Goal: Task Accomplishment & Management: Use online tool/utility

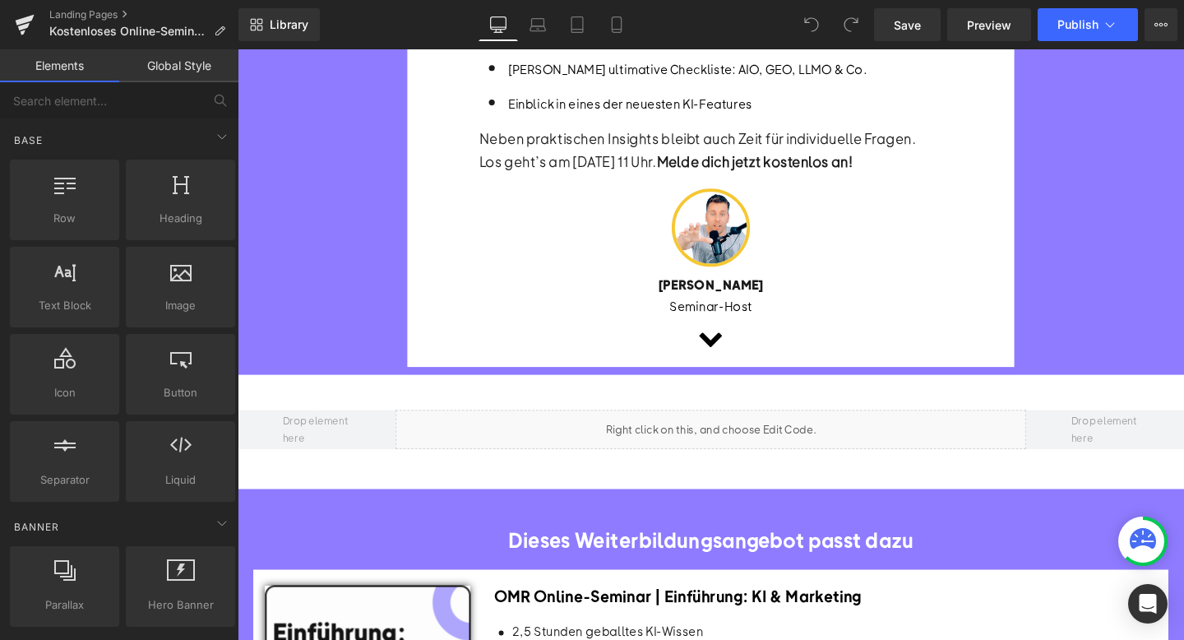
scroll to position [615, 0]
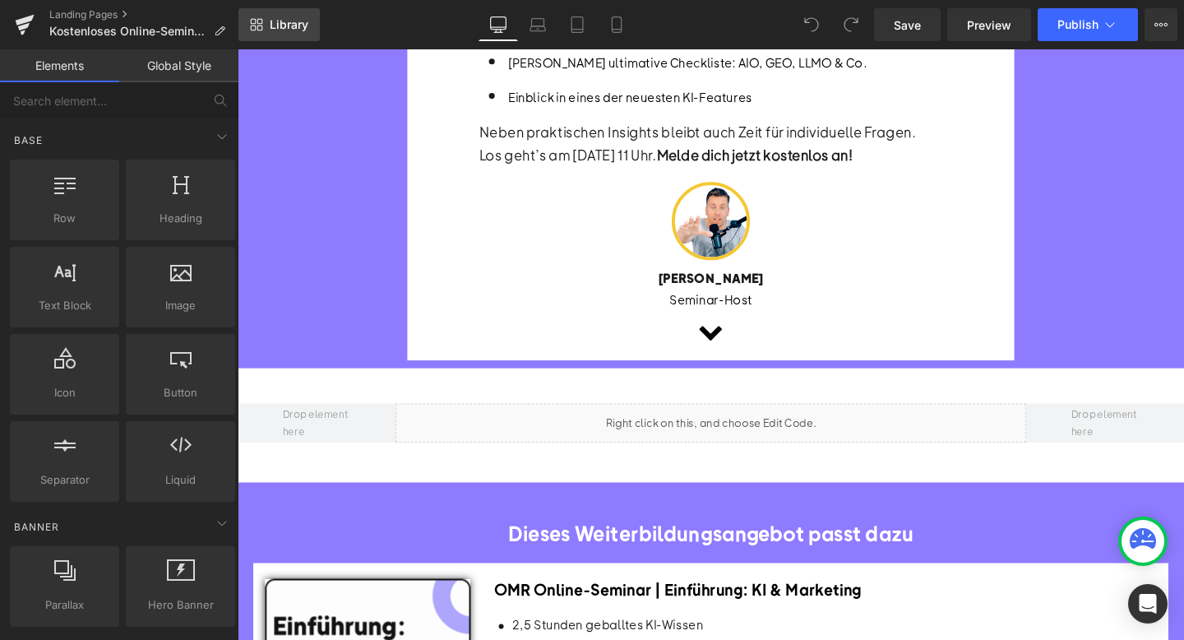
click at [275, 22] on span "Library" at bounding box center [289, 24] width 39 height 15
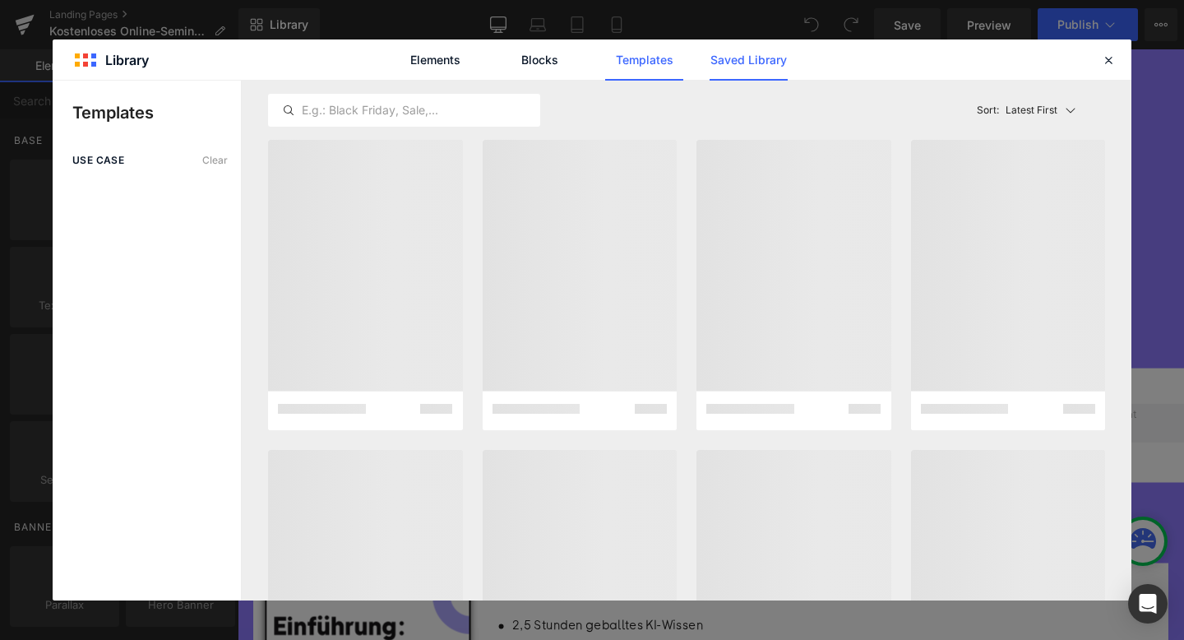
click at [719, 73] on link "Saved Library" at bounding box center [749, 59] width 78 height 41
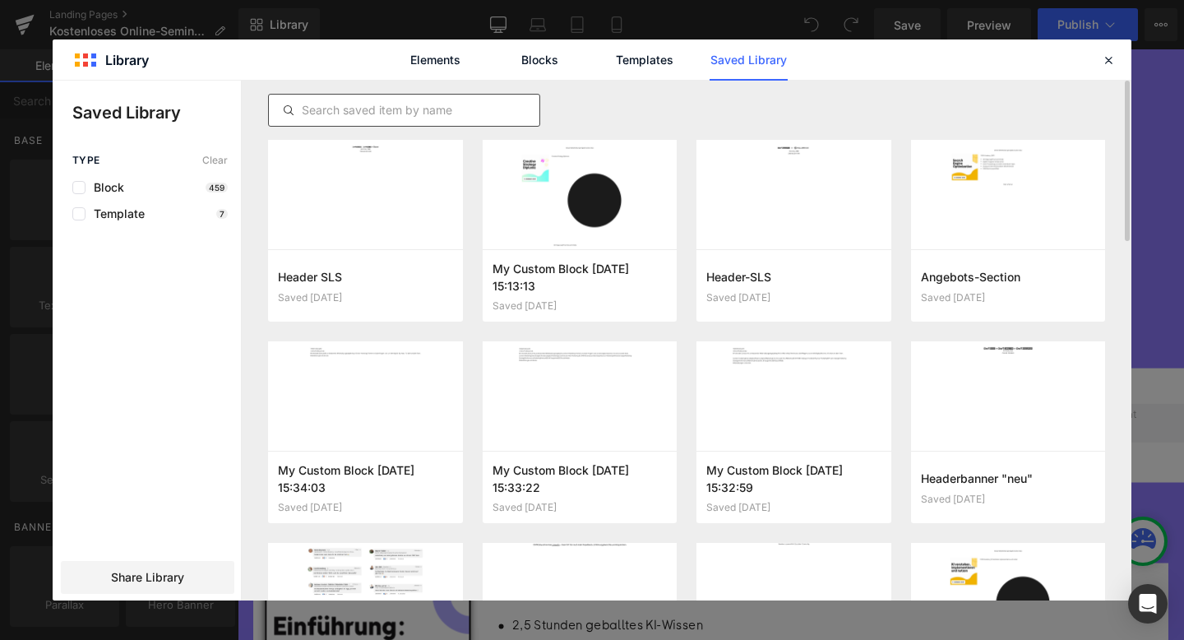
click at [414, 101] on input "text" at bounding box center [404, 110] width 271 height 20
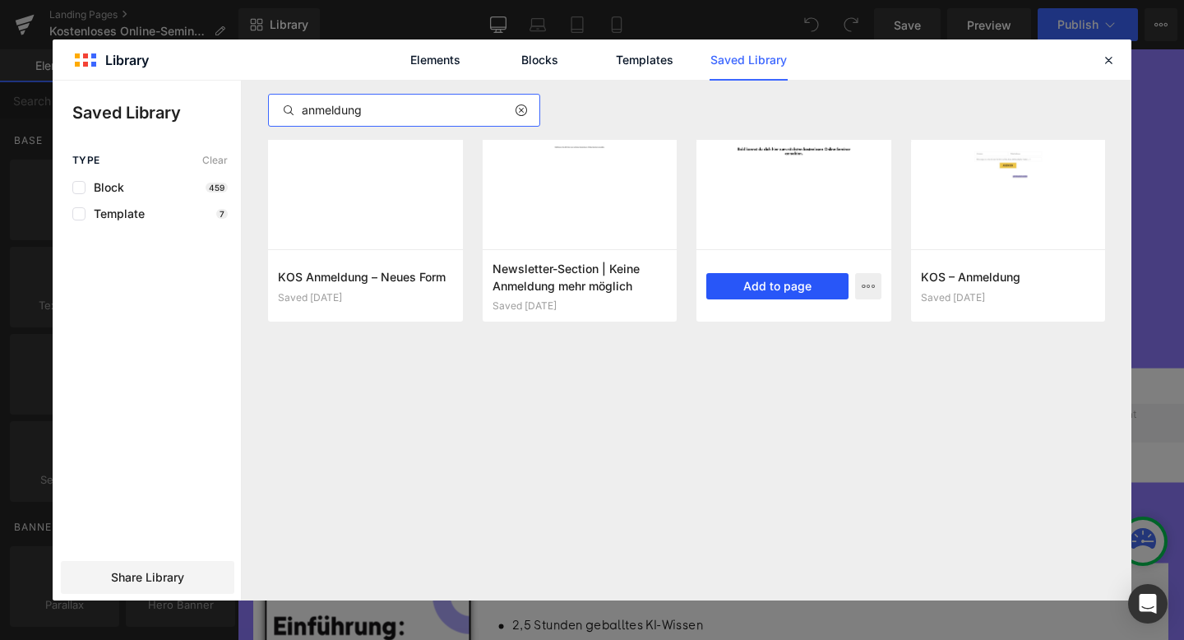
type input "anmeldung"
click at [784, 284] on button "Add to page" at bounding box center [777, 286] width 142 height 26
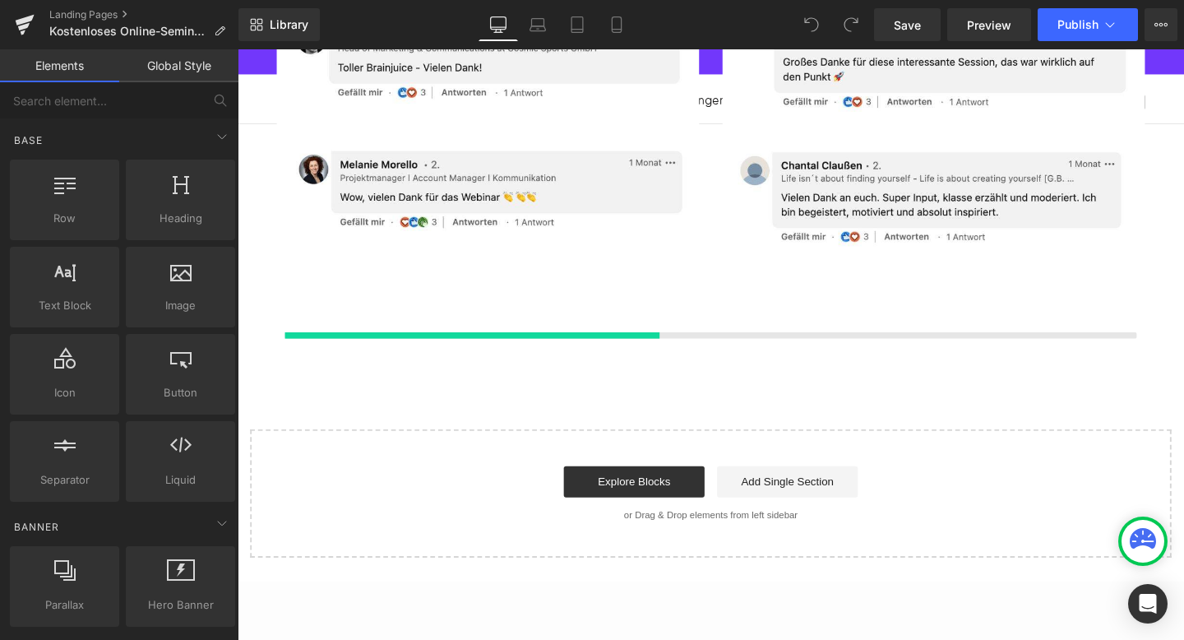
scroll to position [3380, 0]
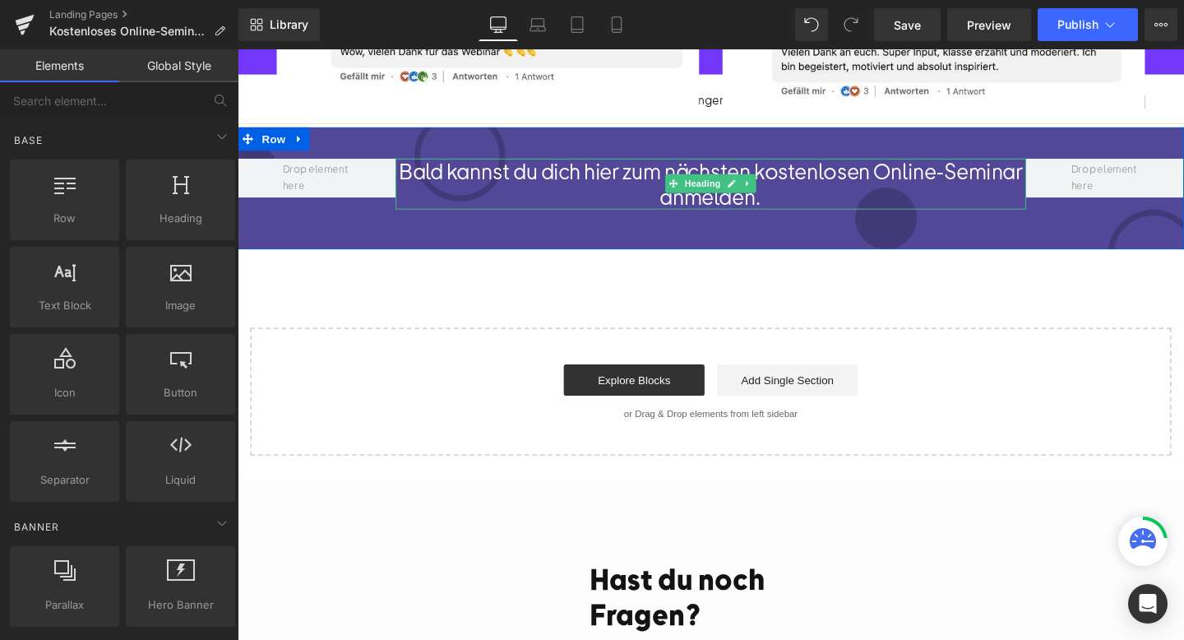
click at [648, 178] on h1 "Bald kannst du dich hier zum nächsten kostenlosen Online-Seminar anmelden." at bounding box center [736, 190] width 664 height 53
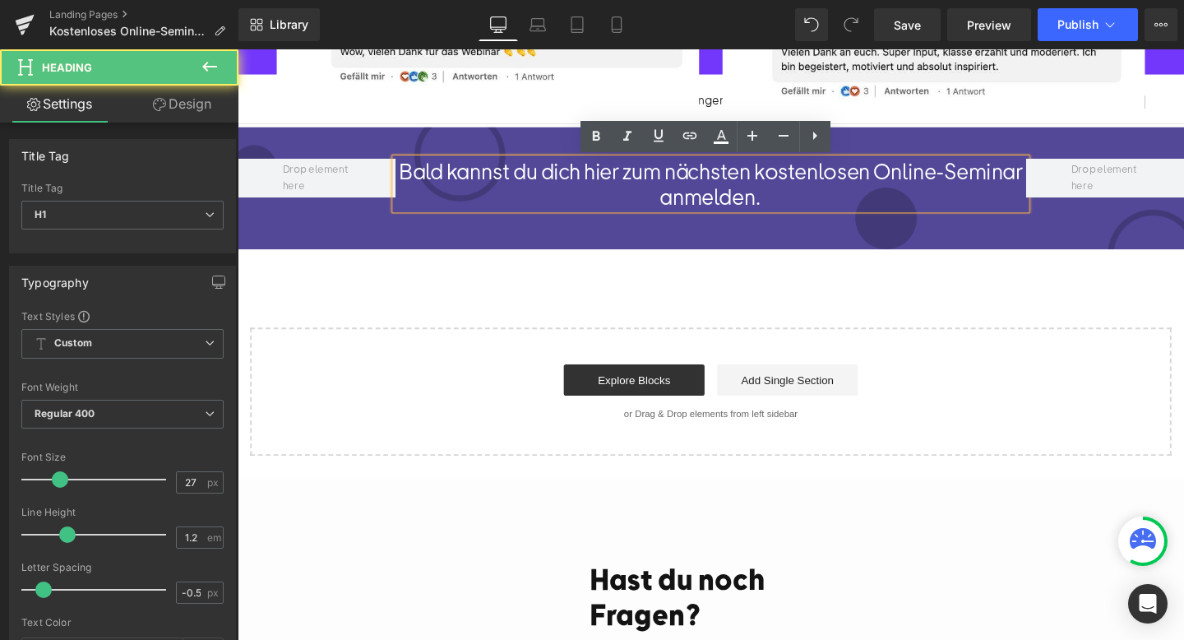
click at [683, 183] on h1 "Bald kannst du dich hier zum nächsten kostenlosen Online-Seminar anmelden." at bounding box center [736, 190] width 664 height 53
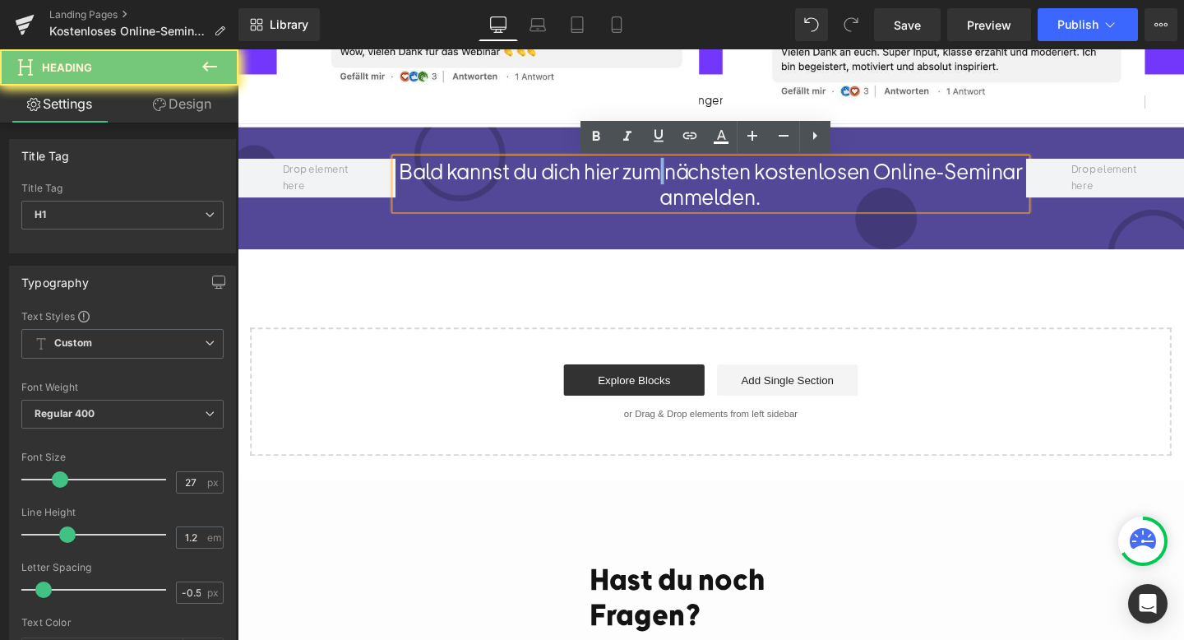
click at [683, 183] on h1 "Bald kannst du dich hier zum nächsten kostenlosen Online-Seminar anmelden." at bounding box center [736, 190] width 664 height 53
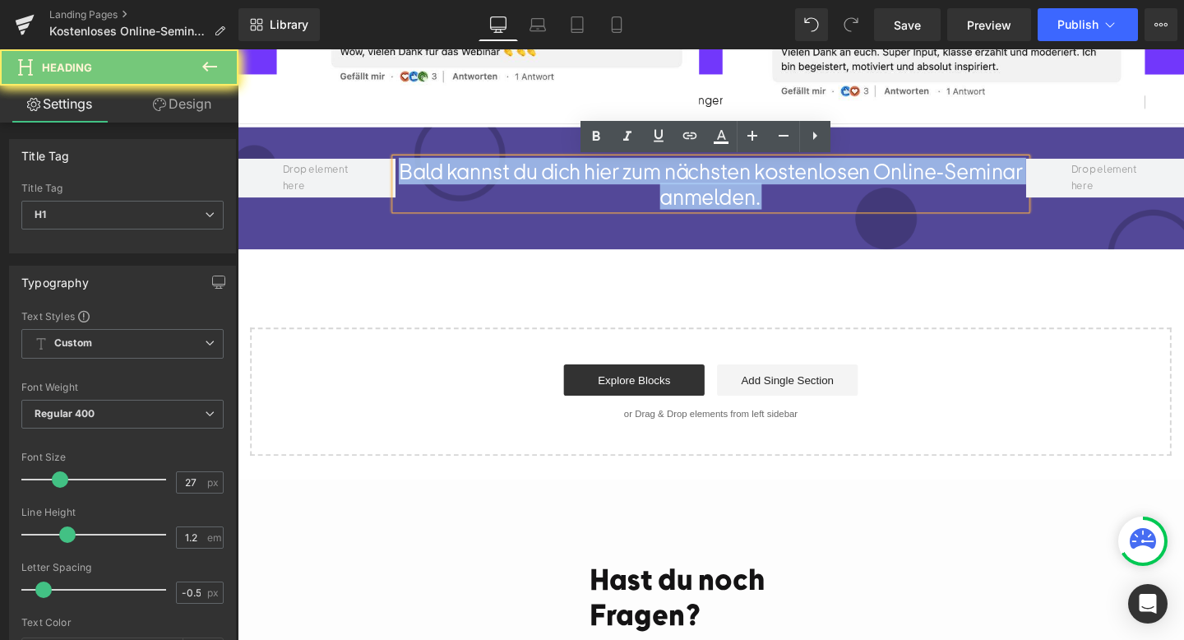
click at [683, 183] on h1 "Bald kannst du dich hier zum nächsten kostenlosen Online-Seminar anmelden." at bounding box center [736, 190] width 664 height 53
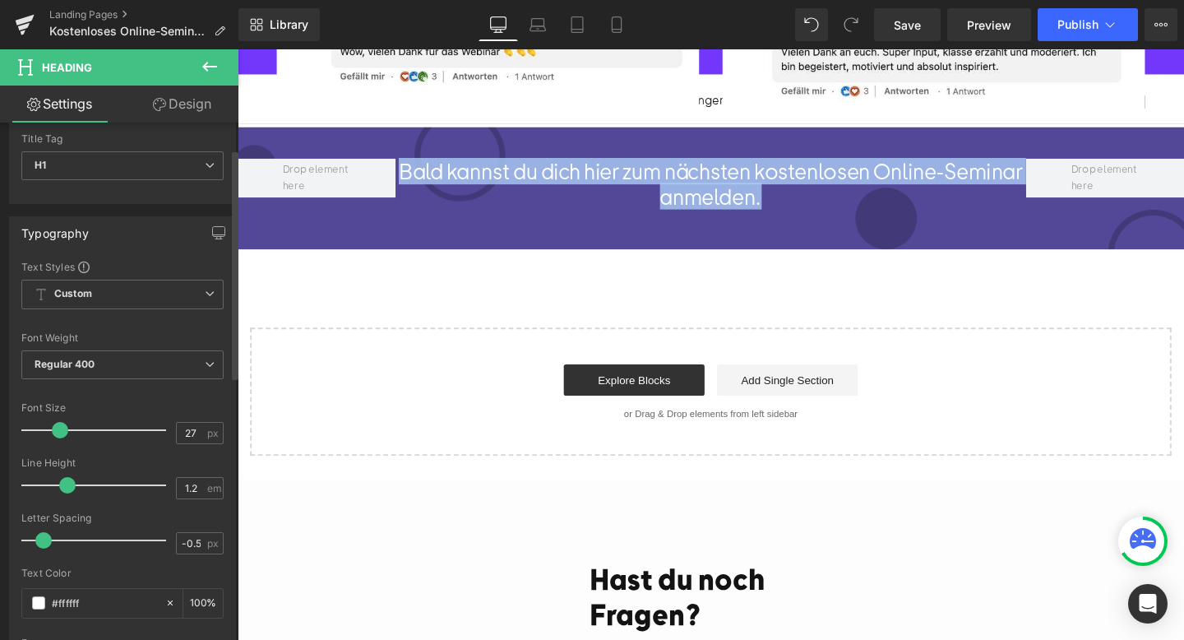
scroll to position [59, 0]
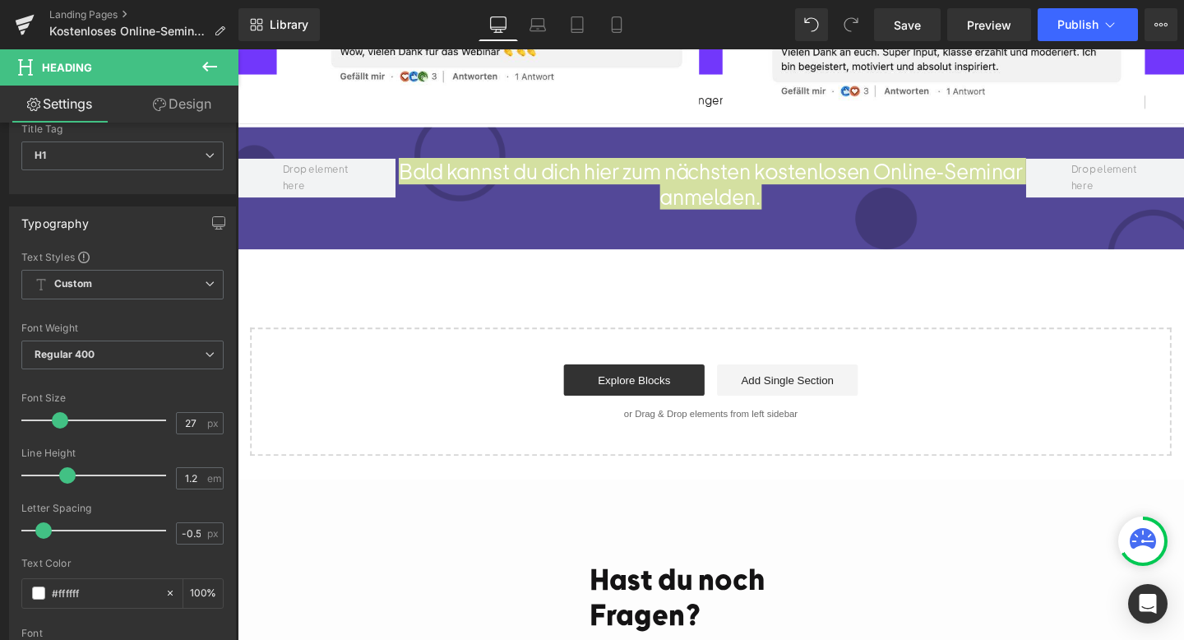
click at [174, 108] on link "Design" at bounding box center [182, 104] width 119 height 37
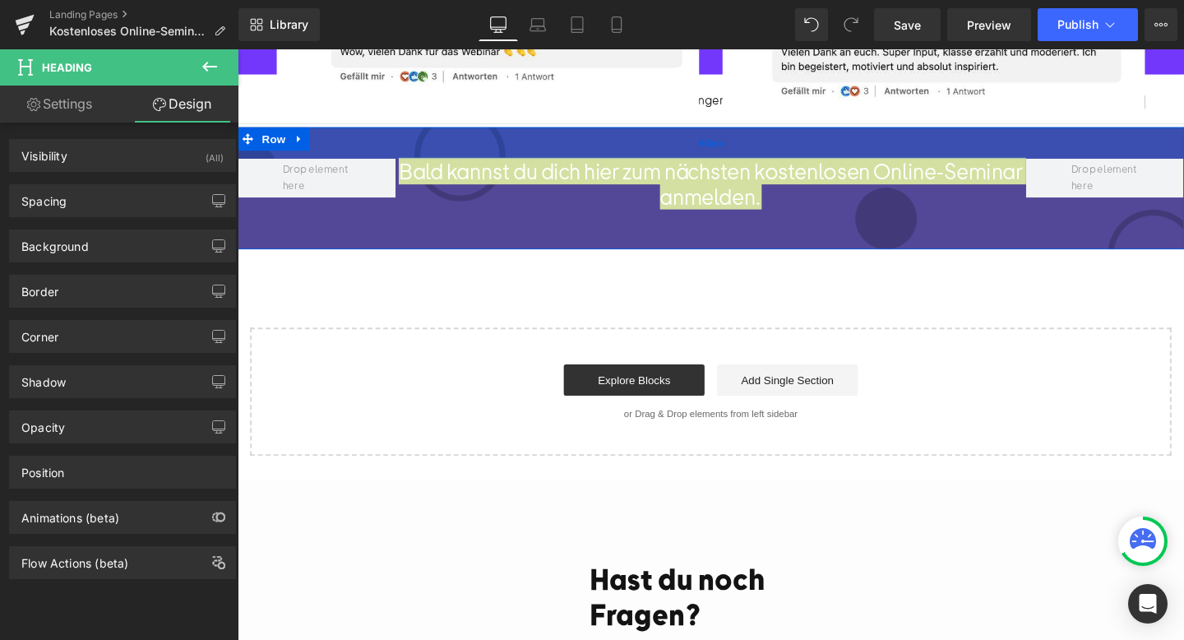
click at [379, 141] on div "40px" at bounding box center [735, 148] width 995 height 33
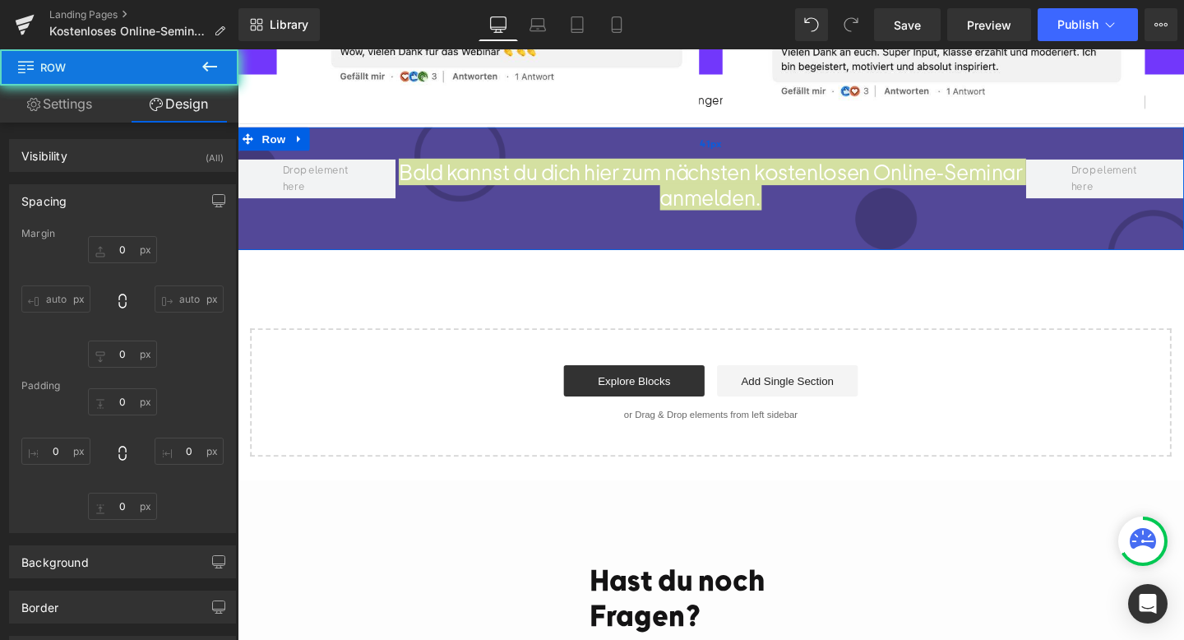
type input "0"
type input "41"
type input "0"
type input "51"
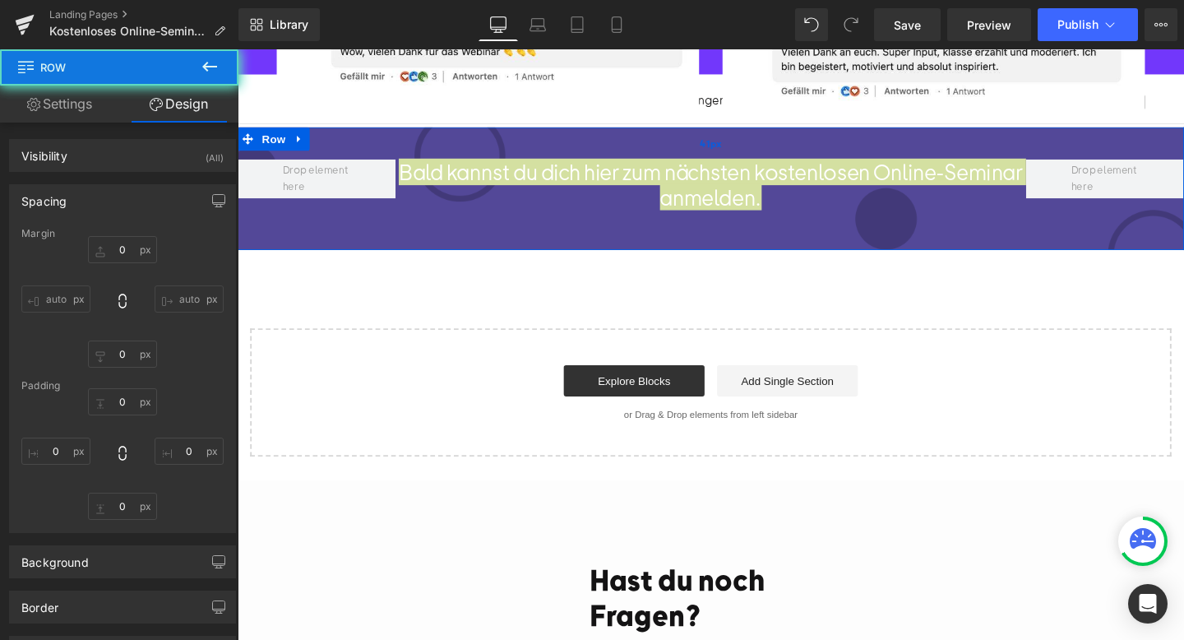
type input "0"
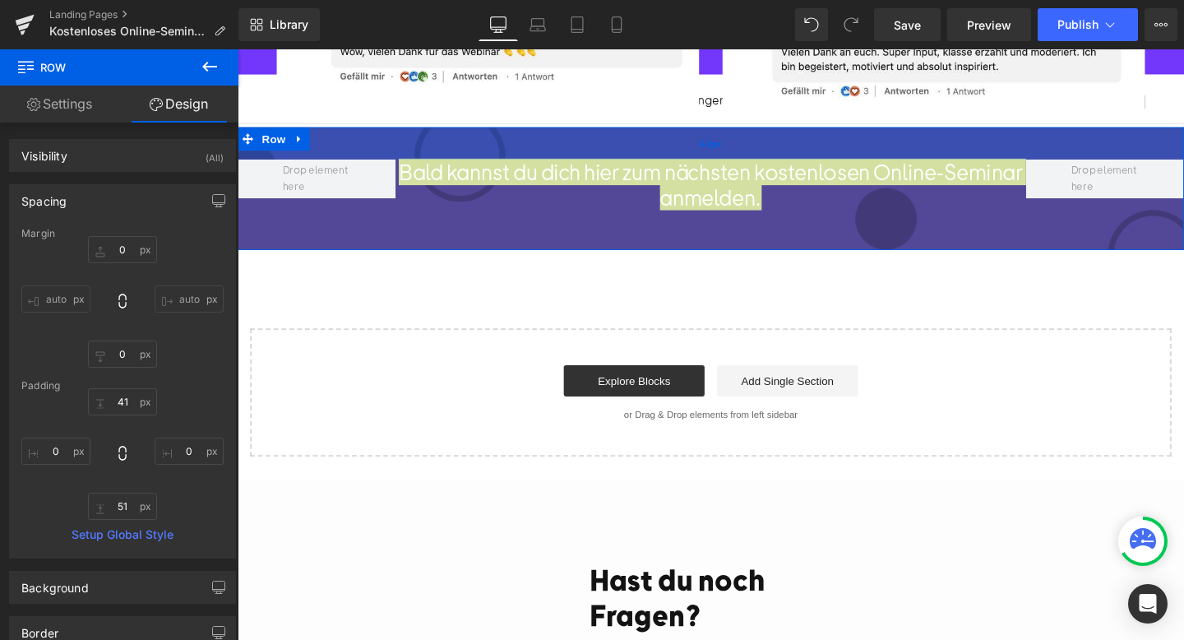
click at [400, 148] on div "41px" at bounding box center [735, 149] width 995 height 34
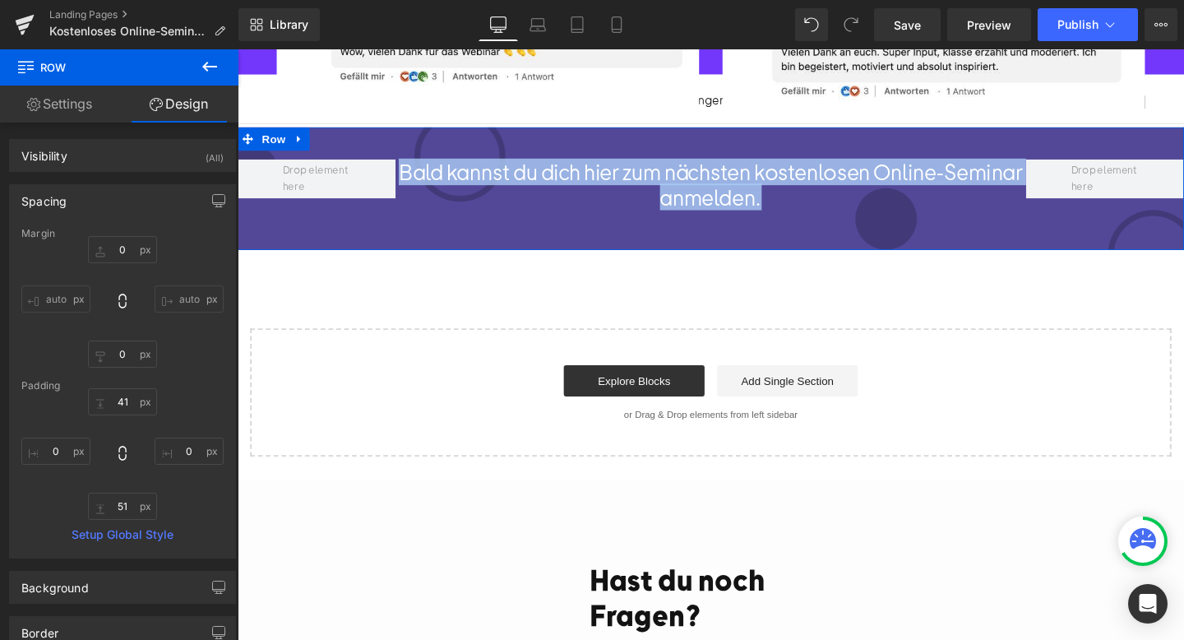
click at [449, 206] on h1 "Bald kannst du dich hier zum nächsten kostenlosen Online-Seminar anmelden." at bounding box center [736, 191] width 664 height 53
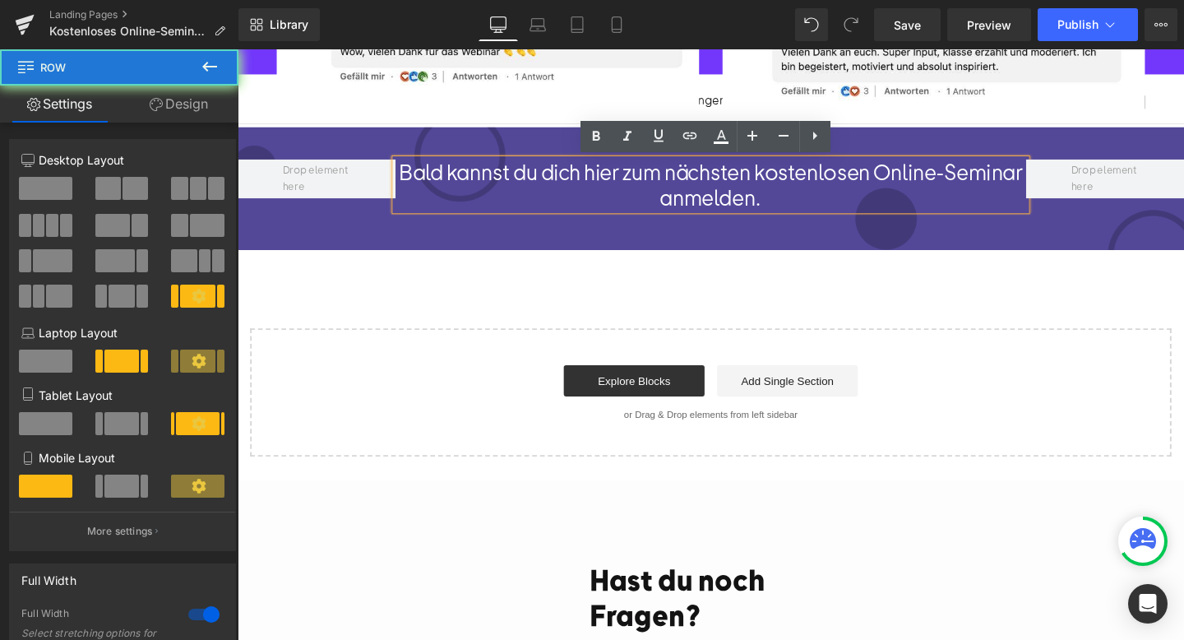
click at [359, 214] on div "Bald kannst du dich hier zum nächsten kostenlosen Online-Seminar anmelden. Head…" at bounding box center [735, 196] width 995 height 129
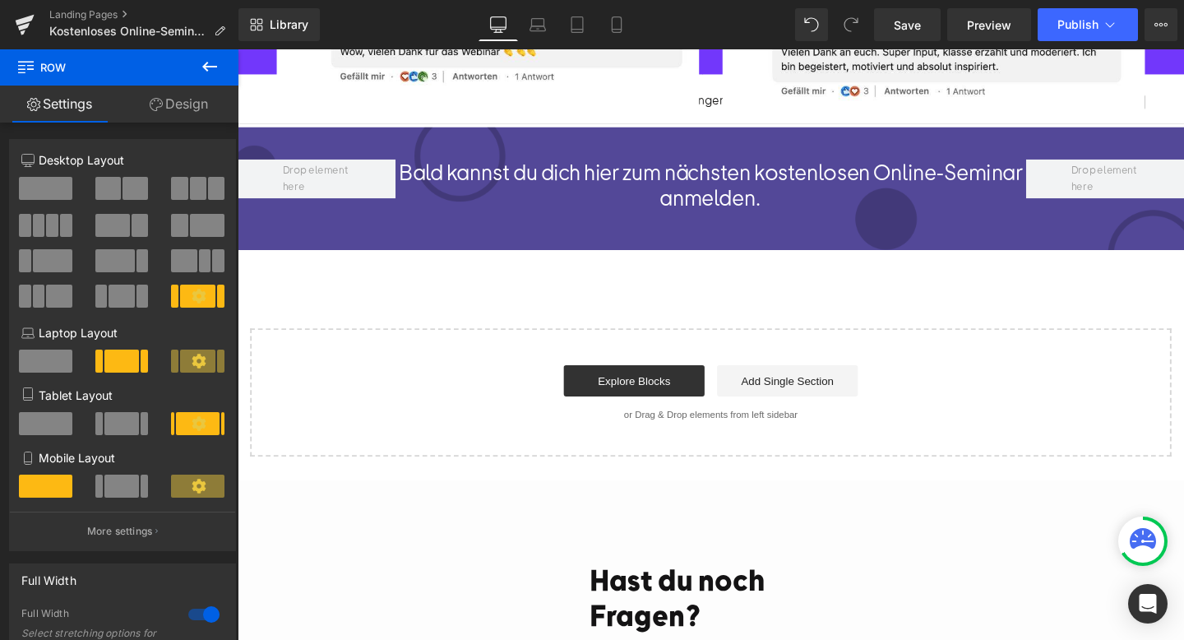
click at [362, 224] on div "Bald kannst du dich hier zum nächsten kostenlosen Online-Seminar anmelden. Head…" at bounding box center [735, 196] width 995 height 129
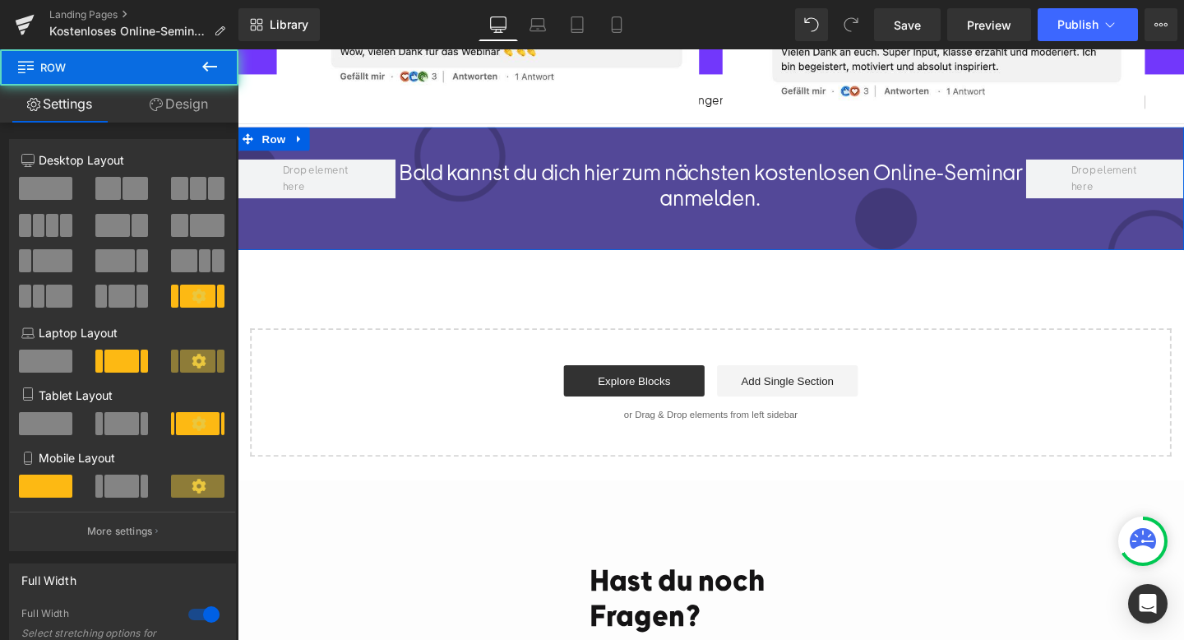
click at [362, 224] on div "Bald kannst du dich hier zum nächsten kostenlosen Online-Seminar anmelden. Head…" at bounding box center [735, 196] width 995 height 129
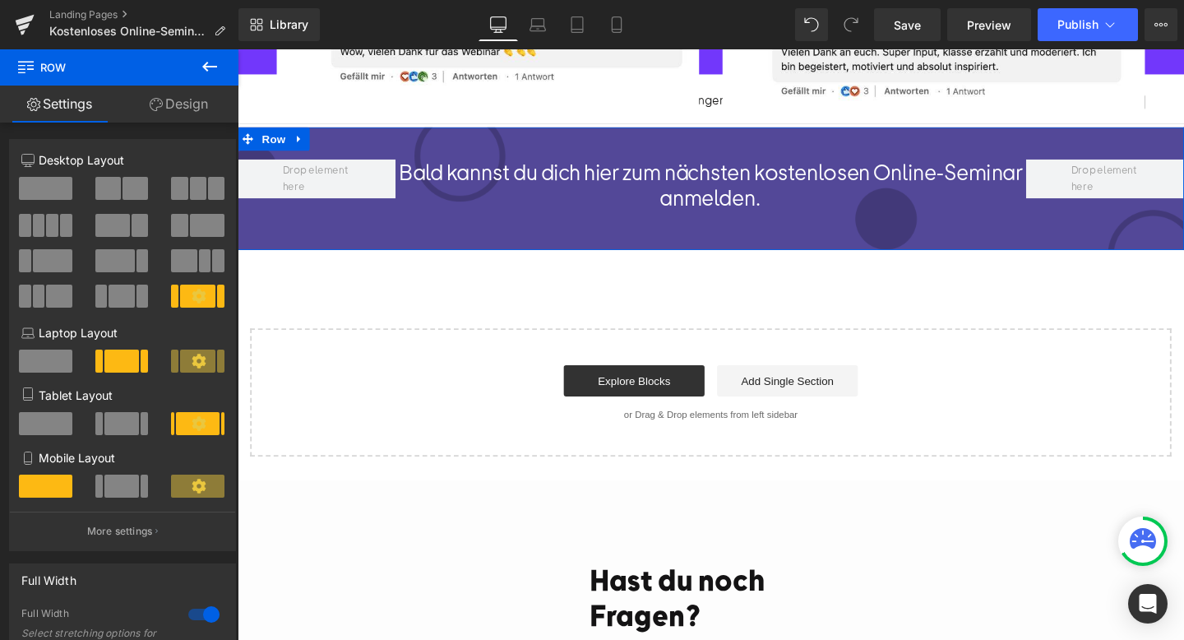
click at [186, 95] on link "Design" at bounding box center [178, 104] width 119 height 37
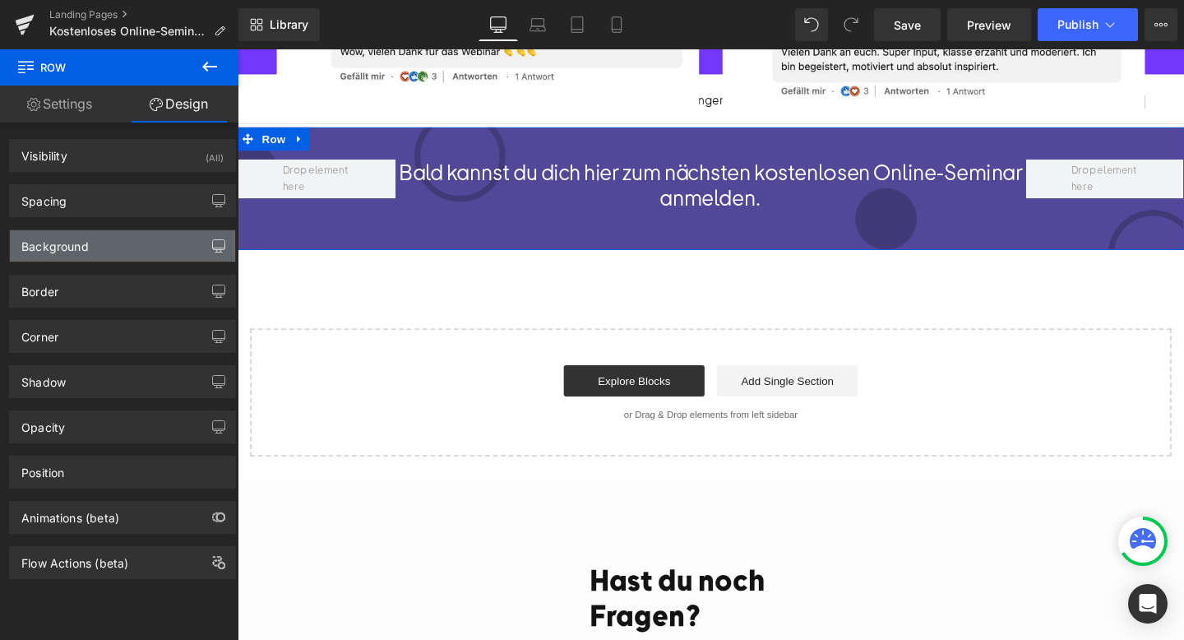
click at [215, 252] on icon "button" at bounding box center [218, 252] width 7 height 0
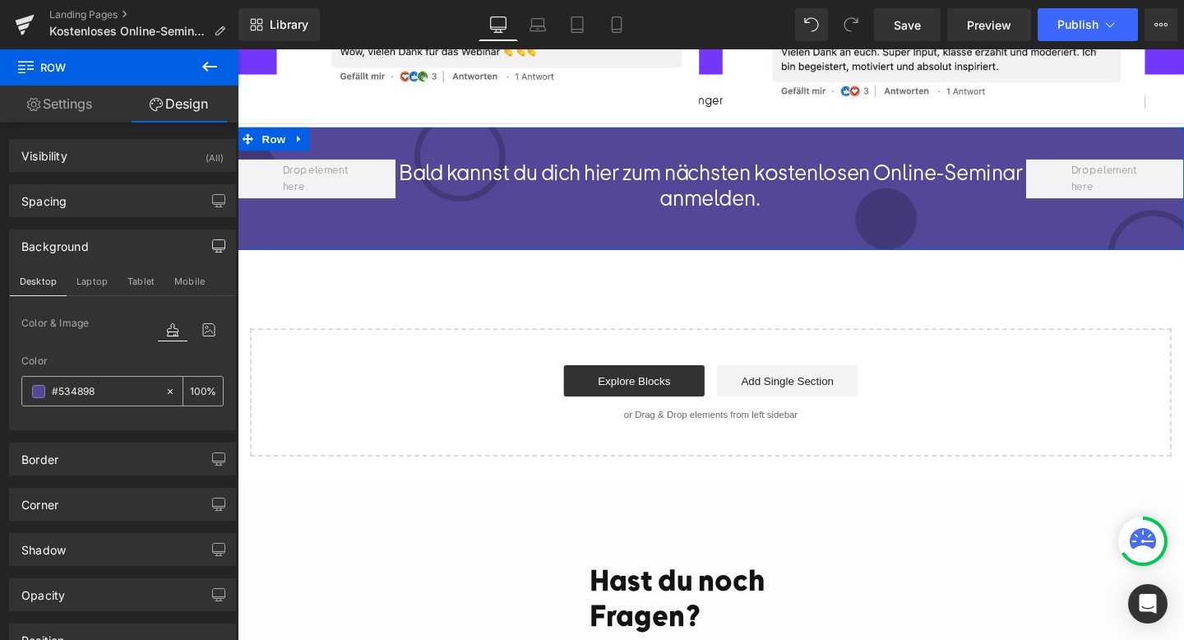
click at [170, 389] on div at bounding box center [173, 391] width 19 height 29
type input "none"
type input "0"
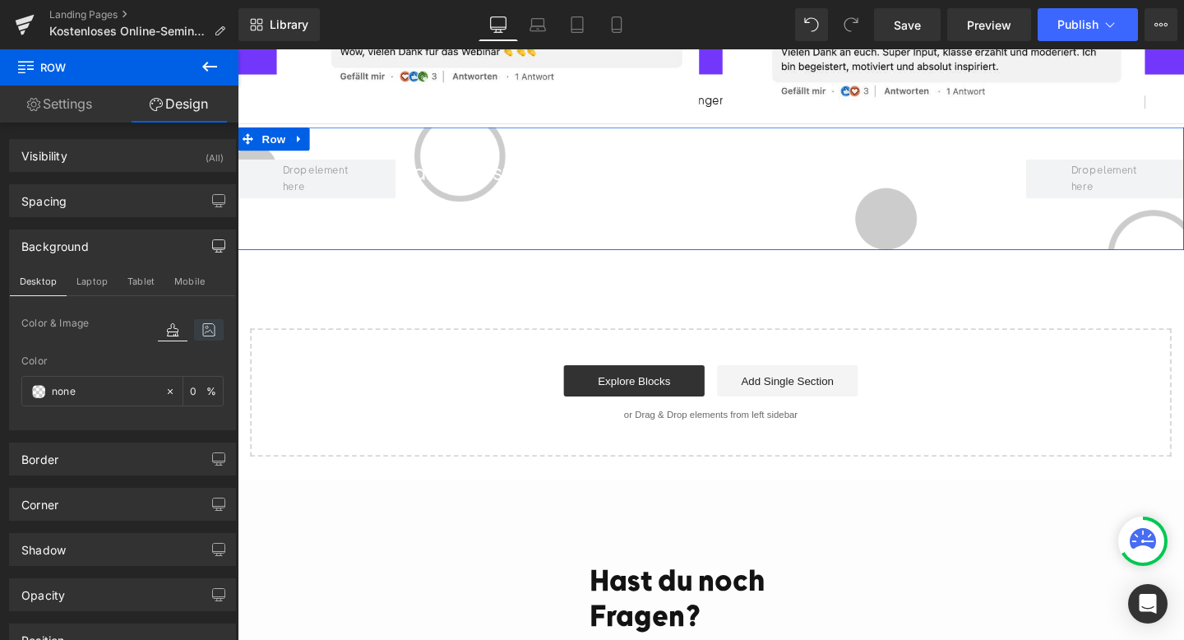
click at [198, 326] on icon at bounding box center [209, 329] width 30 height 21
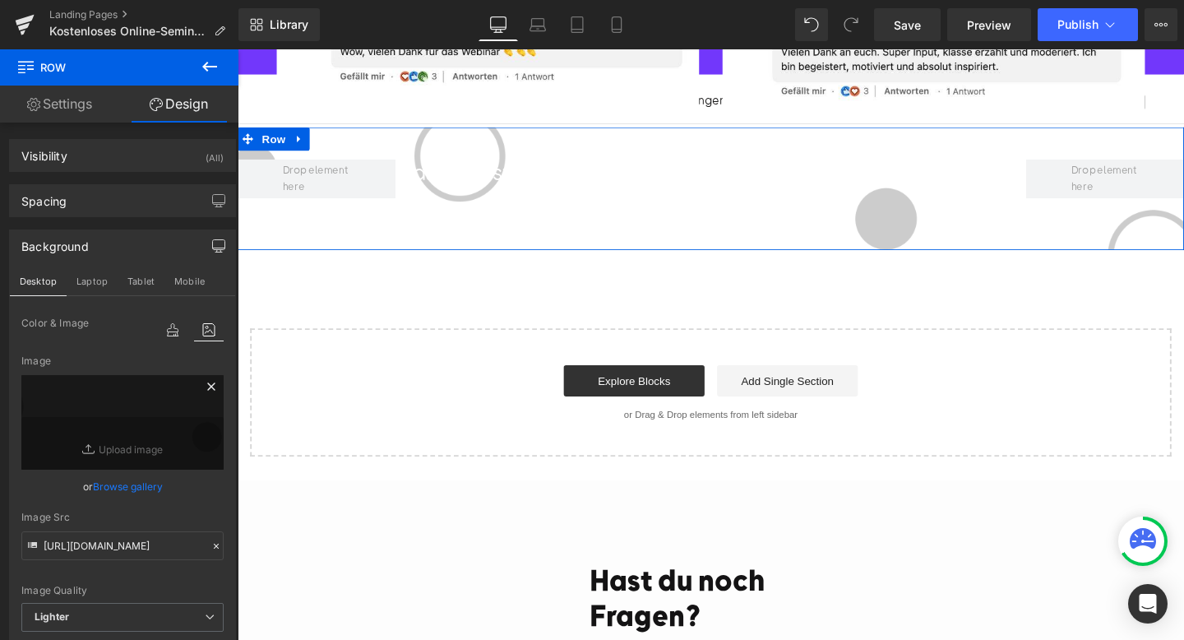
click at [204, 382] on icon at bounding box center [211, 387] width 20 height 20
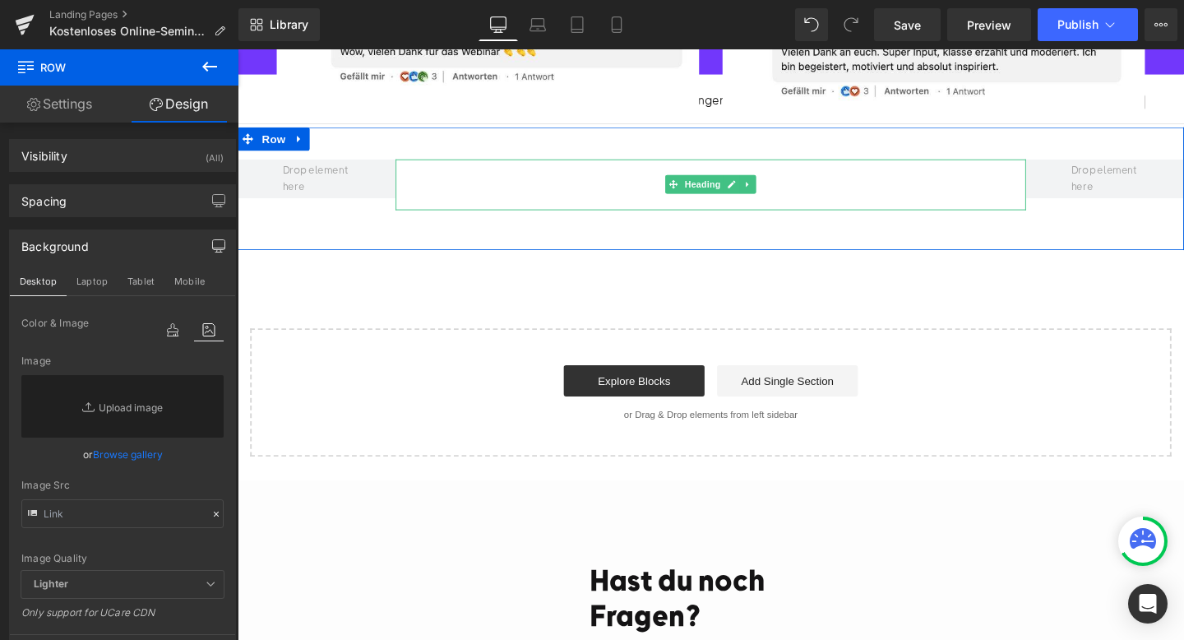
click at [609, 204] on h1 "Bald kannst du dich hier zum nächsten kostenlosen Online-Seminar anmelden." at bounding box center [736, 191] width 664 height 53
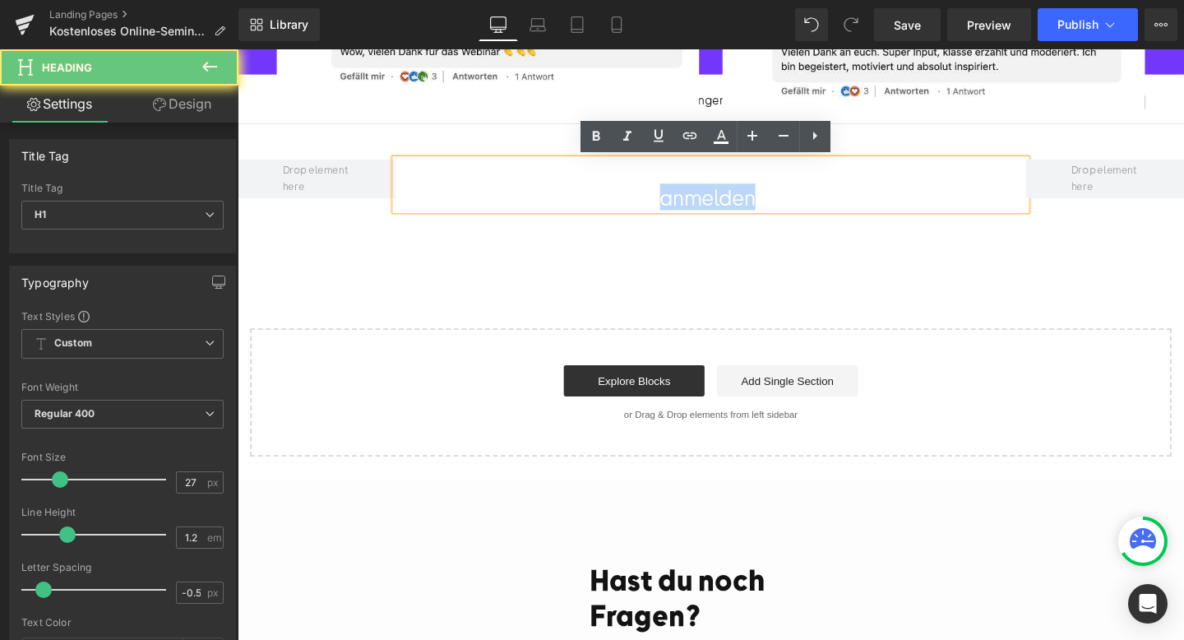
click at [609, 204] on h1 "Bald kannst du dich hier zum nächsten kostenlosen Online-Seminar anmelden." at bounding box center [736, 191] width 664 height 53
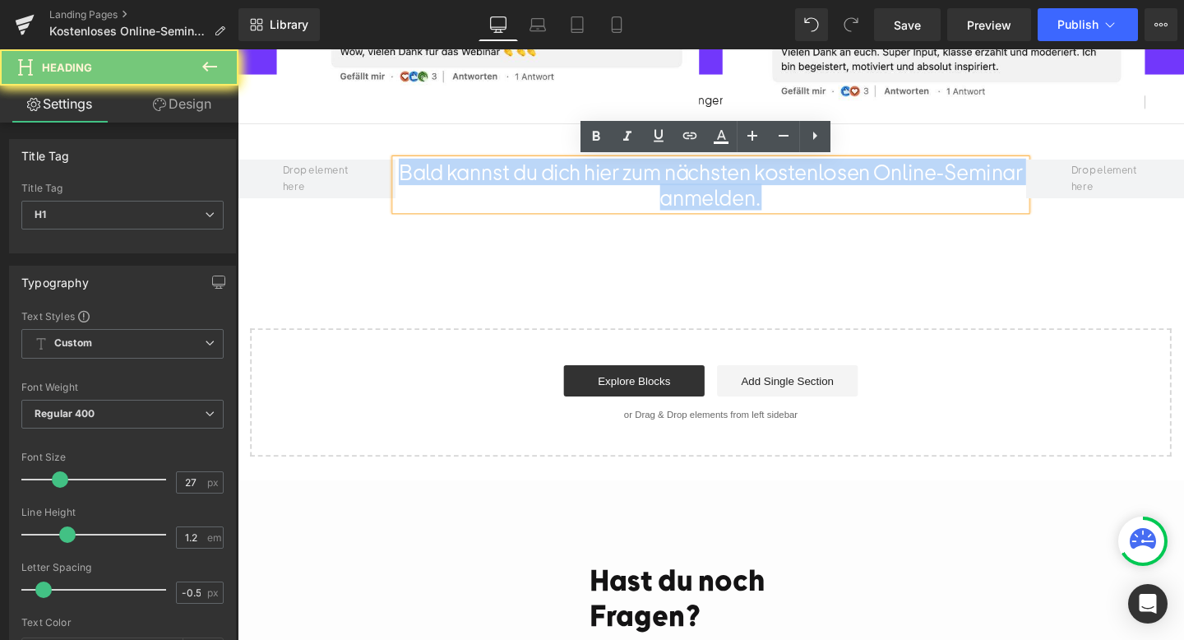
click at [609, 204] on h1 "Bald kannst du dich hier zum nächsten kostenlosen Online-Seminar anmelden." at bounding box center [736, 191] width 664 height 53
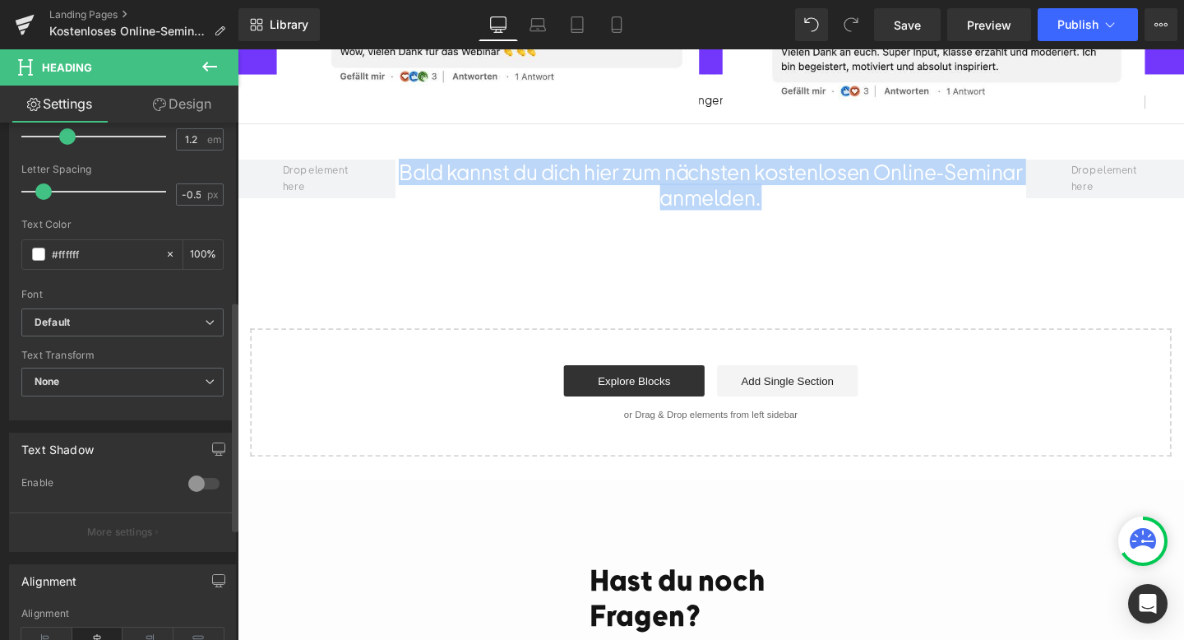
scroll to position [420, 0]
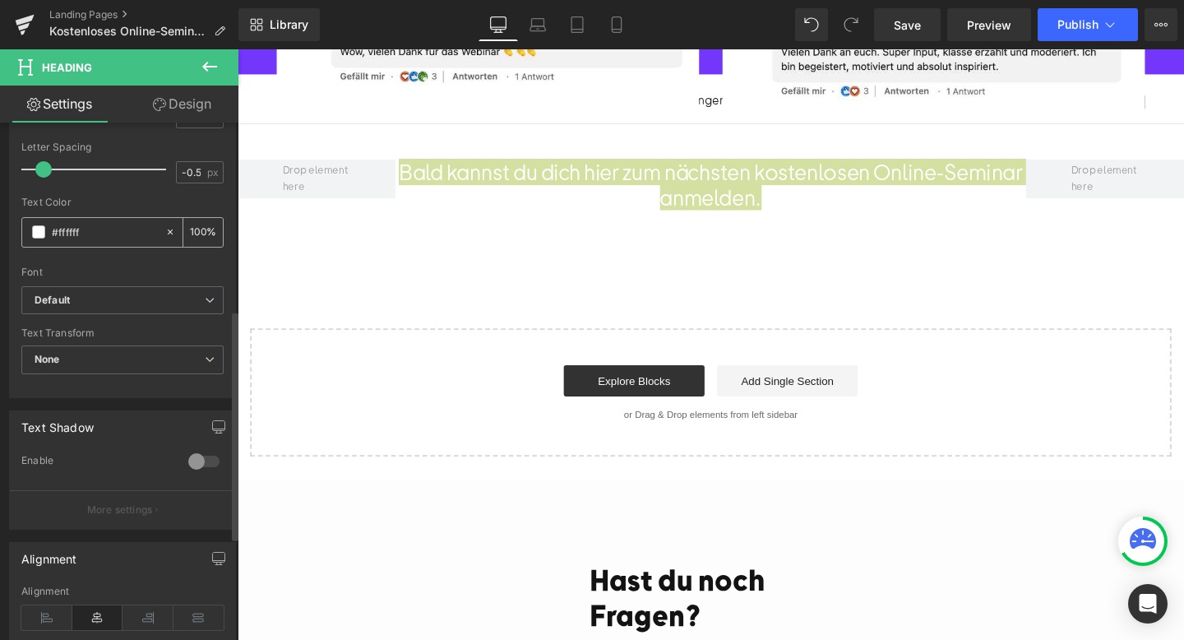
click at [33, 231] on span at bounding box center [38, 231] width 13 height 13
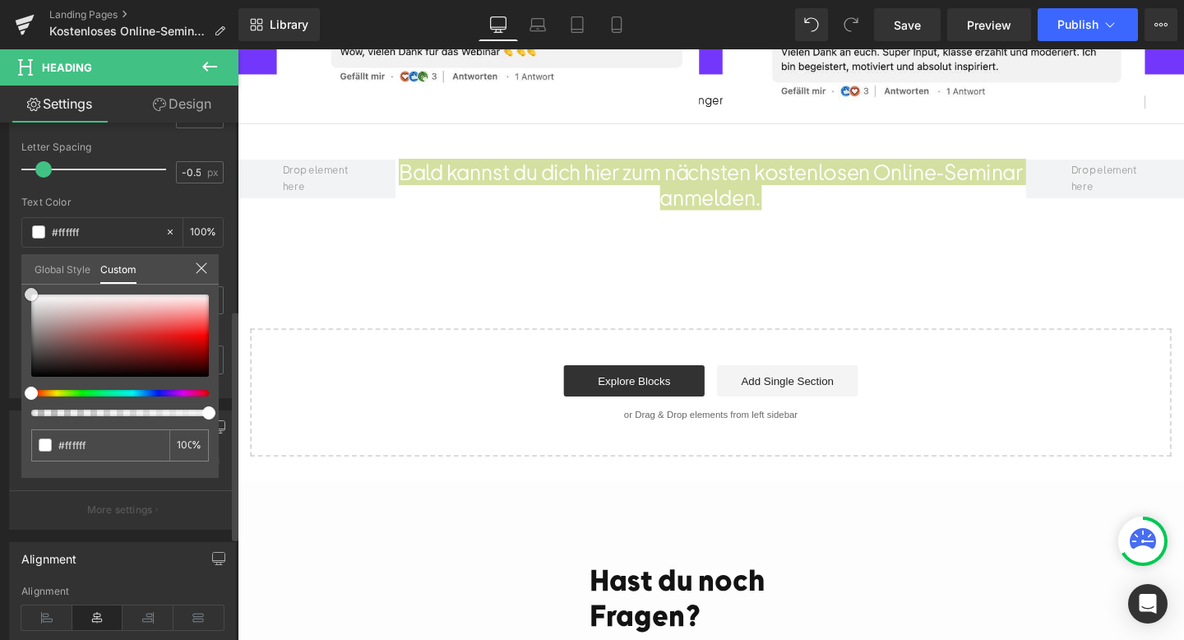
type input "#fcfcfc"
type input "#a8a8a8"
type input "#3d3d3d"
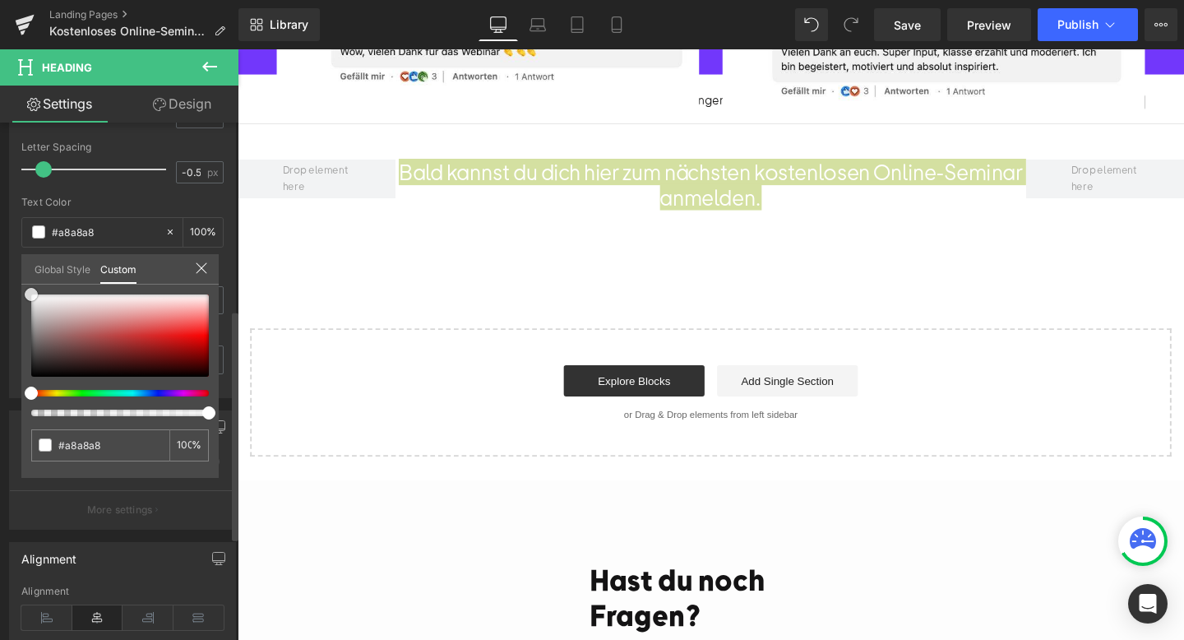
type input "#3d3d3d"
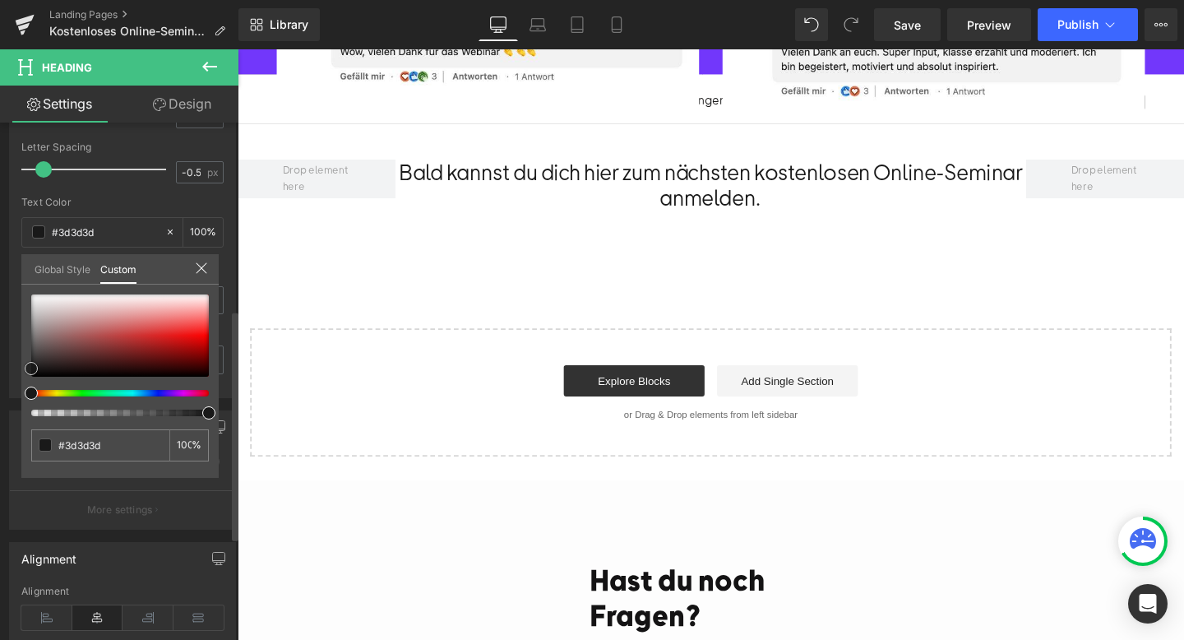
type input "#191919"
type input "#111111"
drag, startPoint x: 35, startPoint y: 289, endPoint x: 35, endPoint y: 366, distance: 76.5
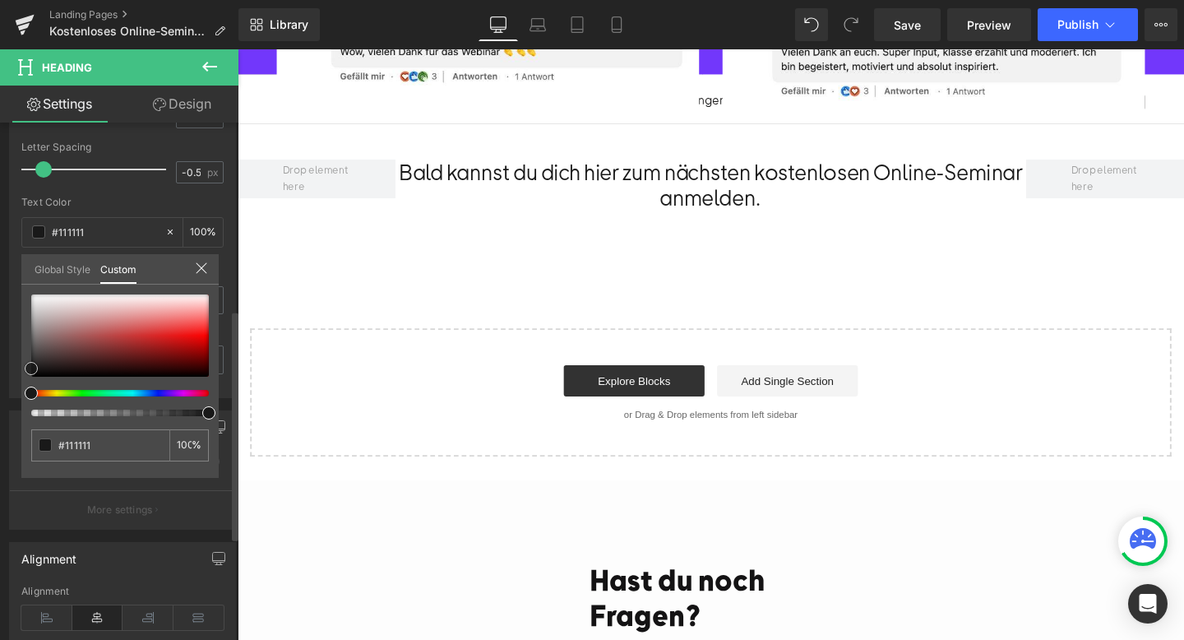
click at [35, 366] on span at bounding box center [31, 368] width 13 height 13
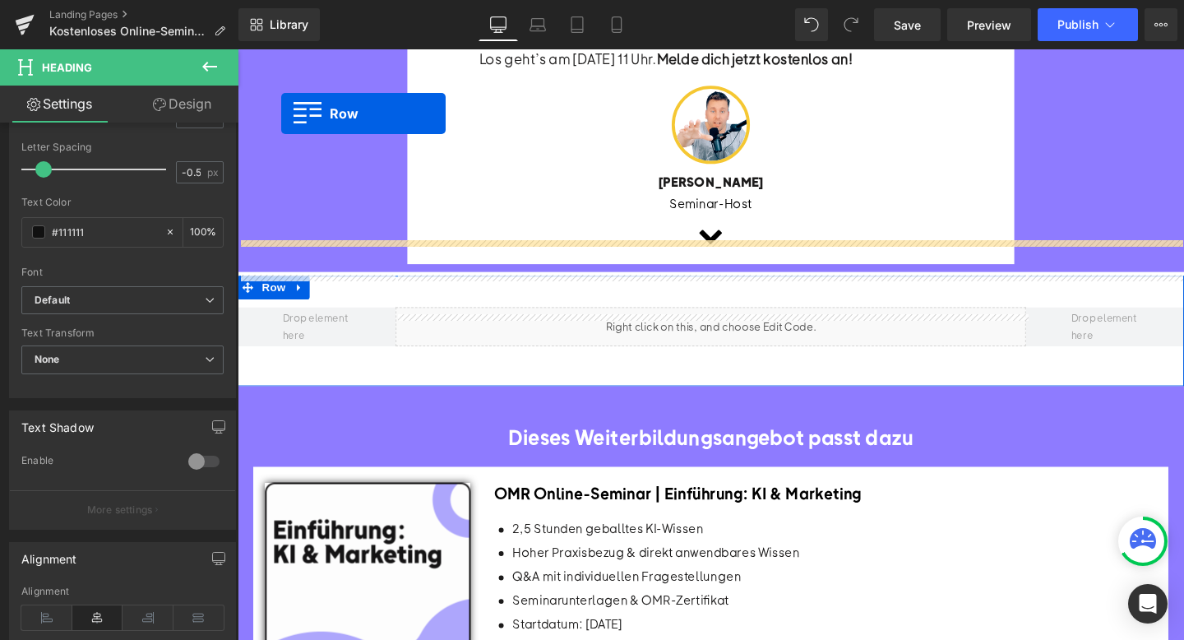
scroll to position [602, 0]
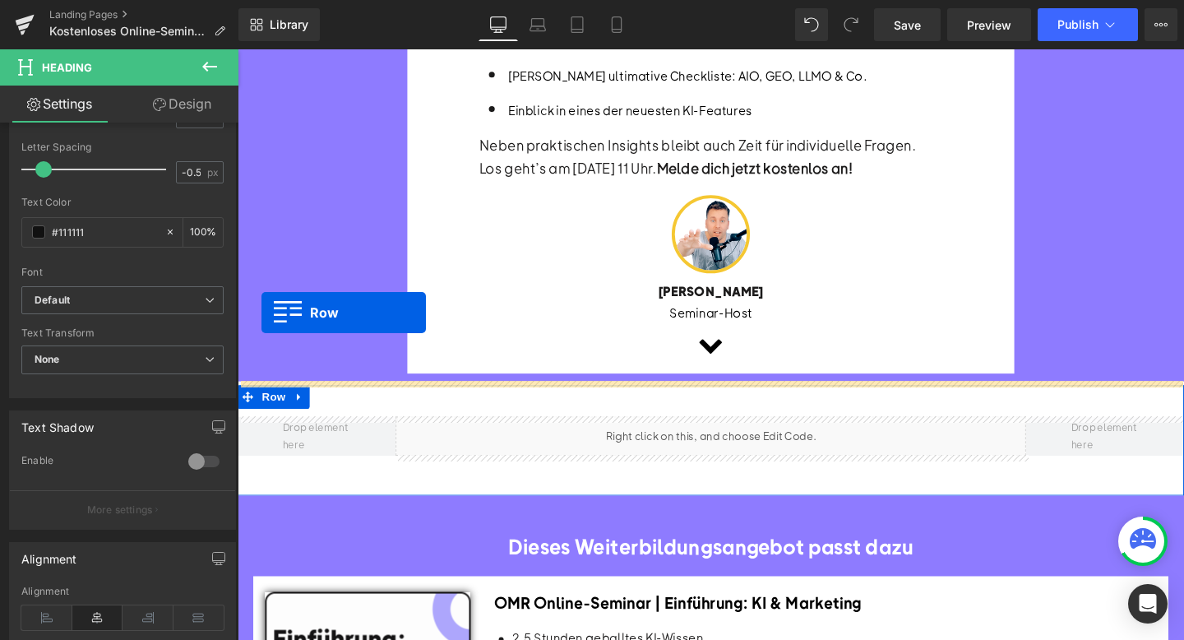
drag, startPoint x: 248, startPoint y: 239, endPoint x: 262, endPoint y: 326, distance: 88.4
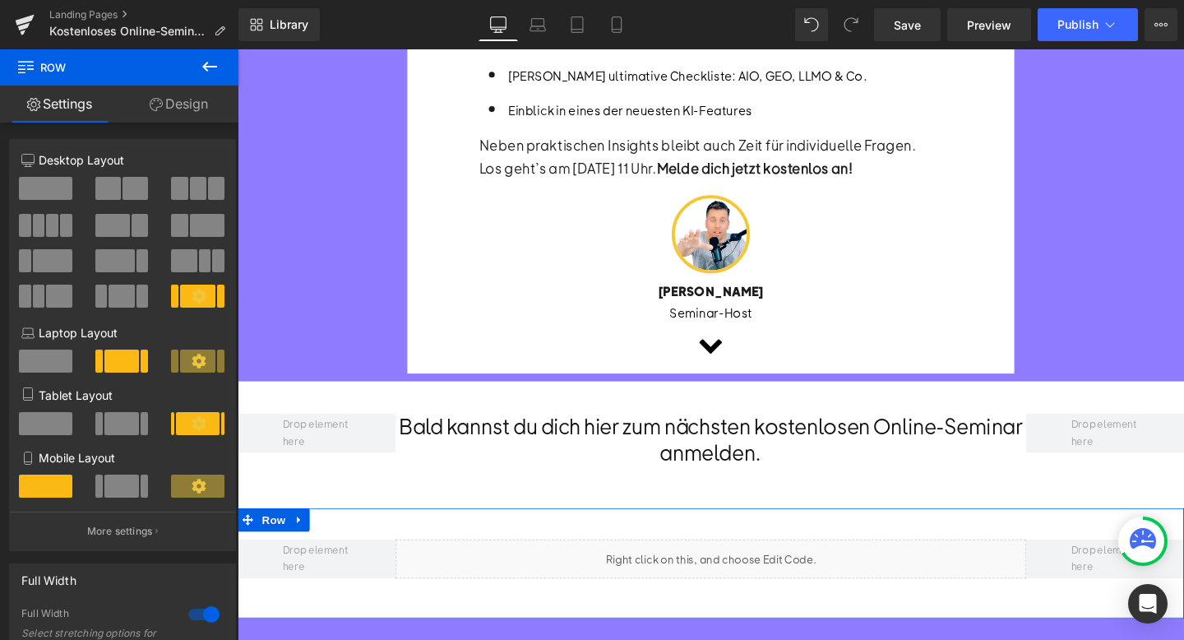
click at [1045, 548] on div "Liquid Row" at bounding box center [735, 589] width 995 height 116
click at [307, 544] on icon at bounding box center [303, 544] width 12 height 12
click at [344, 545] on icon at bounding box center [346, 544] width 12 height 12
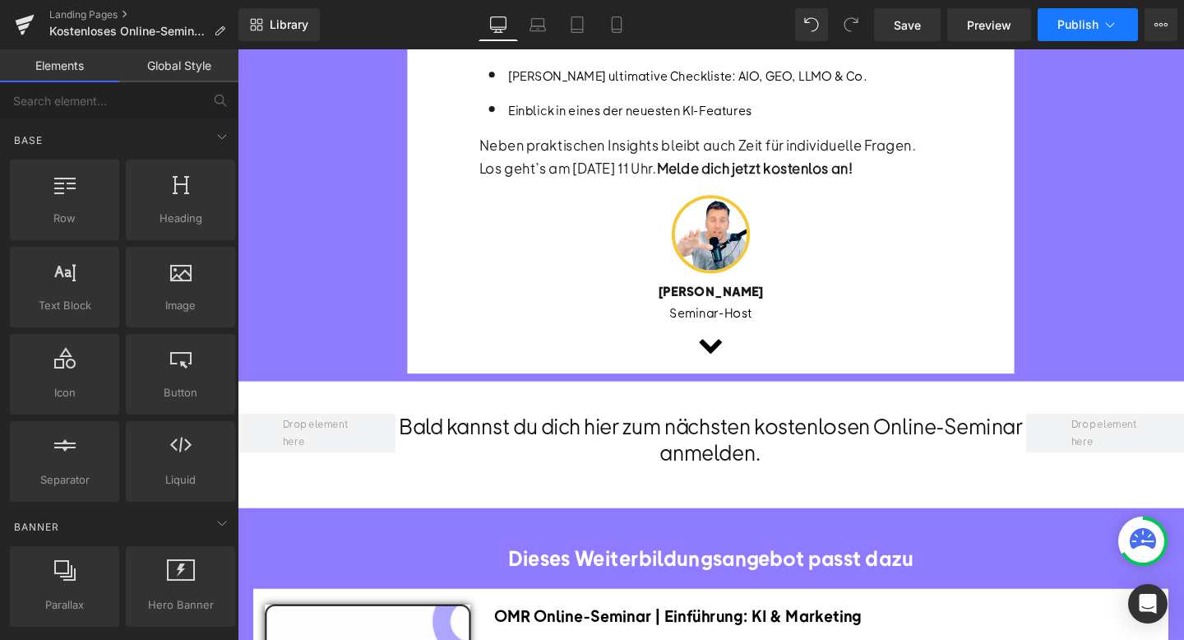
click at [1085, 16] on button "Publish" at bounding box center [1088, 24] width 100 height 33
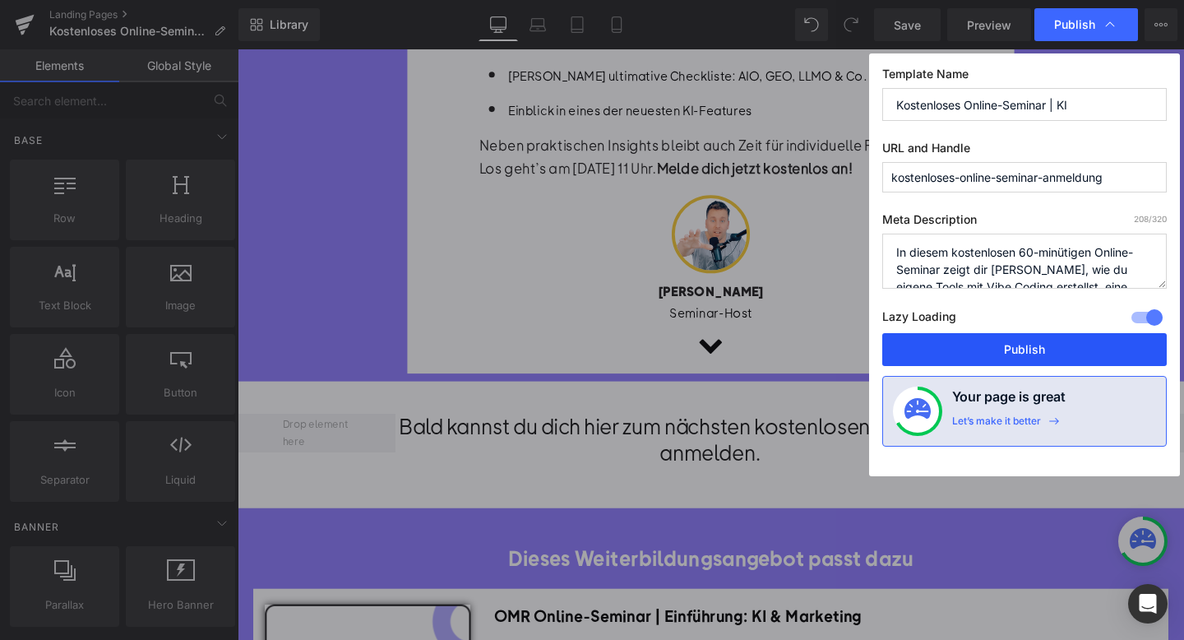
click at [938, 344] on button "Publish" at bounding box center [1024, 349] width 285 height 33
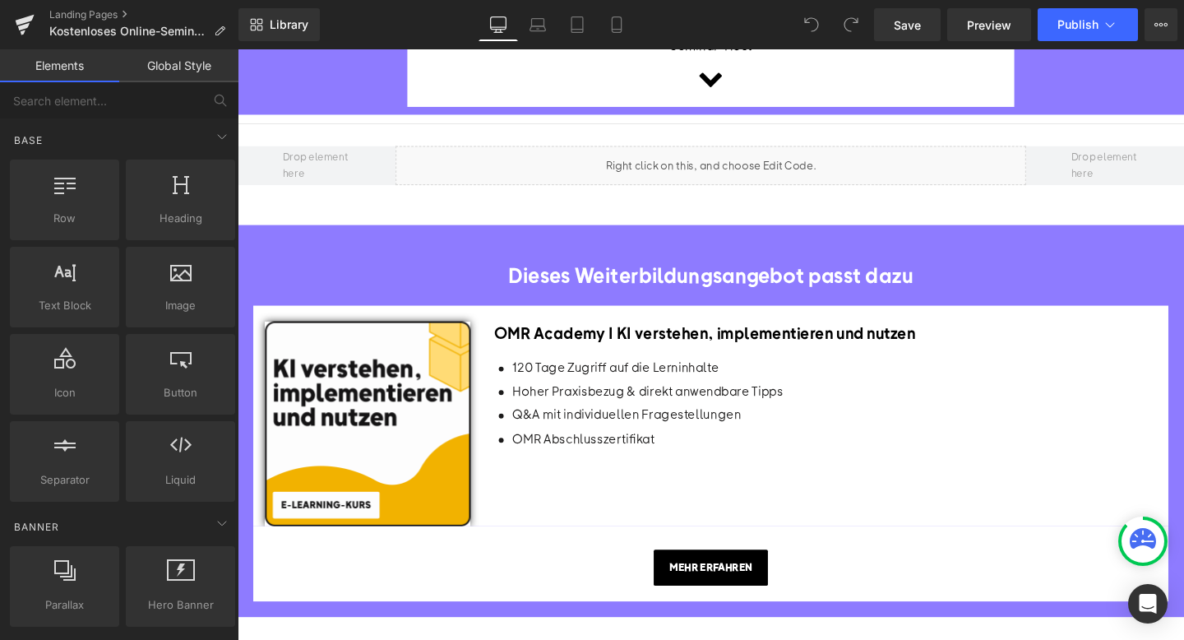
scroll to position [1013, 0]
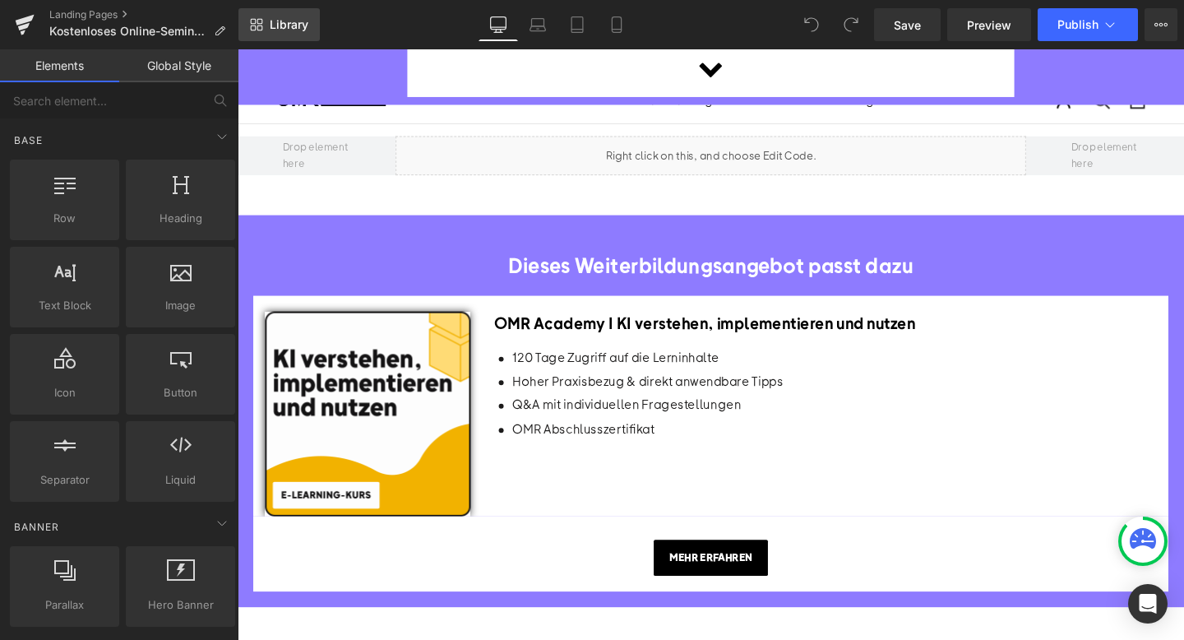
click at [285, 30] on span "Library" at bounding box center [289, 24] width 39 height 15
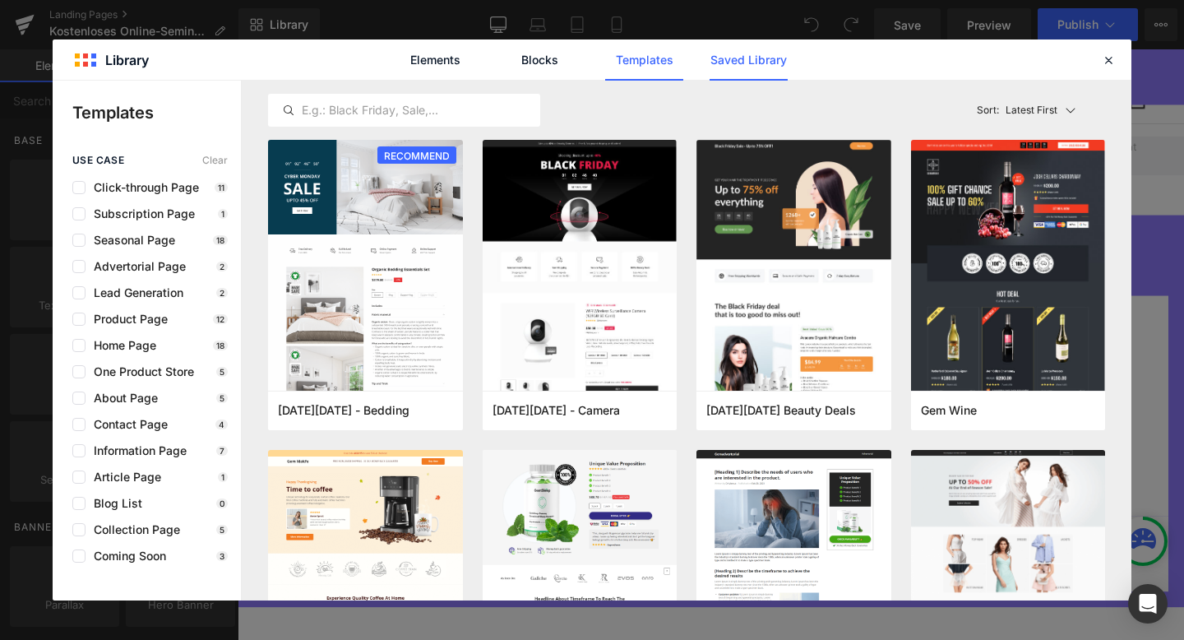
click at [750, 58] on link "Saved Library" at bounding box center [749, 59] width 78 height 41
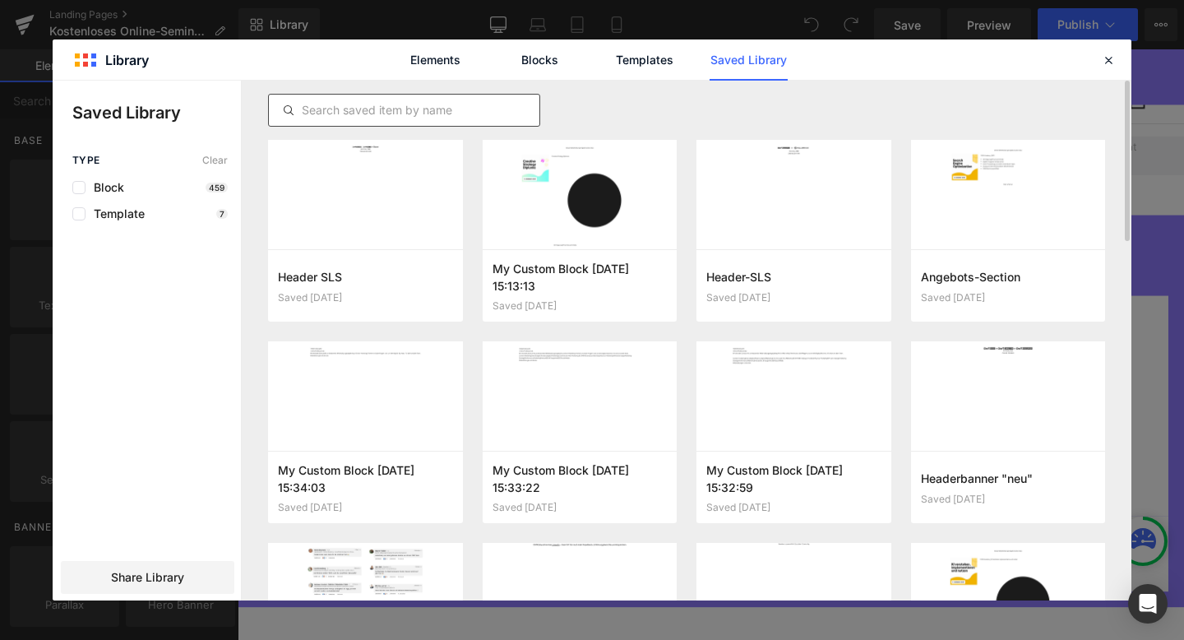
click at [450, 108] on input "text" at bounding box center [404, 110] width 271 height 20
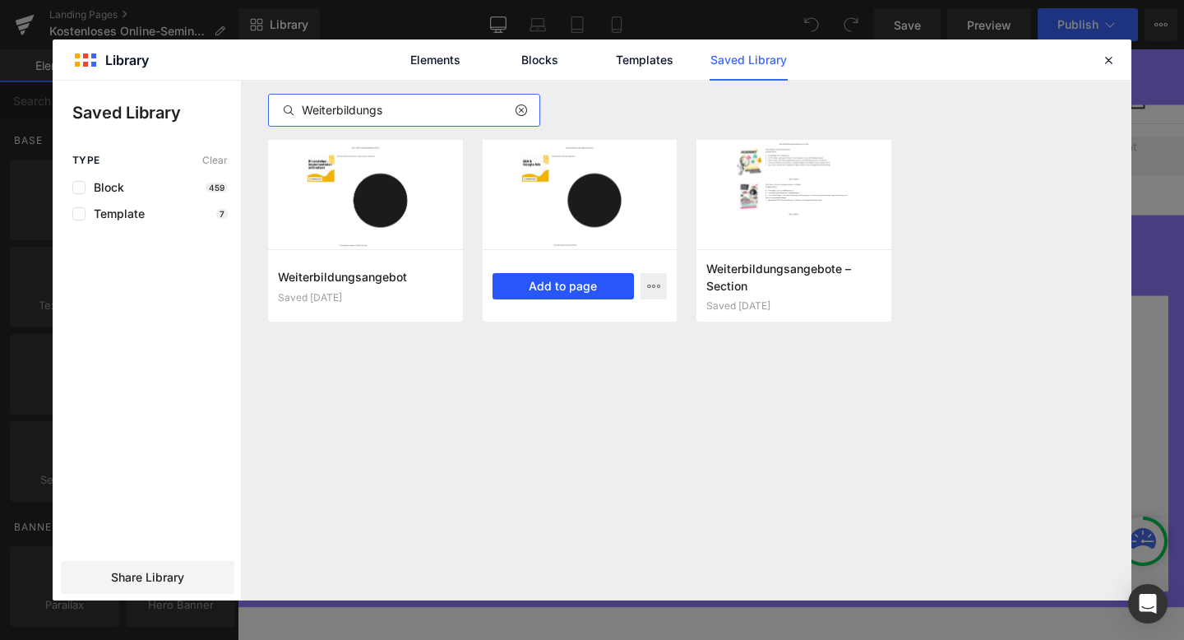
type input "Weiterbildungs"
click at [558, 281] on button "Add to page" at bounding box center [564, 286] width 142 height 26
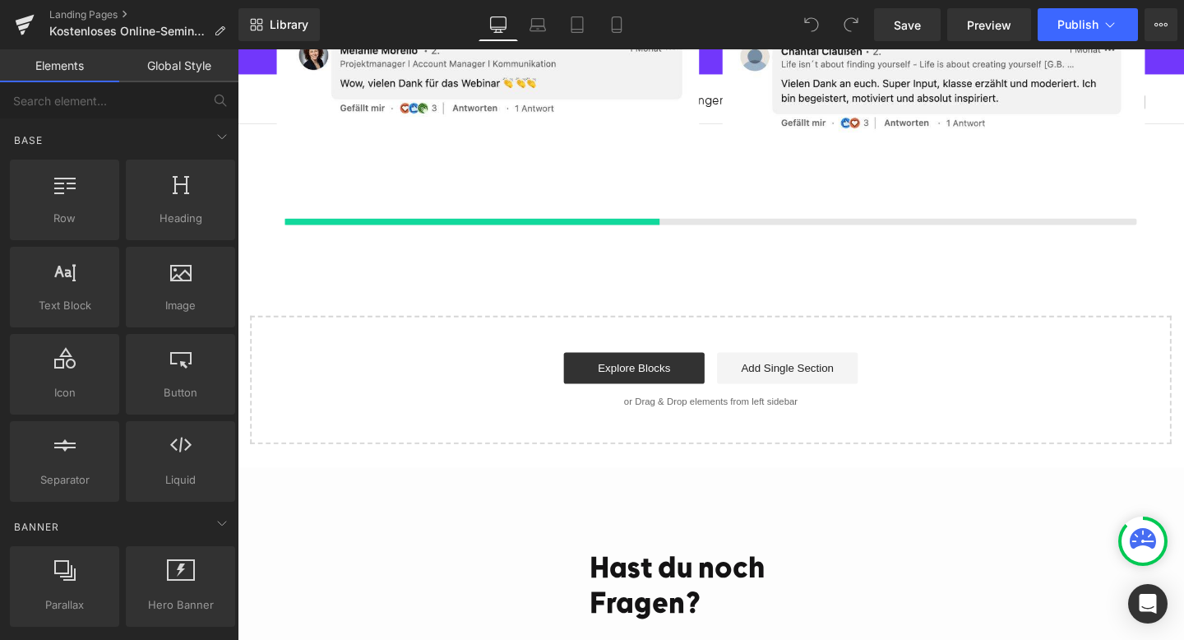
scroll to position [3476, 0]
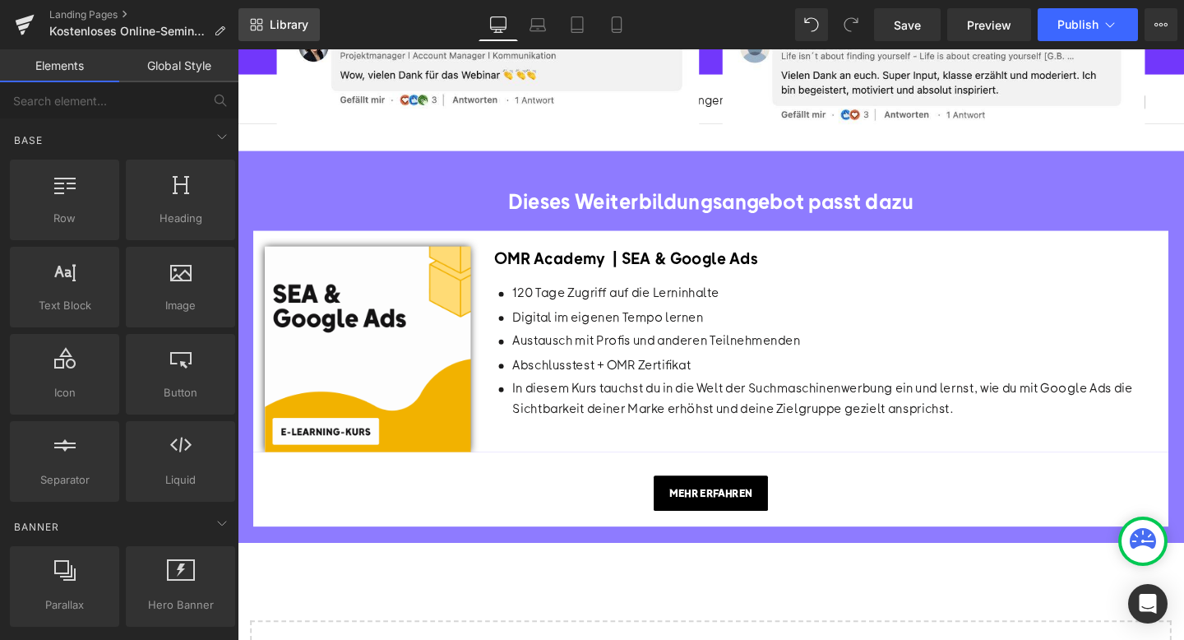
click at [304, 20] on span "Library" at bounding box center [289, 24] width 39 height 15
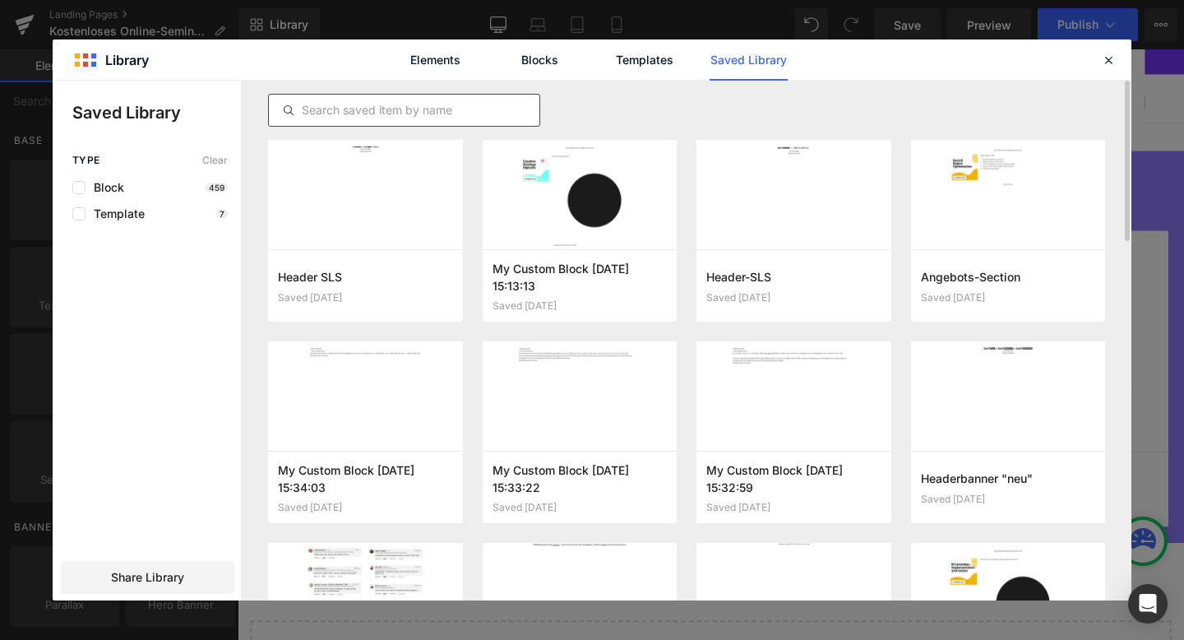
click at [429, 112] on input "text" at bounding box center [404, 110] width 271 height 20
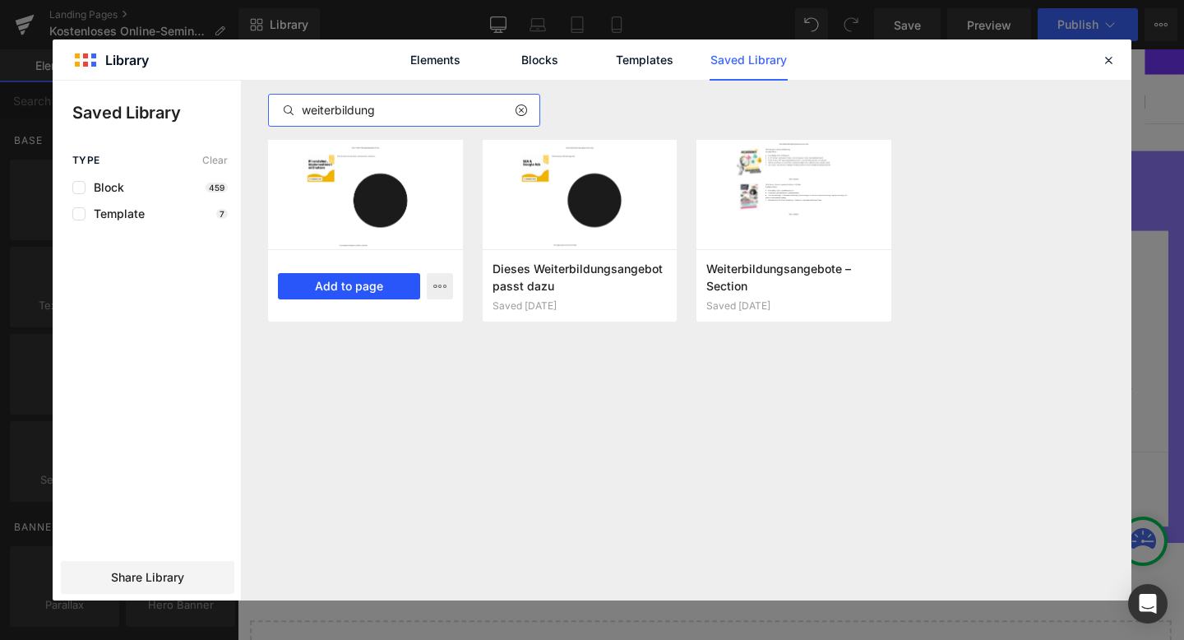
type input "weiterbildung"
click at [382, 288] on button "Add to page" at bounding box center [349, 286] width 142 height 26
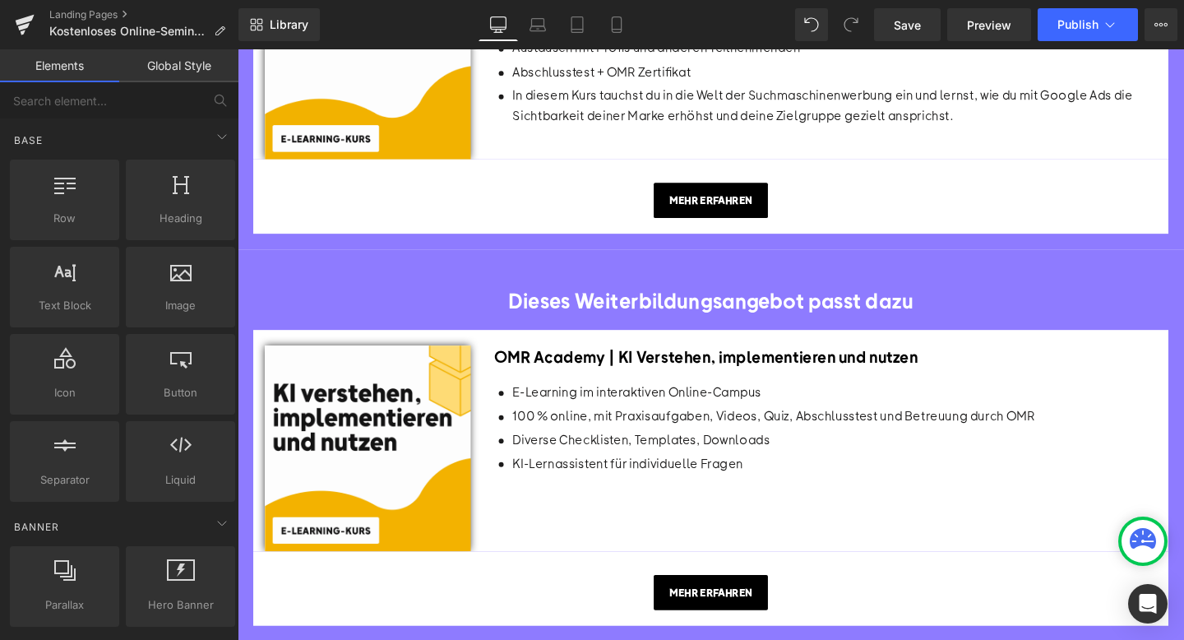
scroll to position [3797, 0]
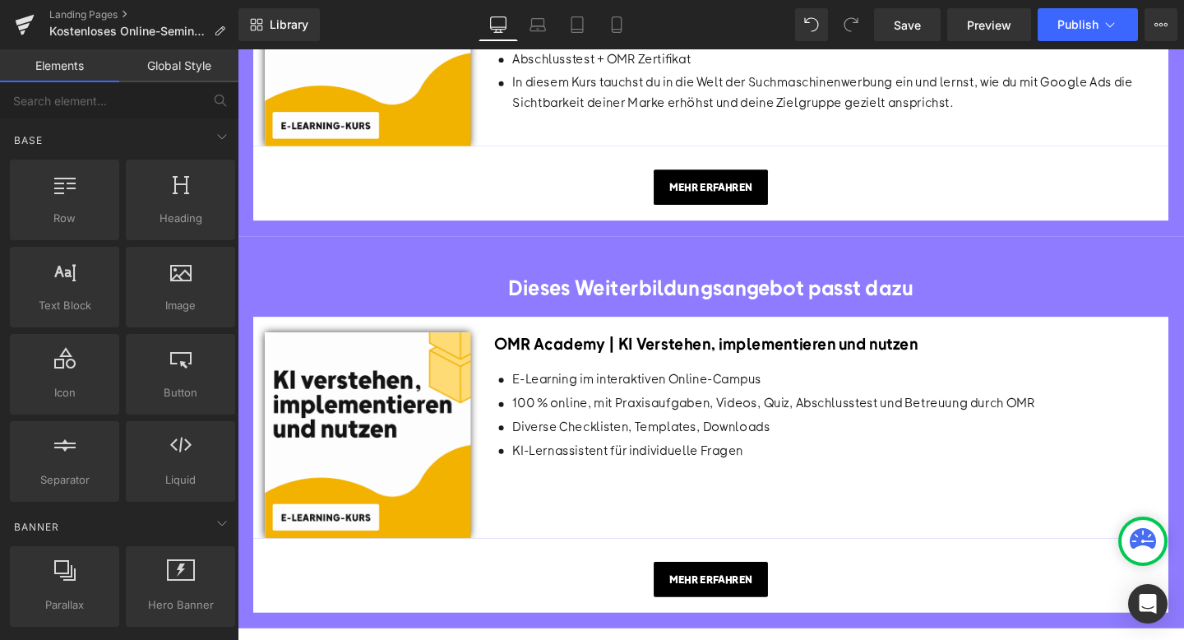
click at [609, 410] on p "100 % online, mit Praxisaufgaben, Videos, Quiz, Abschlusstest und Betreuung dur…" at bounding box center [801, 420] width 549 height 21
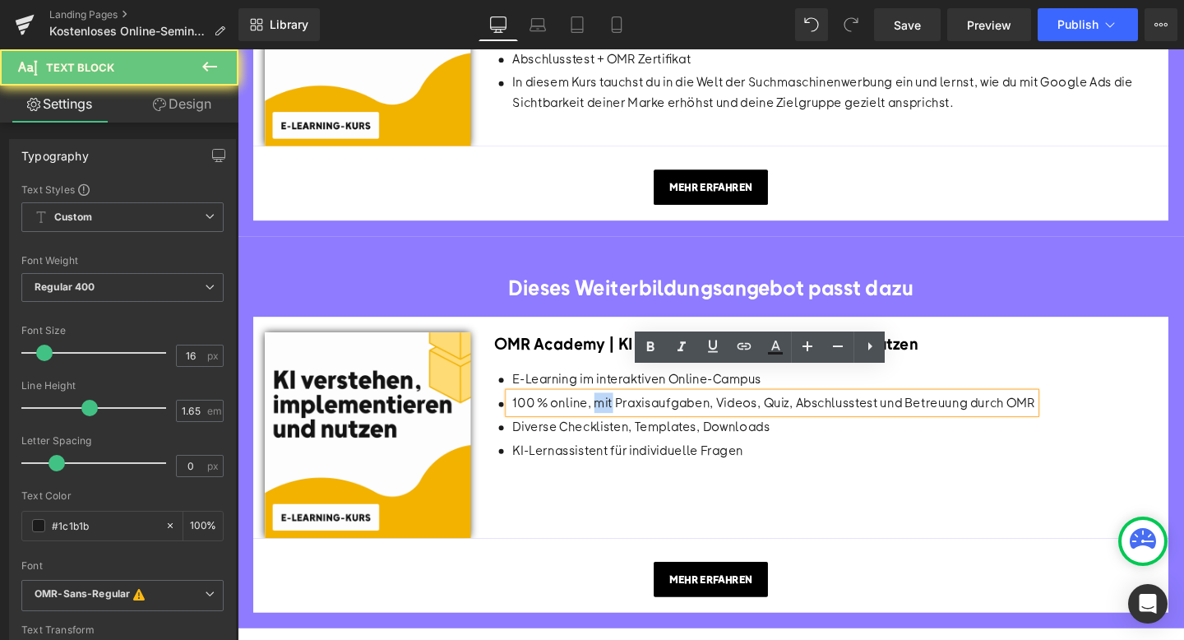
click at [609, 410] on p "100 % online, mit Praxisaufgaben, Videos, Quiz, Abschlusstest und Betreuung dur…" at bounding box center [801, 420] width 549 height 21
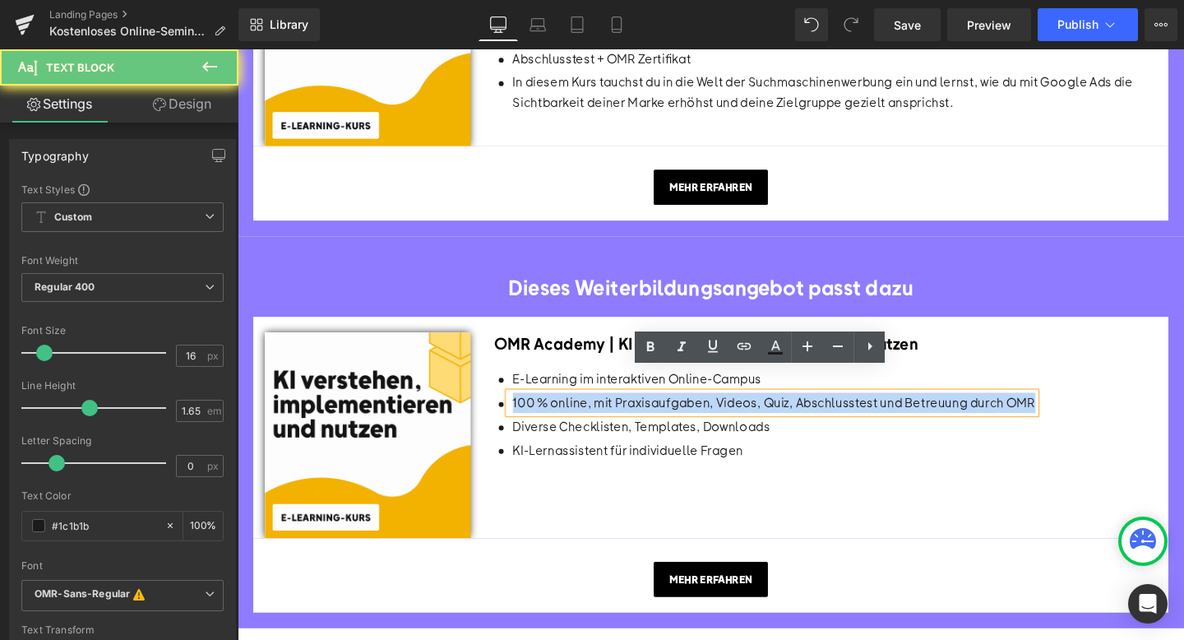
click at [609, 410] on p "100 % online, mit Praxisaufgaben, Videos, Quiz, Abschlusstest und Betreuung dur…" at bounding box center [801, 420] width 549 height 21
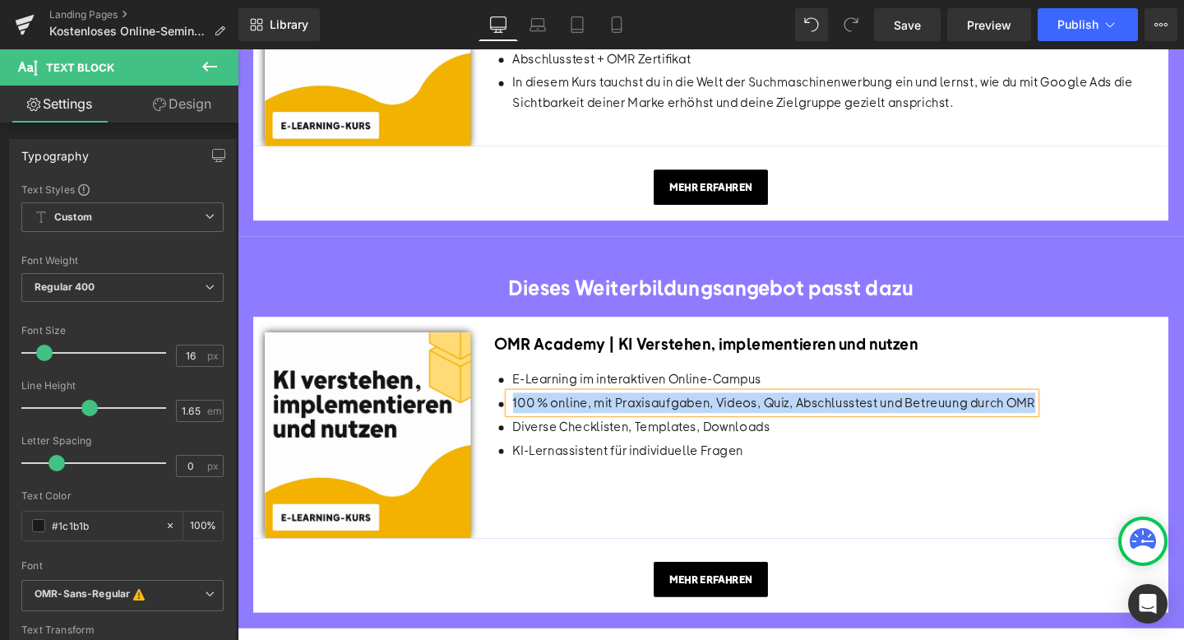
copy p "100 % online, mit Praxisaufgaben, Videos, Quiz, Abschlusstest und Betreuung dur…"
click at [1034, 331] on div "Image OMR Academy | KI Verstehen, implementieren und nutzen Heading Icon E-Lear…" at bounding box center [735, 447] width 962 height 233
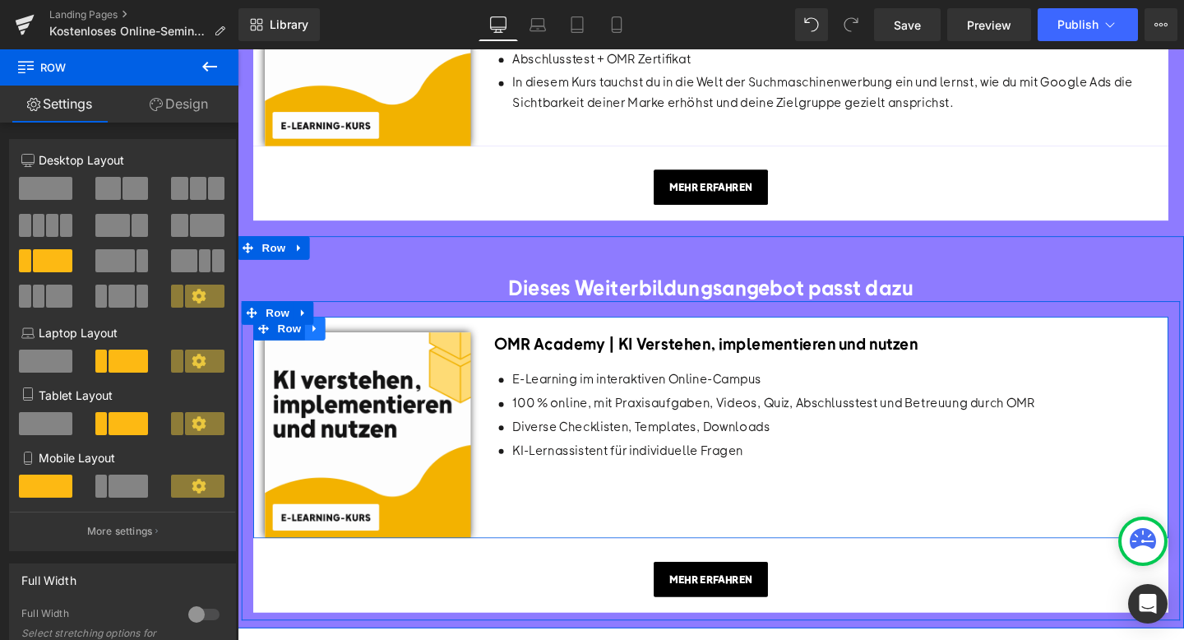
click at [317, 340] on icon at bounding box center [318, 343] width 3 height 7
click at [363, 337] on icon at bounding box center [362, 343] width 12 height 12
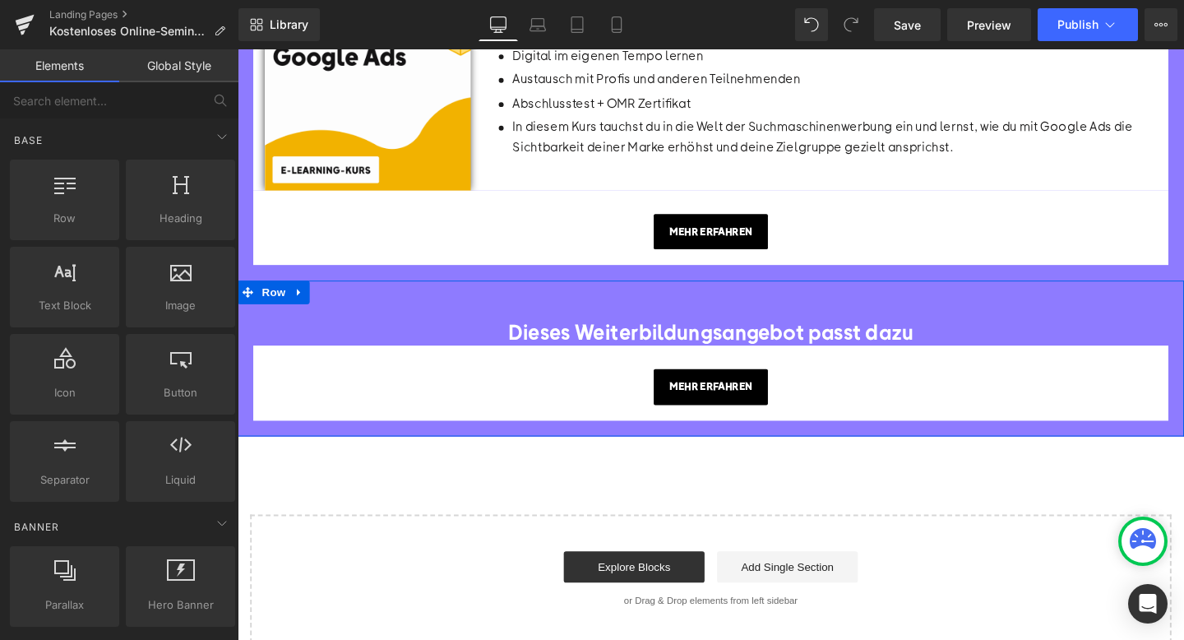
scroll to position [3744, 0]
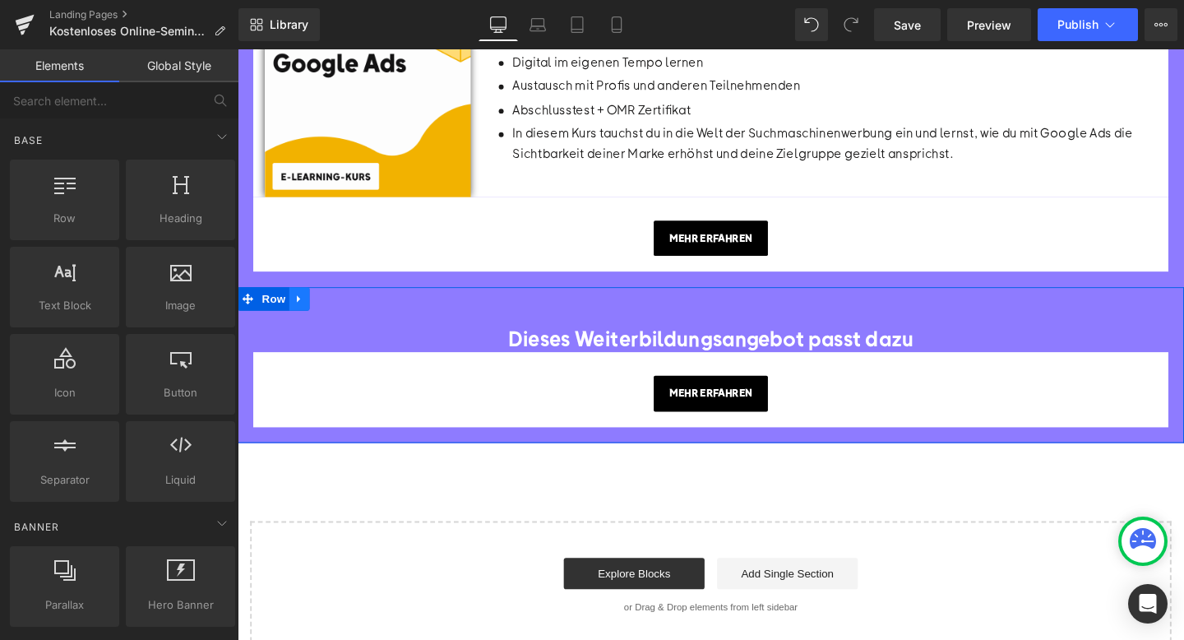
click at [303, 306] on icon at bounding box center [303, 312] width 12 height 12
click at [345, 306] on icon at bounding box center [346, 312] width 12 height 12
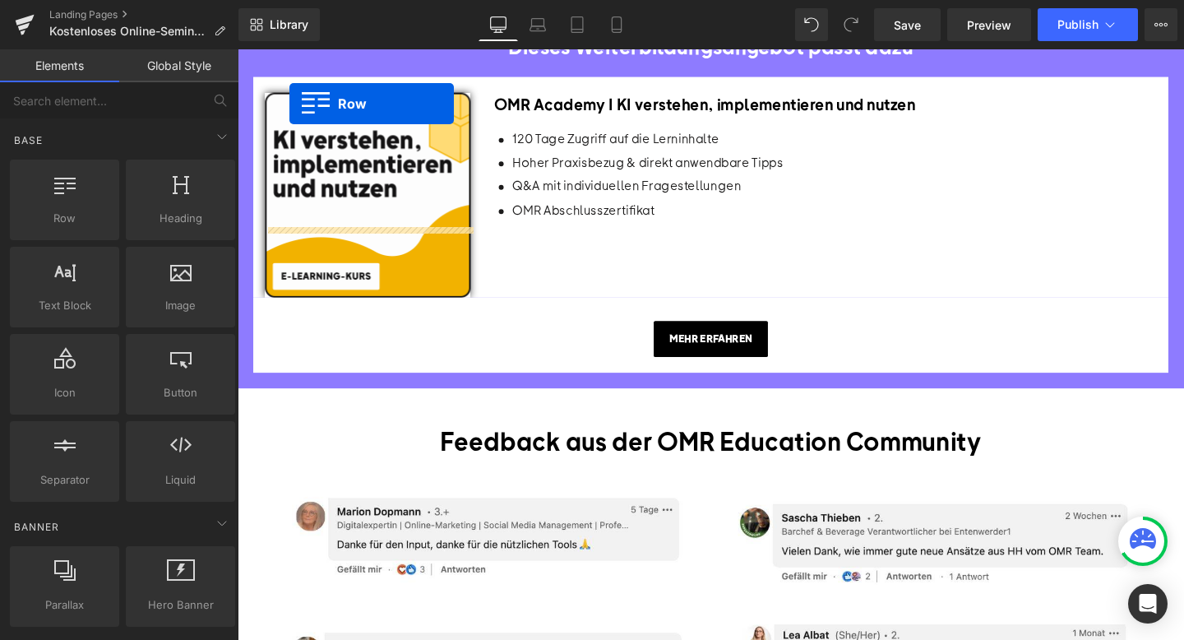
scroll to position [1161, 0]
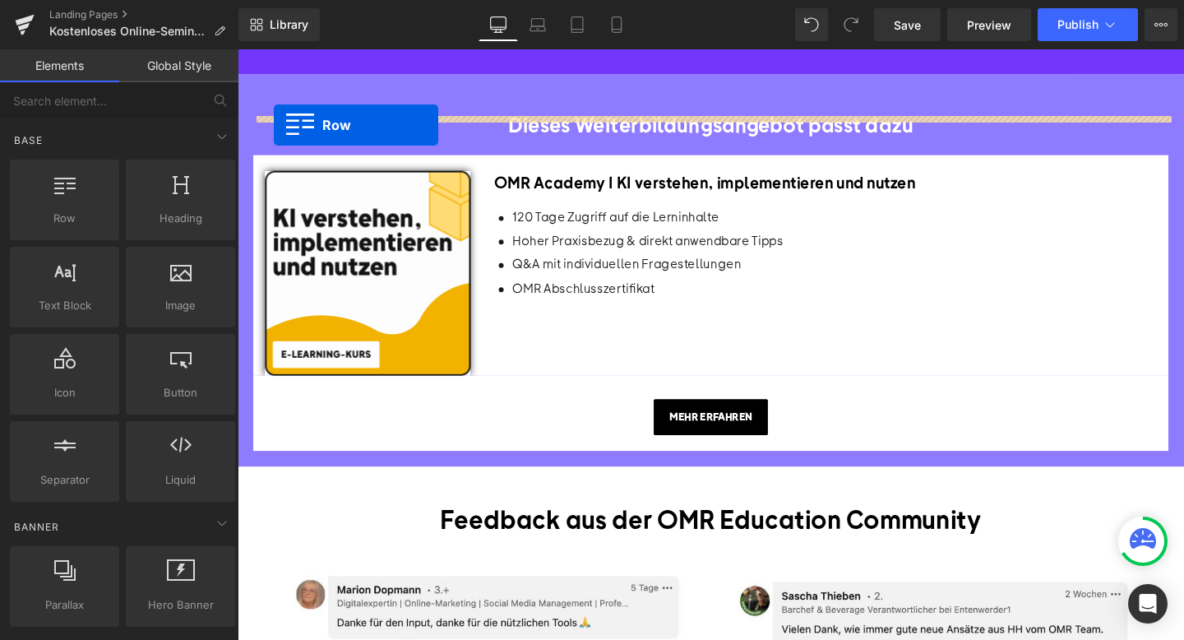
drag, startPoint x: 253, startPoint y: 304, endPoint x: 275, endPoint y: 128, distance: 177.4
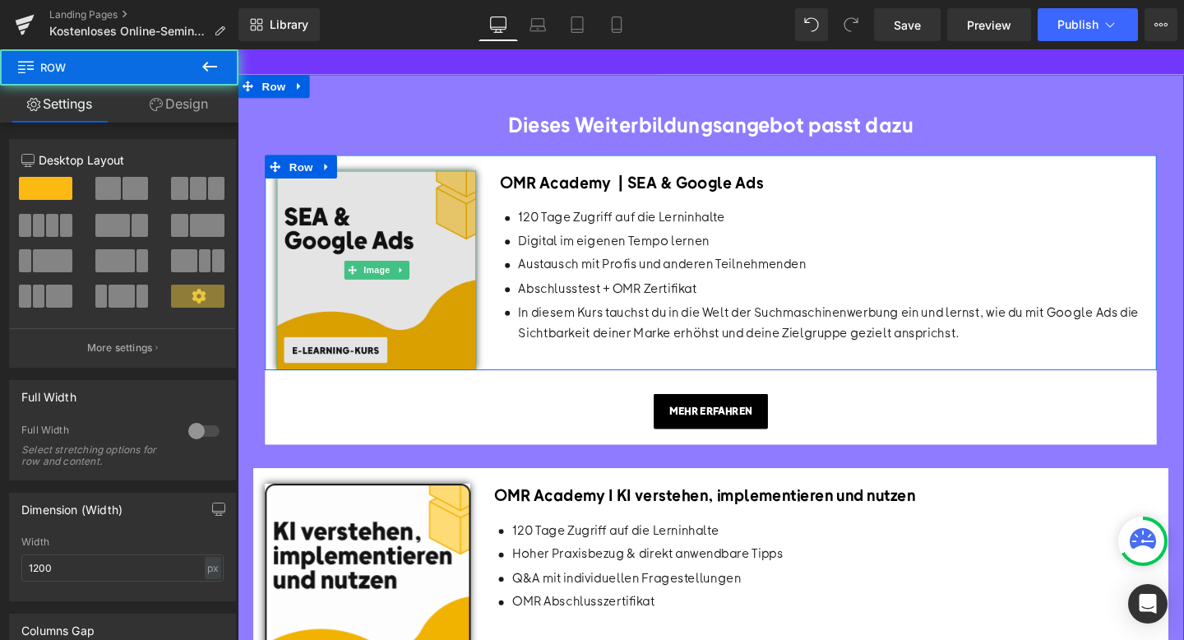
scroll to position [1131, 0]
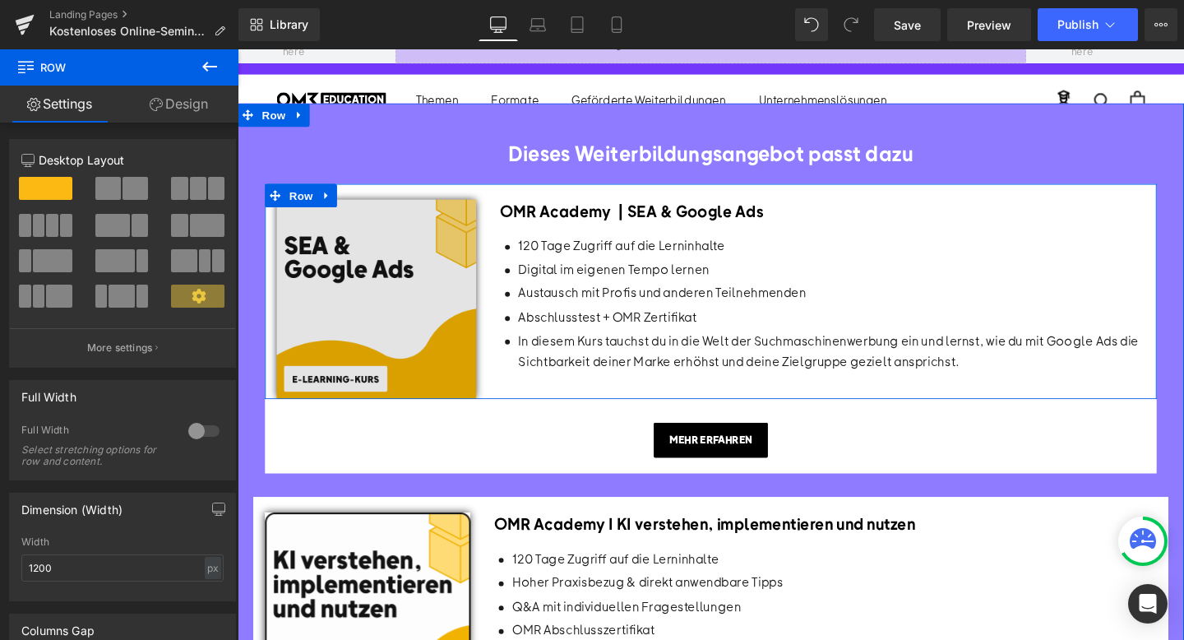
click at [429, 312] on img at bounding box center [384, 312] width 210 height 210
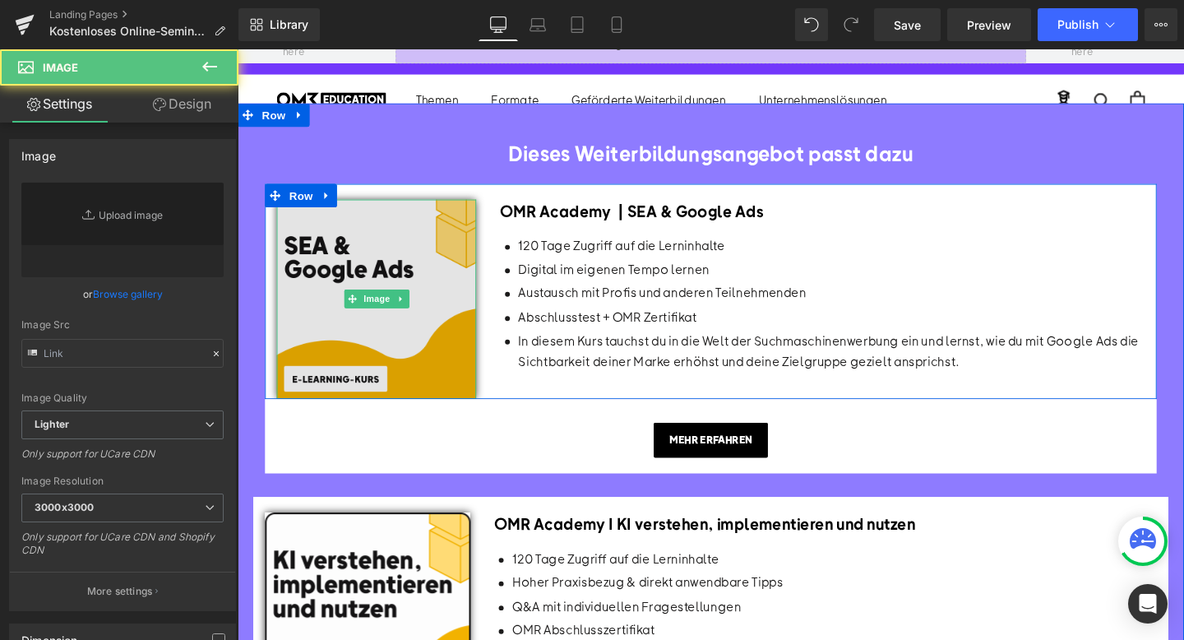
type input "https://ucarecdn.com/b7e6d87f-a676-413a-b7fe-71a48a3e6cc9/-/format/auto/-/previ…"
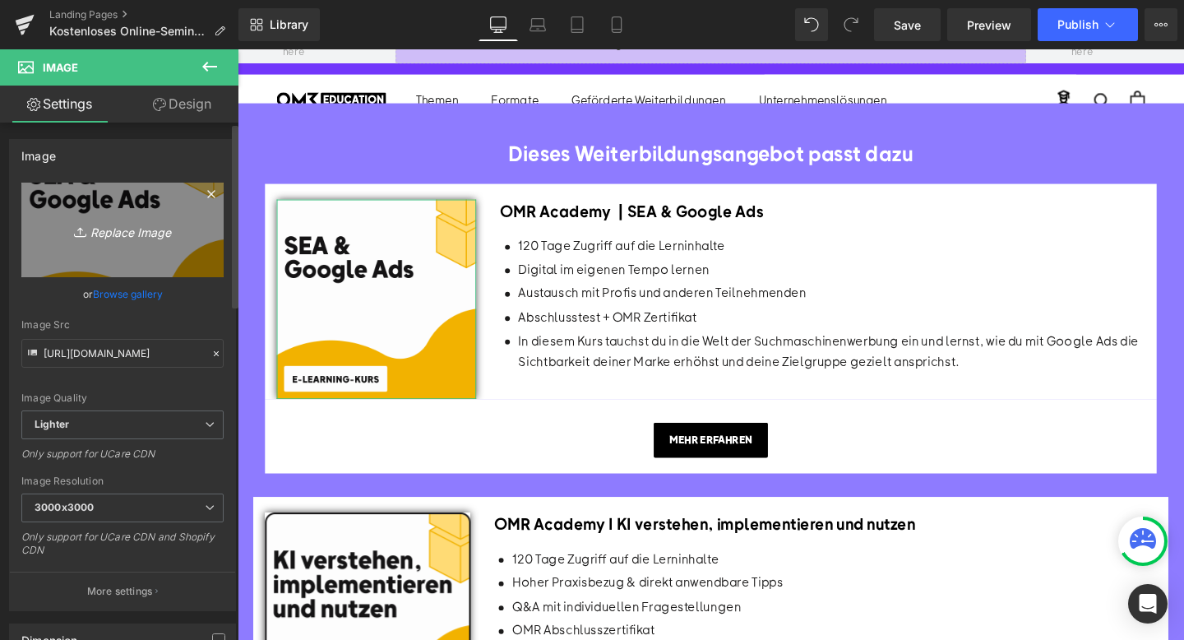
click at [171, 260] on link "Replace Image" at bounding box center [122, 230] width 202 height 95
type input "C:\fakepath\Deep Dive Kachel.png"
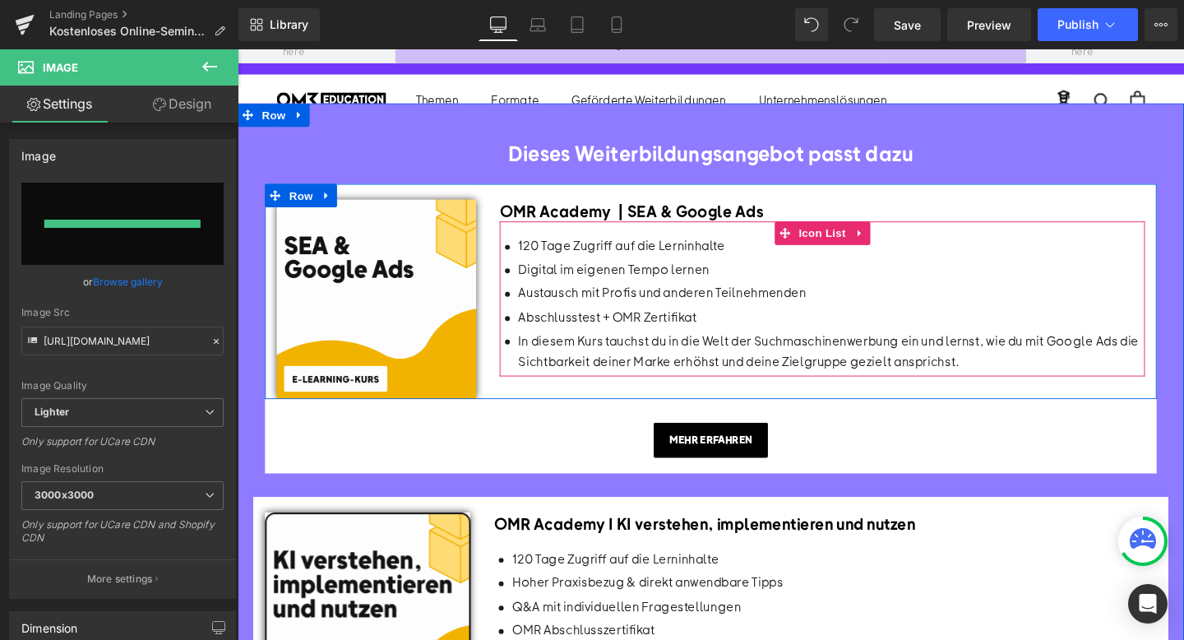
type input "https://ucarecdn.com/0fc35aa1-2a3a-4e99-a104-46a22f057782/-/format/auto/-/previ…"
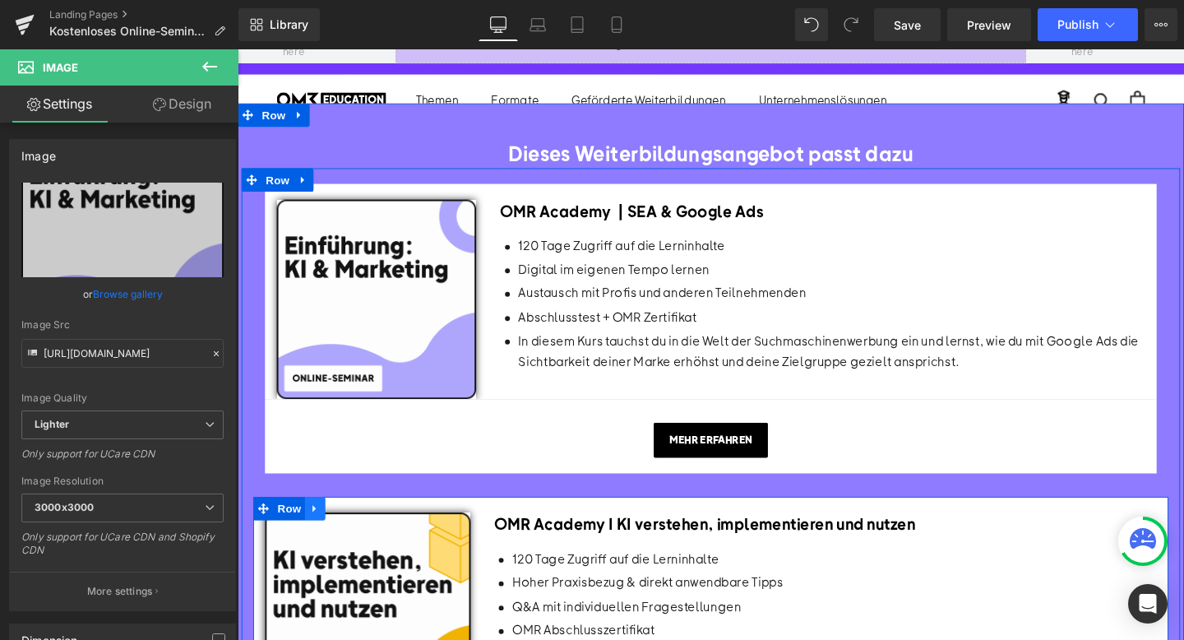
click at [323, 526] on icon at bounding box center [319, 532] width 12 height 12
click at [337, 526] on icon at bounding box center [341, 532] width 12 height 12
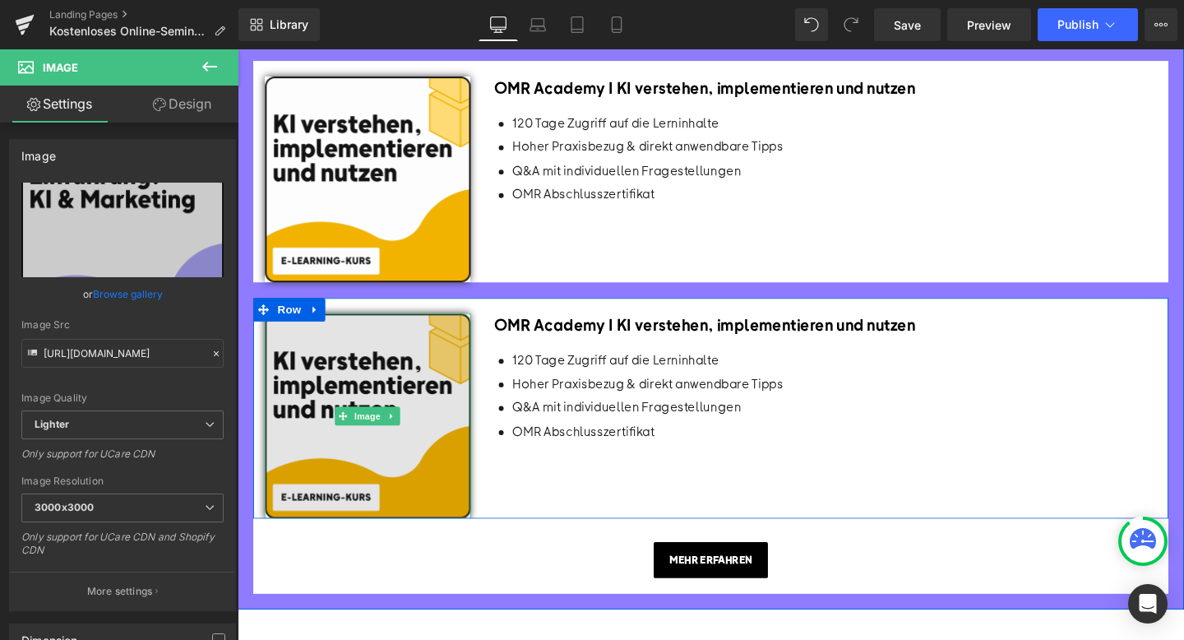
scroll to position [1584, 0]
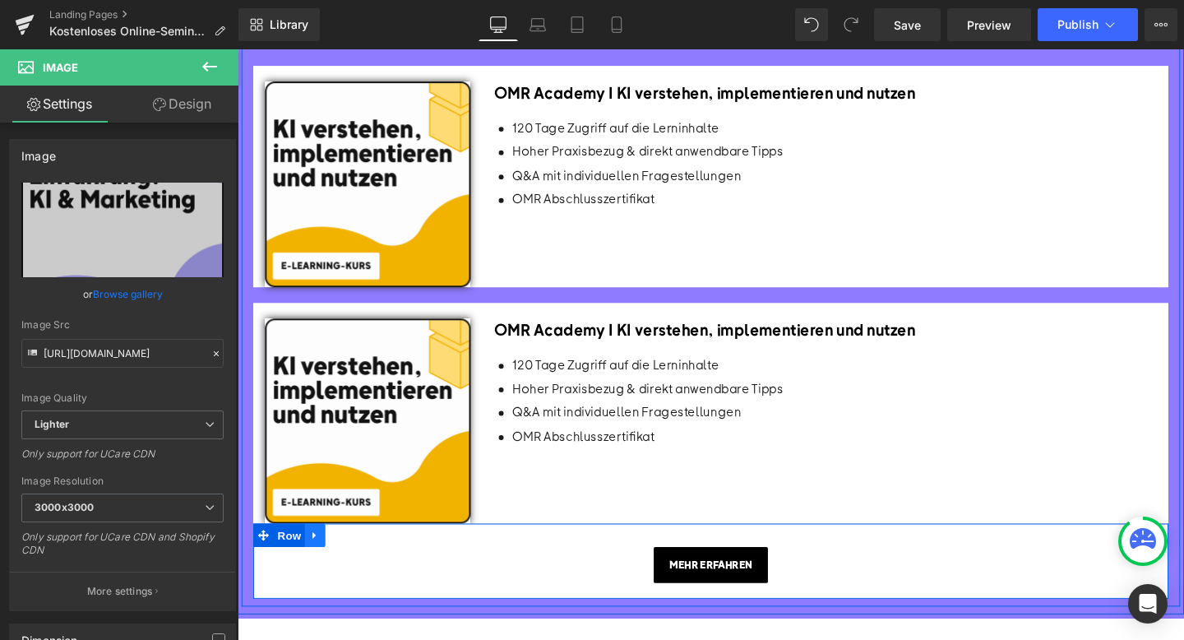
click at [321, 554] on icon at bounding box center [319, 560] width 12 height 12
click at [343, 554] on icon at bounding box center [341, 560] width 12 height 12
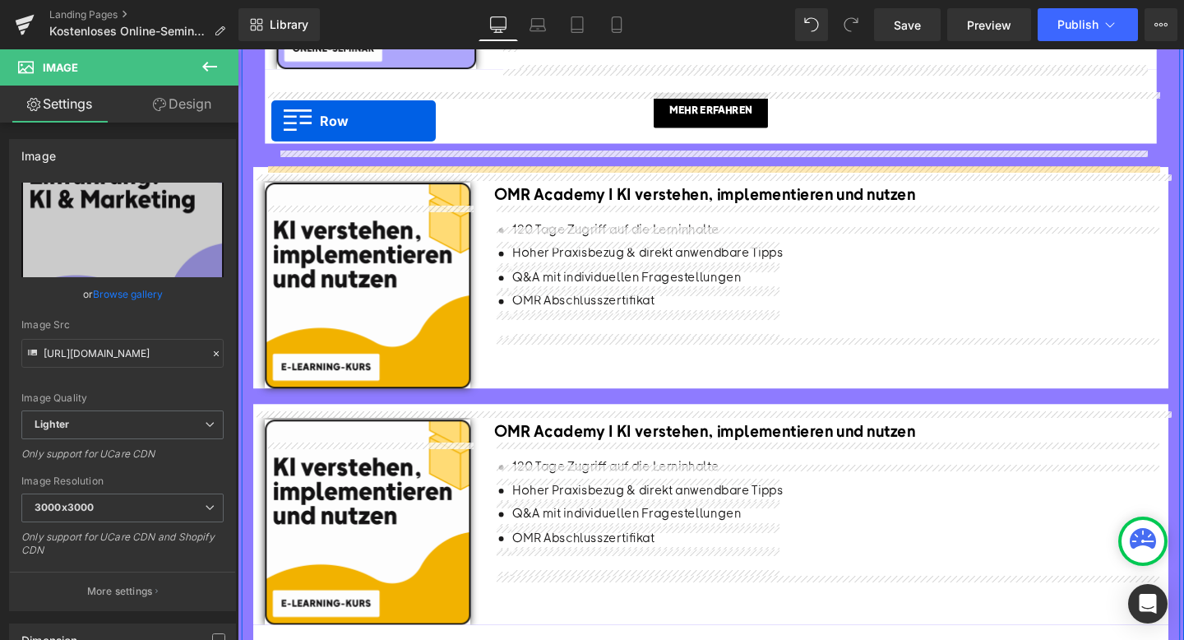
scroll to position [1428, 0]
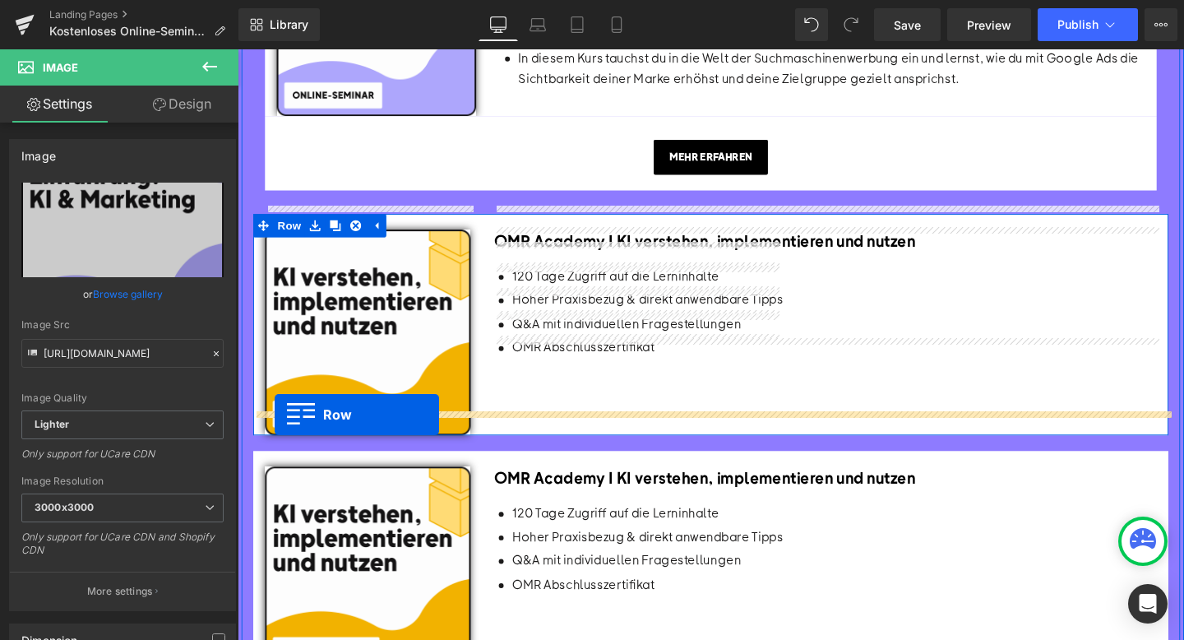
drag, startPoint x: 263, startPoint y: 422, endPoint x: 276, endPoint y: 433, distance: 17.5
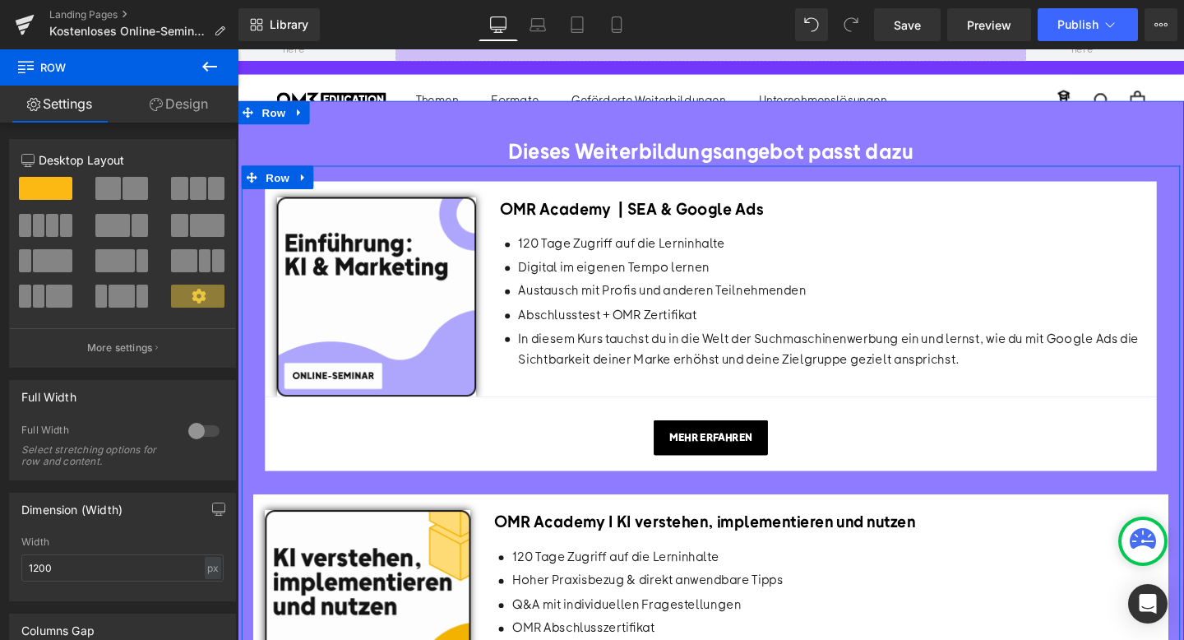
scroll to position [1115, 0]
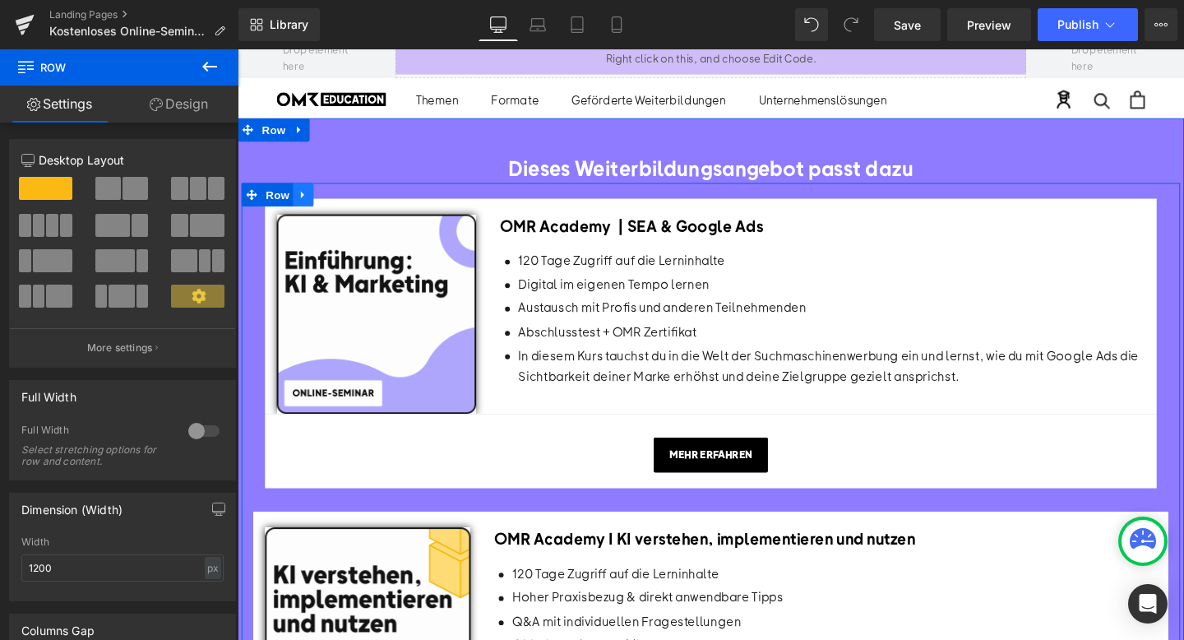
click at [317, 190] on link at bounding box center [306, 202] width 21 height 25
click at [303, 127] on icon at bounding box center [303, 133] width 12 height 12
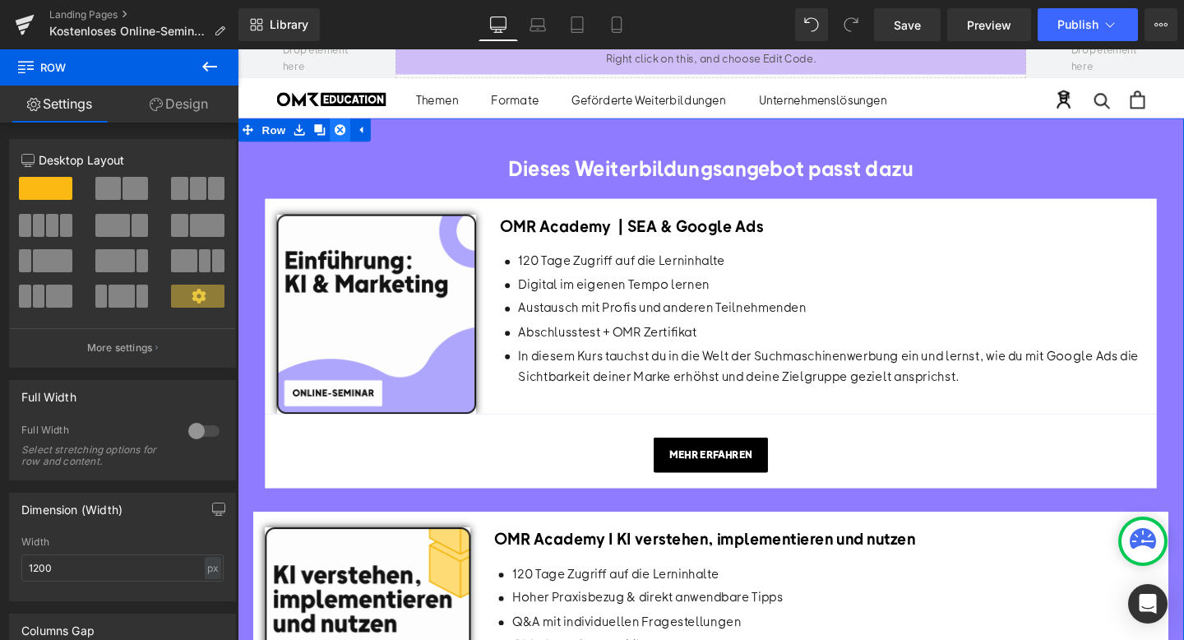
click at [345, 127] on icon at bounding box center [346, 133] width 12 height 12
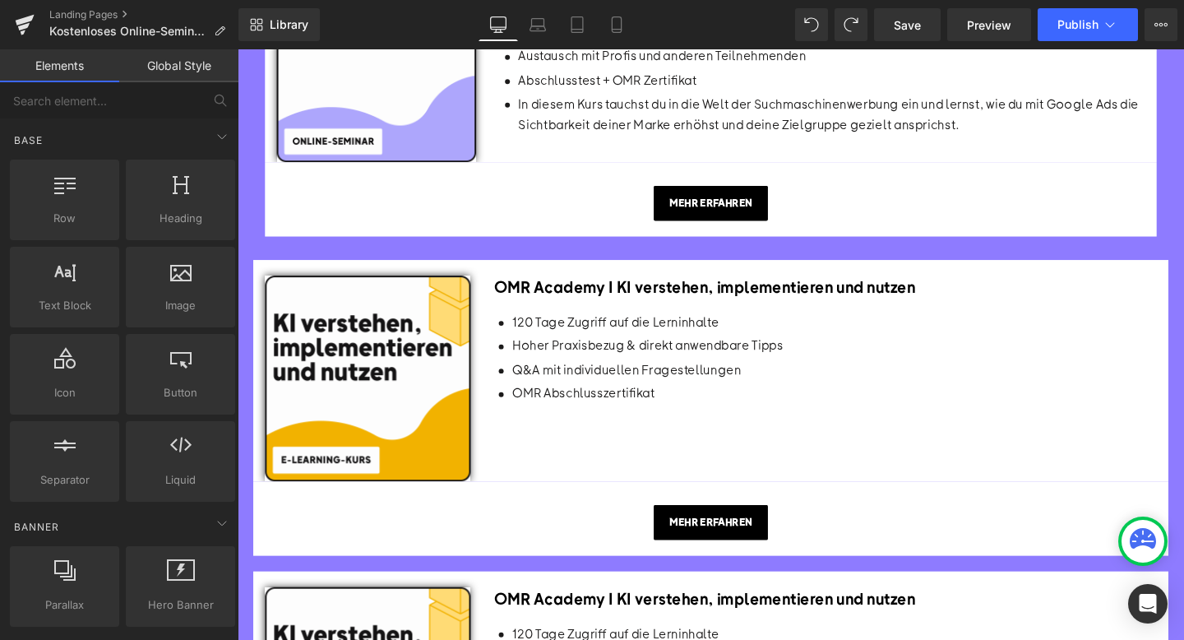
scroll to position [1059, 0]
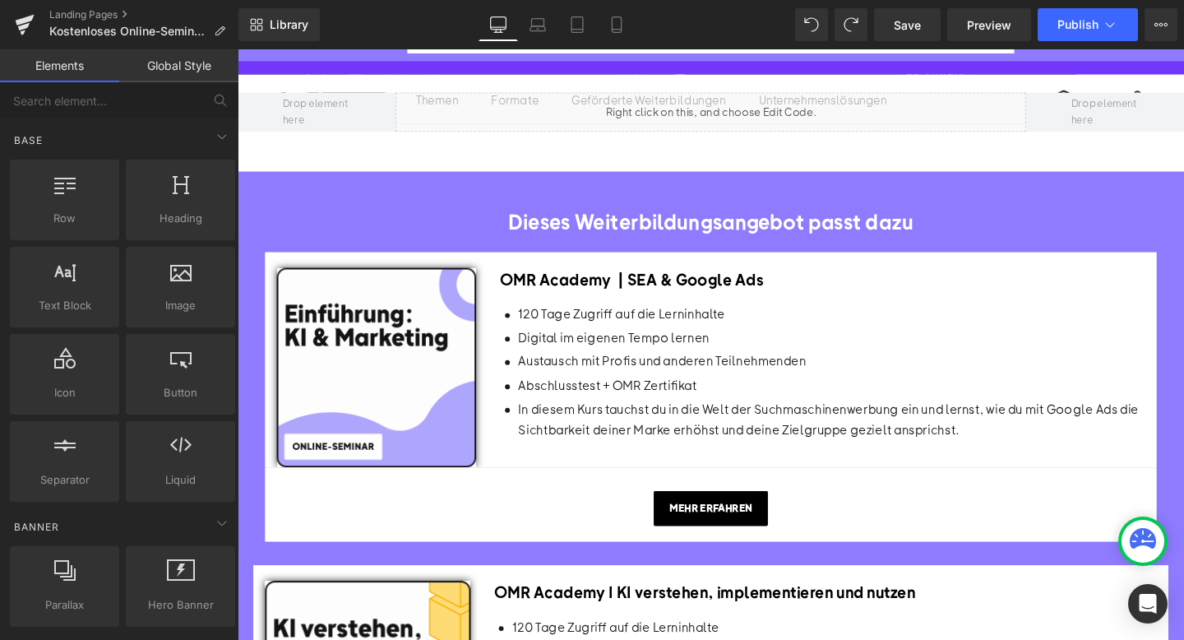
click at [510, 301] on div "OMR Academy | SEA & Google Ads Heading Icon 120 Tage Zugriff auf die Lerninhalt…" at bounding box center [852, 372] width 703 height 187
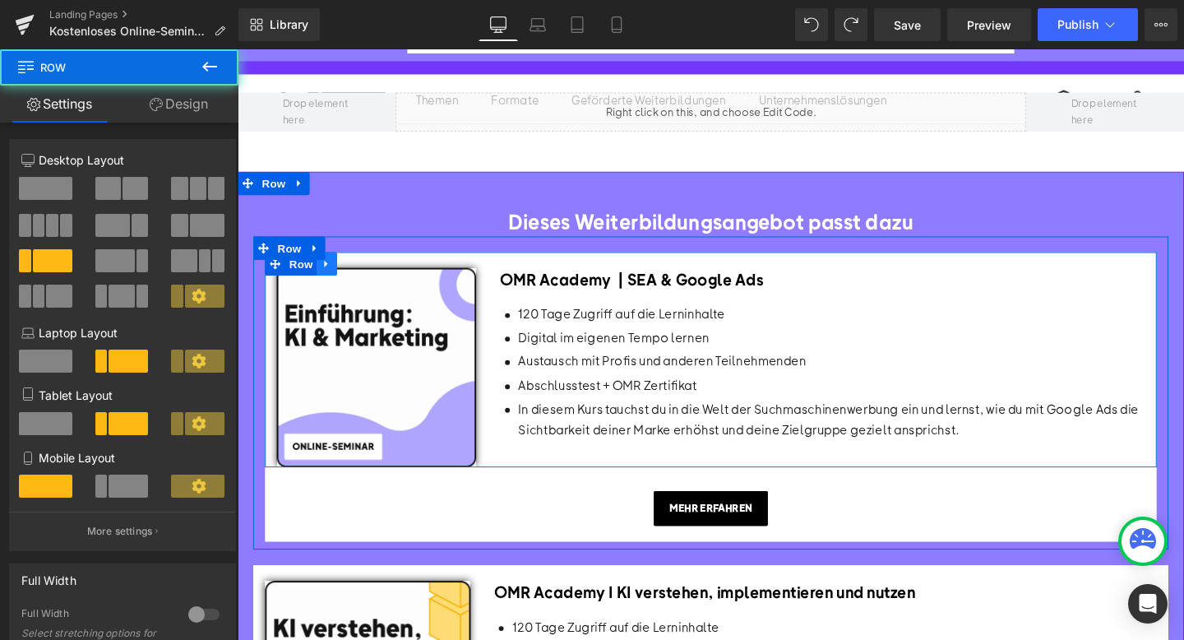
click at [337, 268] on icon at bounding box center [332, 274] width 12 height 12
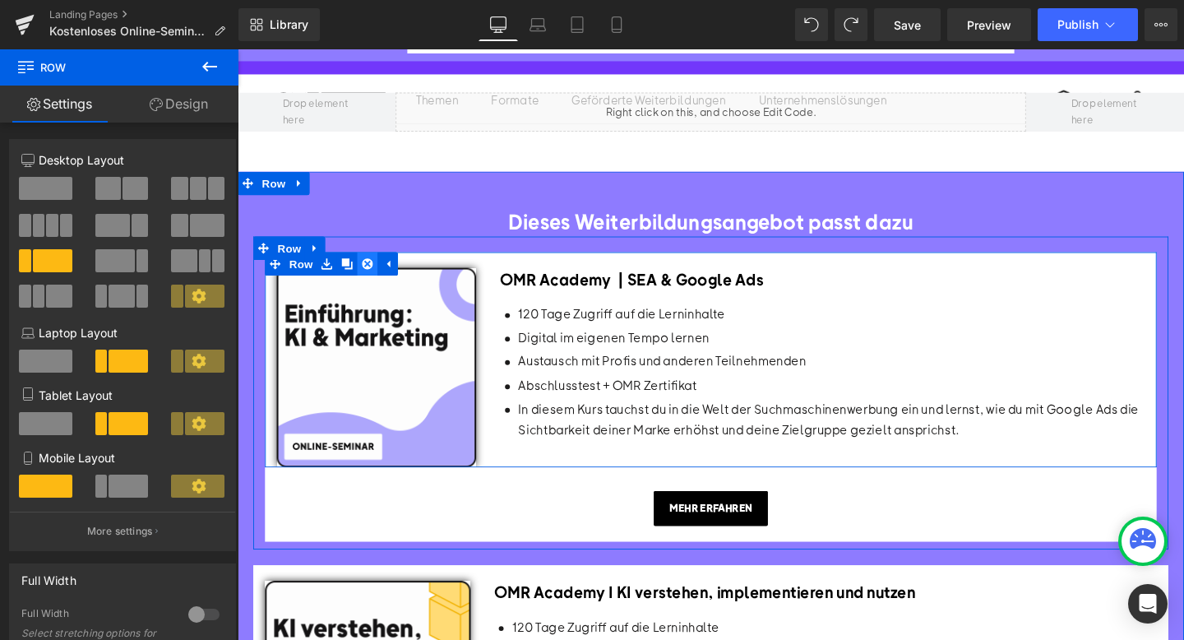
click at [371, 269] on icon at bounding box center [374, 275] width 12 height 12
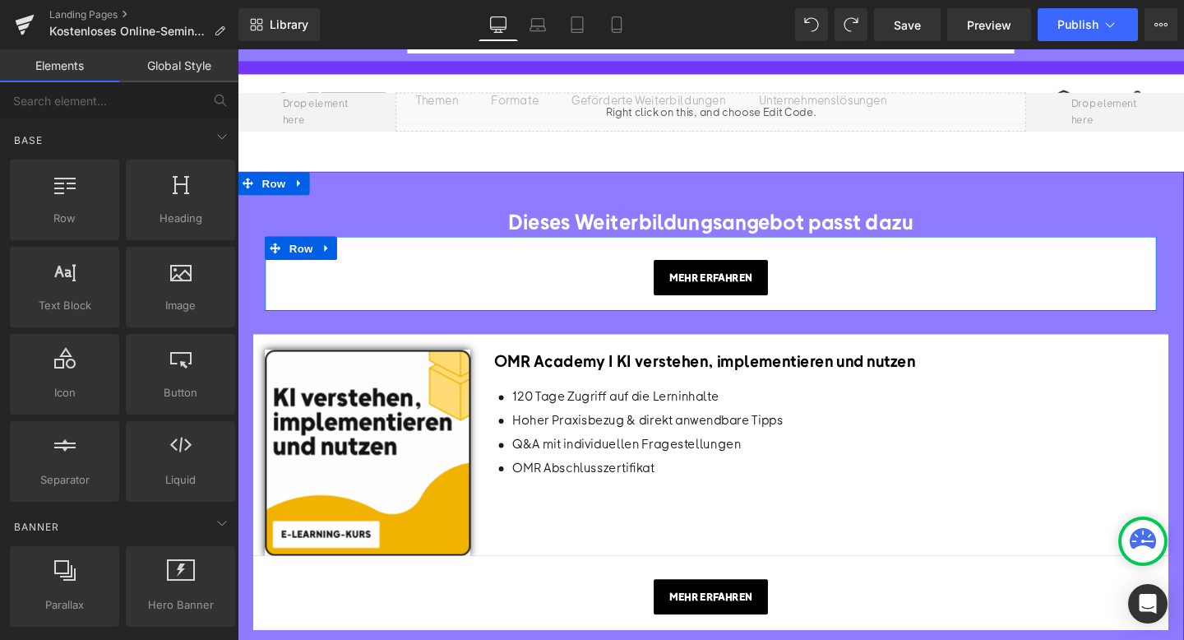
click at [318, 253] on icon at bounding box center [313, 258] width 9 height 10
click at [360, 252] on icon at bounding box center [362, 258] width 12 height 12
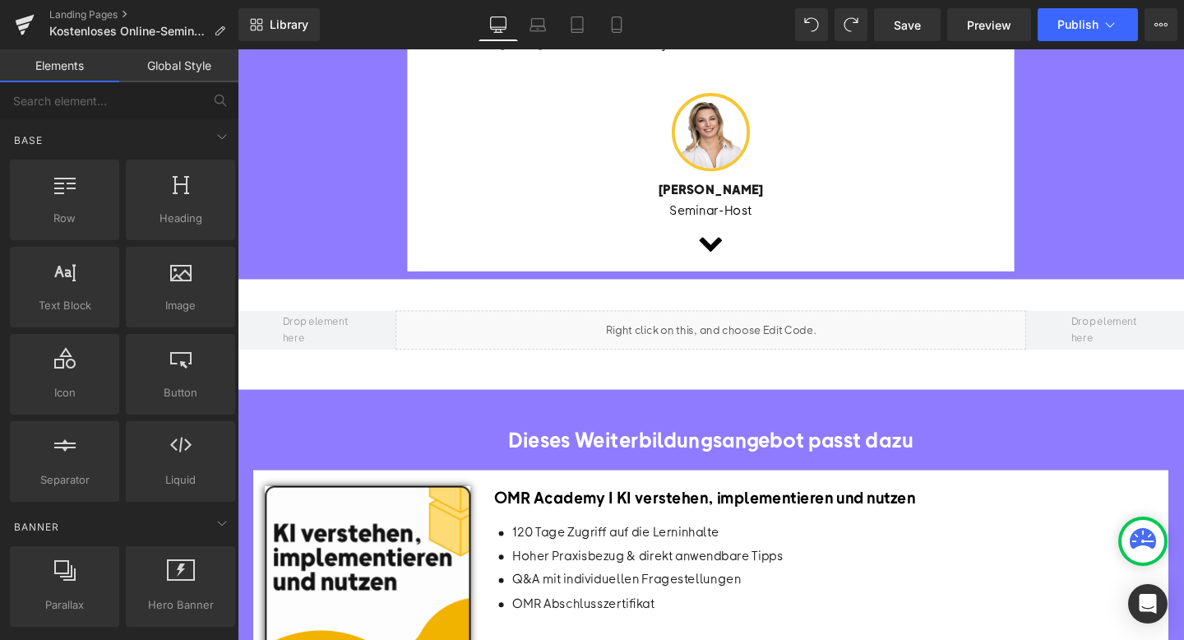
scroll to position [814, 0]
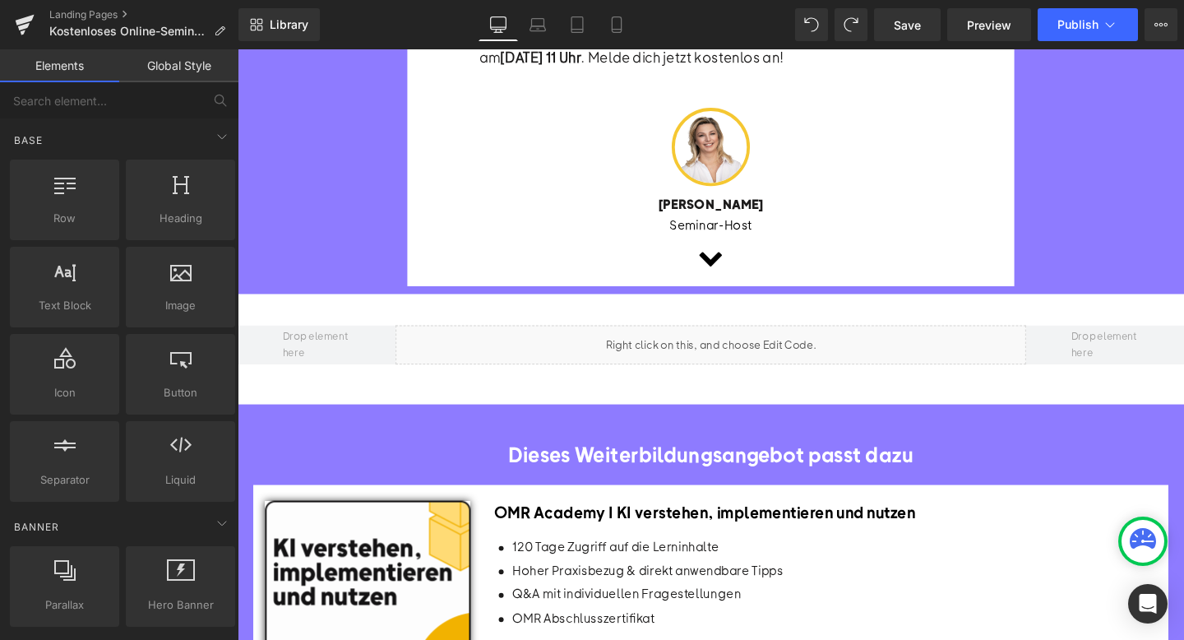
click at [581, 461] on span "Dieses Weiterbildungsangebot passt dazu" at bounding box center [735, 474] width 427 height 27
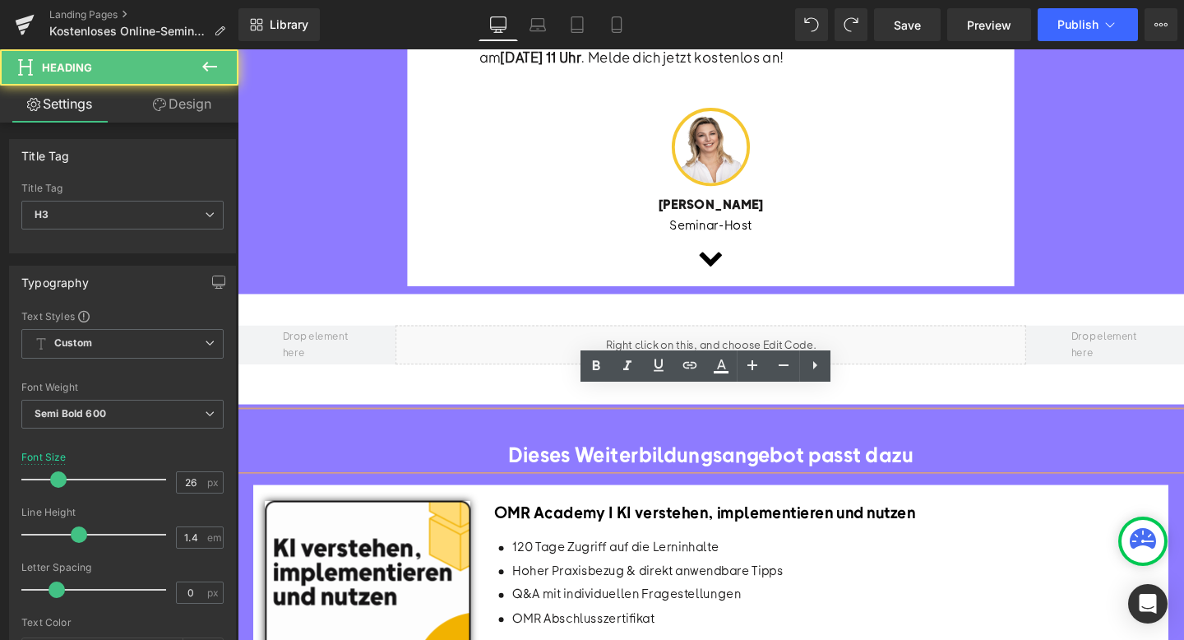
click at [589, 461] on span "Dieses Weiterbildungsangebot passt dazu" at bounding box center [735, 474] width 427 height 27
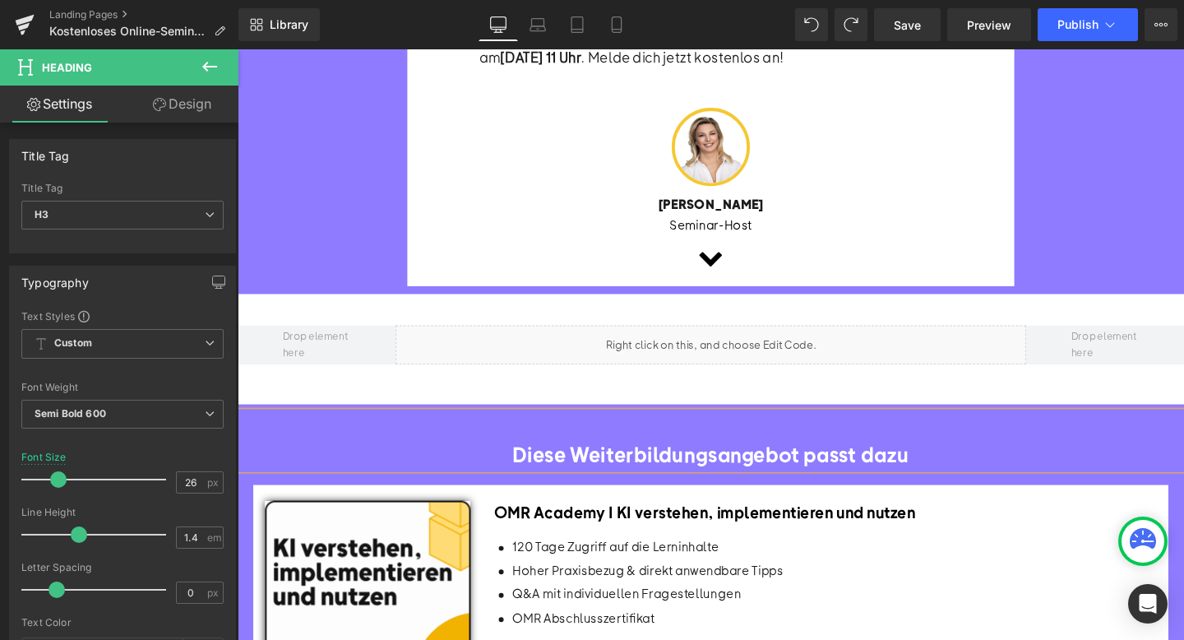
click at [826, 461] on span "Diese Weiterbildungsangebot passt dazu" at bounding box center [735, 474] width 417 height 27
click at [891, 461] on span "Diese Weiterbildungsangebote passt dazu" at bounding box center [735, 474] width 429 height 27
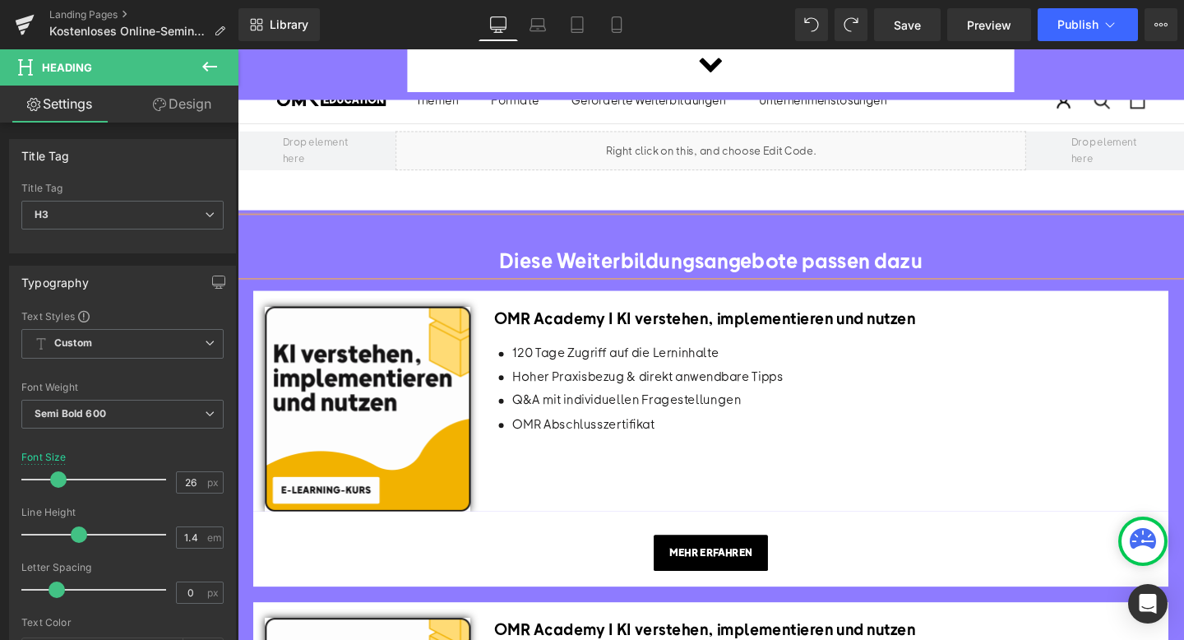
scroll to position [1022, 0]
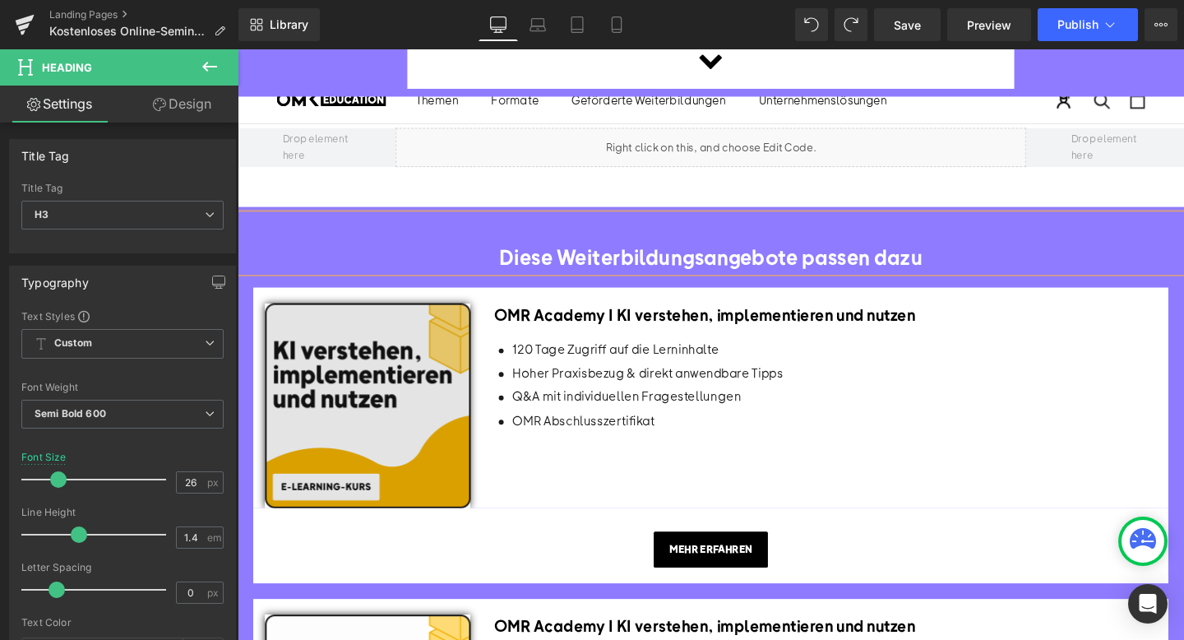
click at [369, 370] on img at bounding box center [374, 424] width 216 height 216
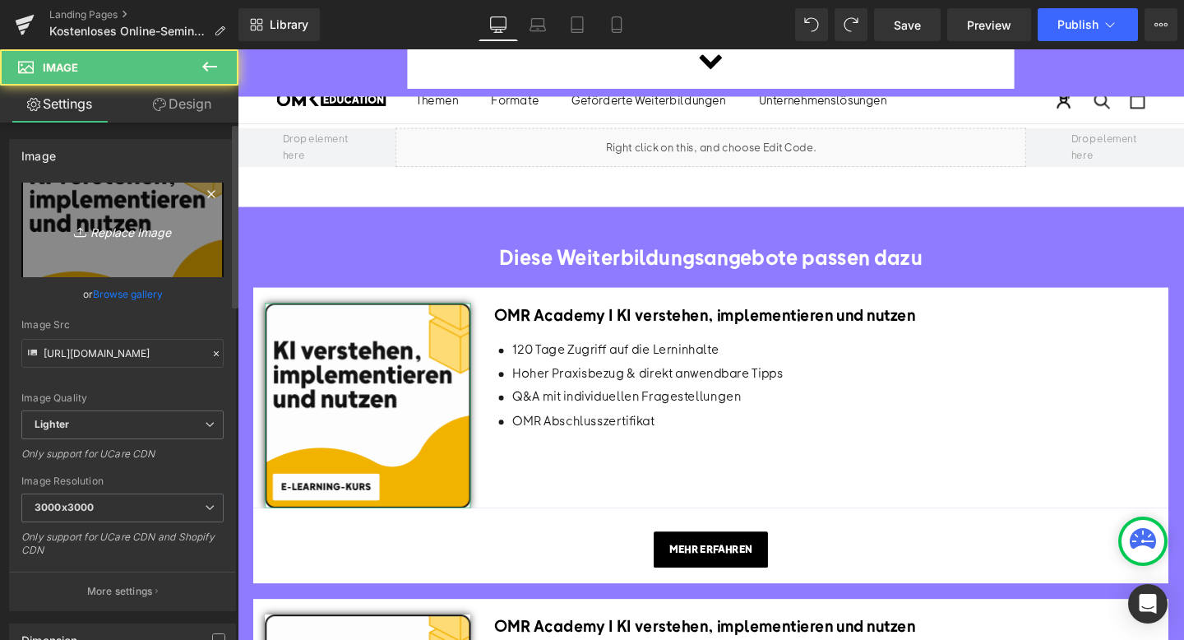
click at [126, 243] on link "Replace Image" at bounding box center [122, 230] width 202 height 95
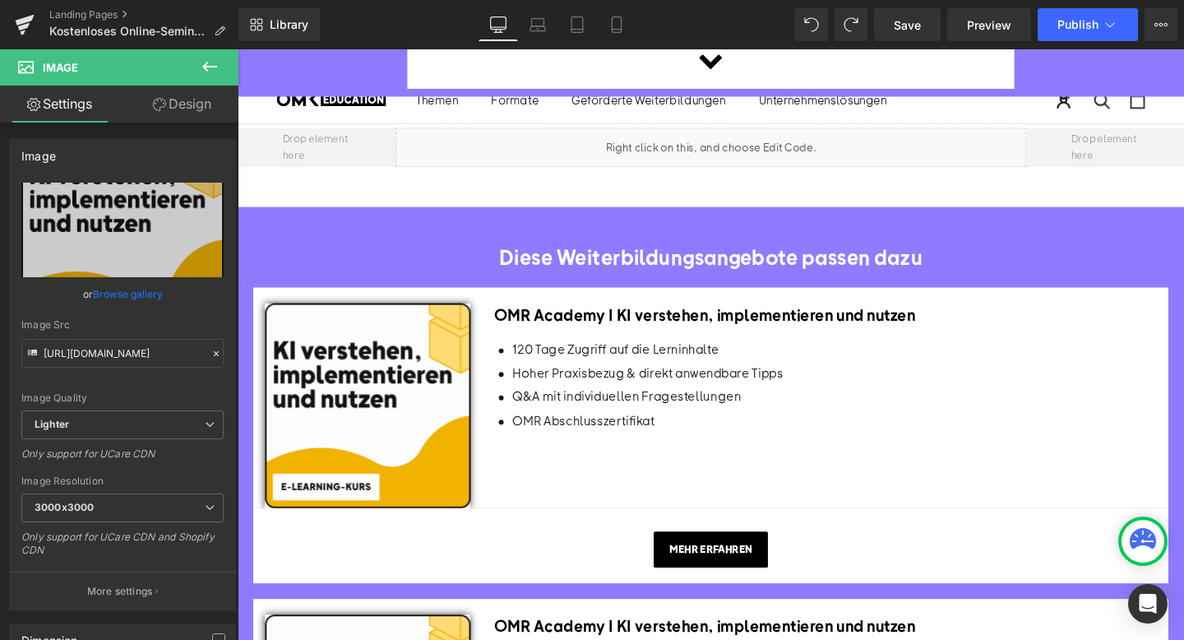
type input "C:\fakepath\Deep Dive Kachel.png"
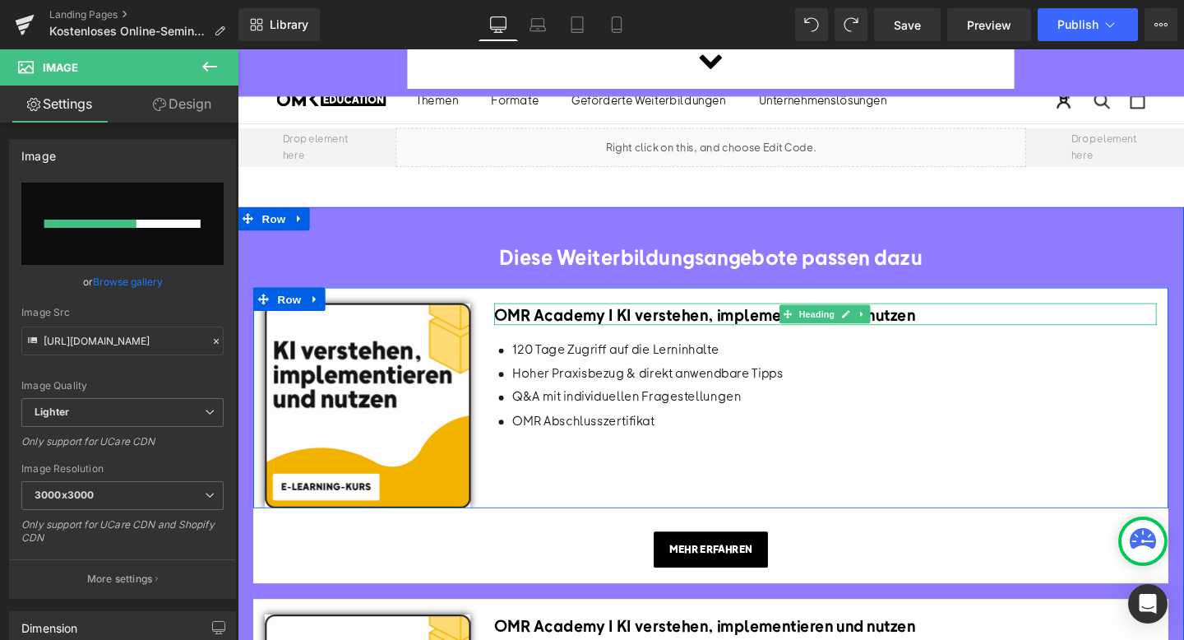
click at [581, 317] on span "OMR Academy I KI verstehen, implementieren und nutzen" at bounding box center [728, 327] width 443 height 21
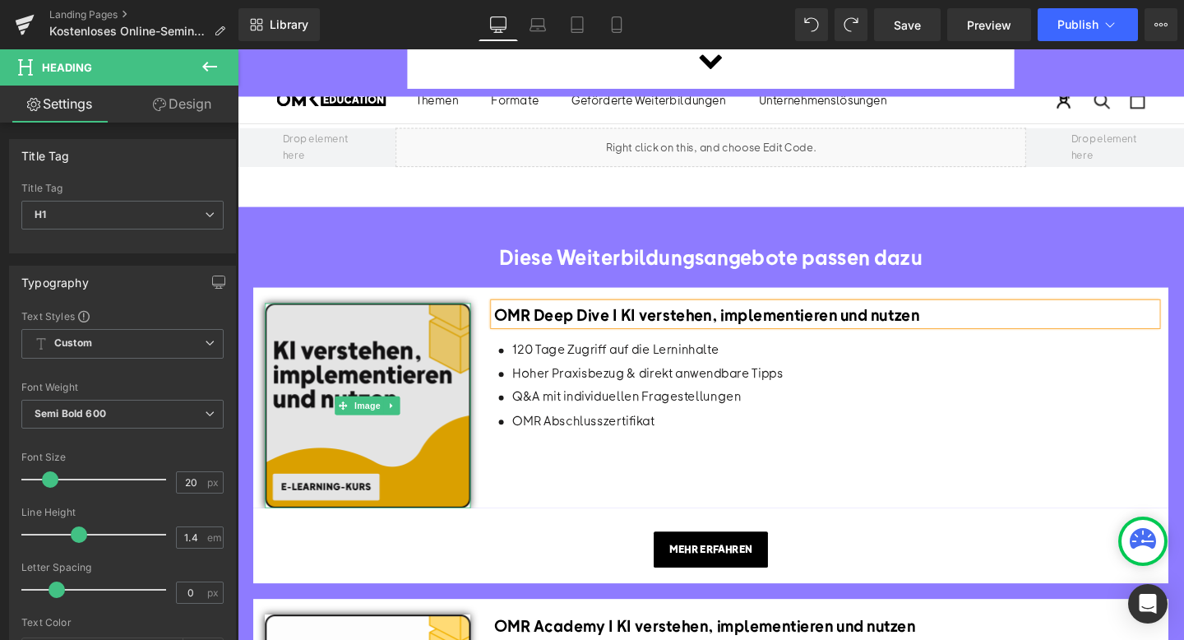
click at [334, 363] on img at bounding box center [374, 424] width 216 height 216
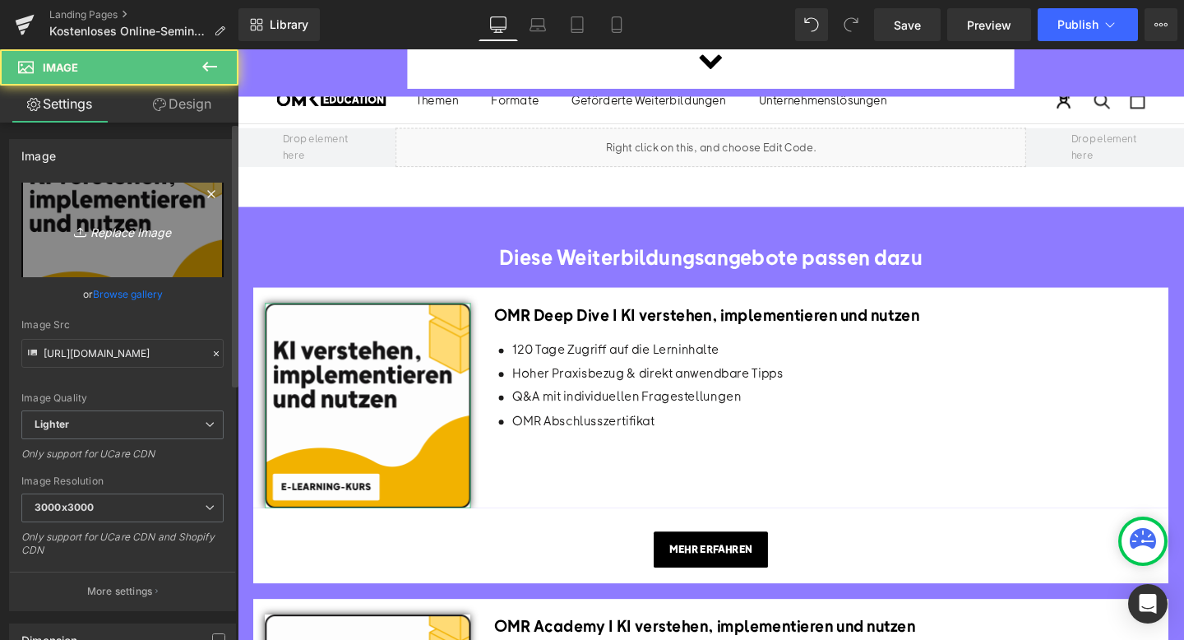
click at [157, 235] on icon "Replace Image" at bounding box center [123, 230] width 132 height 21
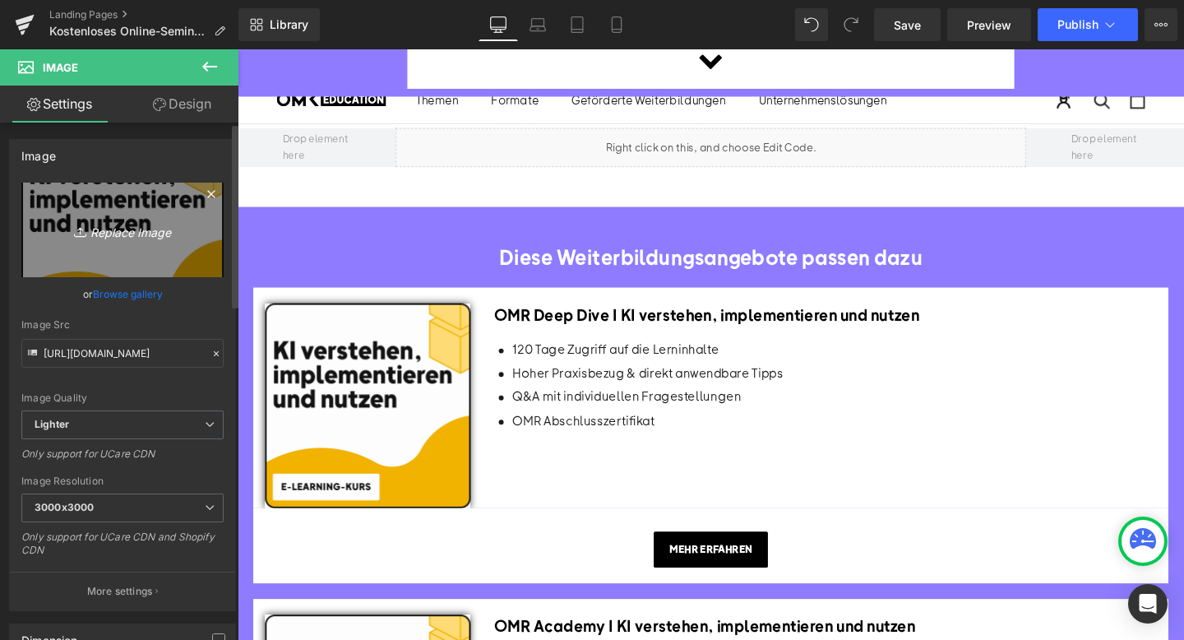
type input "C:\fakepath\Deep Dive Kachel.png"
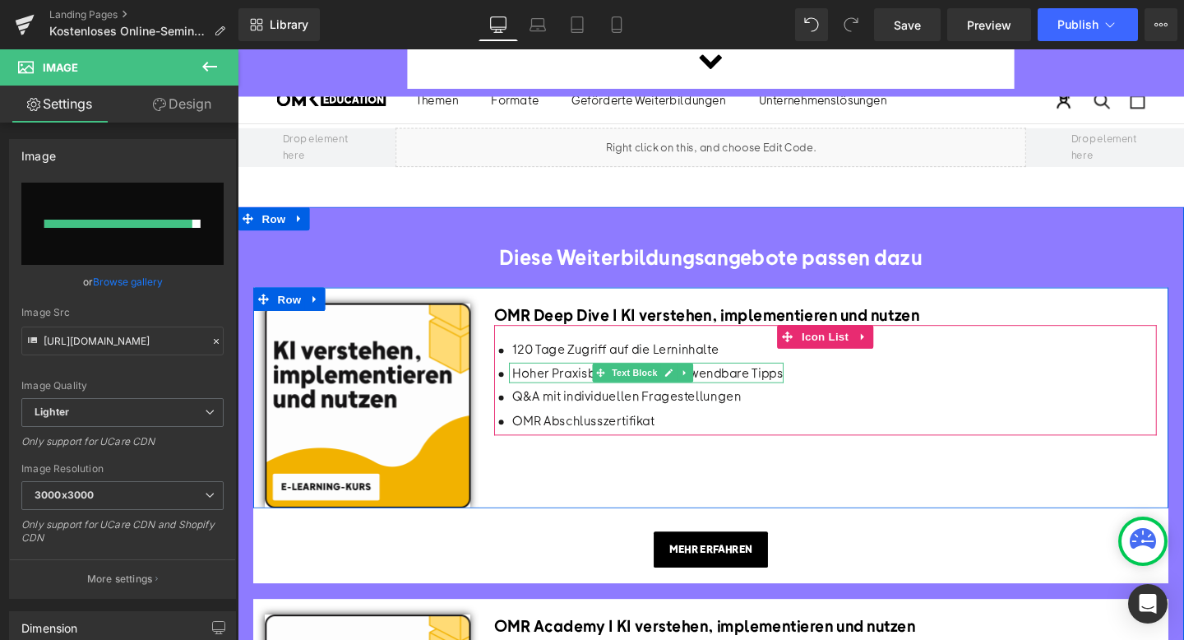
type input "https://ucarecdn.com/7c880969-453c-48ad-a265-9e849224553f/-/format/auto/-/previ…"
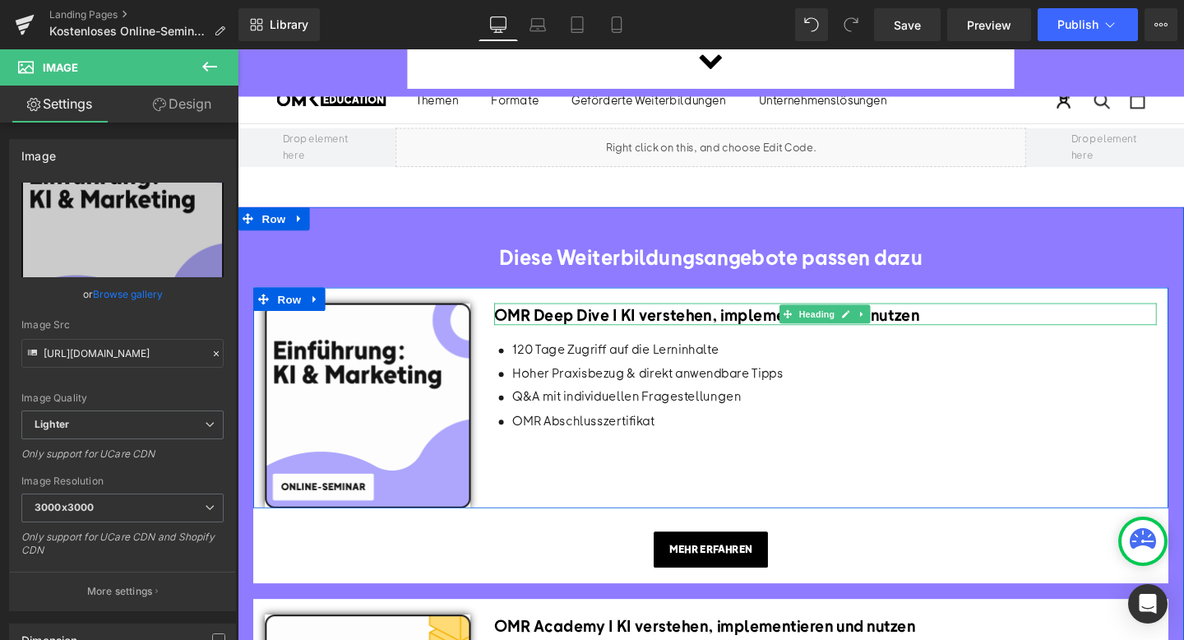
click at [763, 317] on span "OMR Deep Dive I KI verstehen, implementieren und nutzen" at bounding box center [730, 327] width 447 height 21
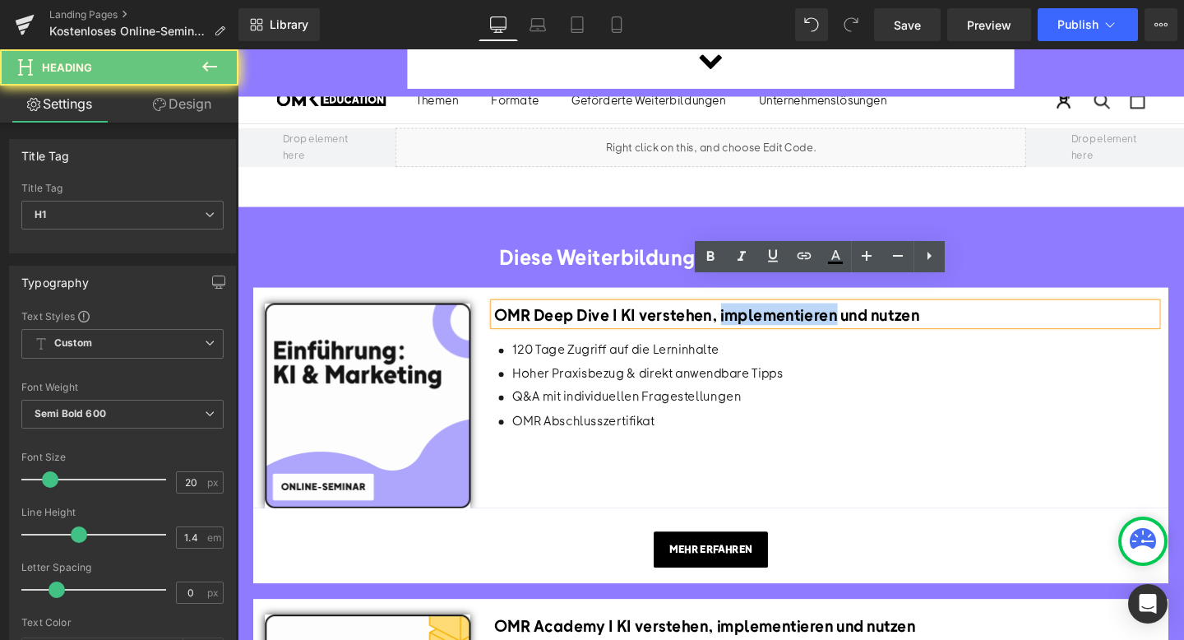
click at [763, 317] on span "OMR Deep Dive I KI verstehen, implementieren und nutzen" at bounding box center [730, 327] width 447 height 21
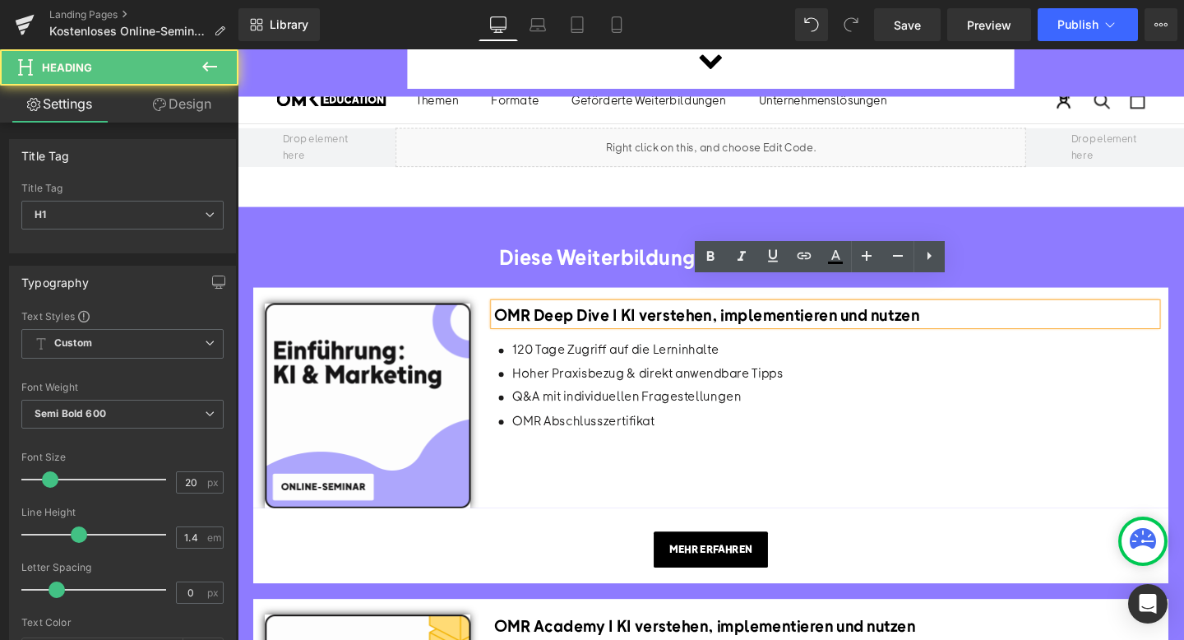
click at [642, 317] on span "OMR Deep Dive I KI verstehen, implementieren und nutzen" at bounding box center [730, 327] width 447 height 21
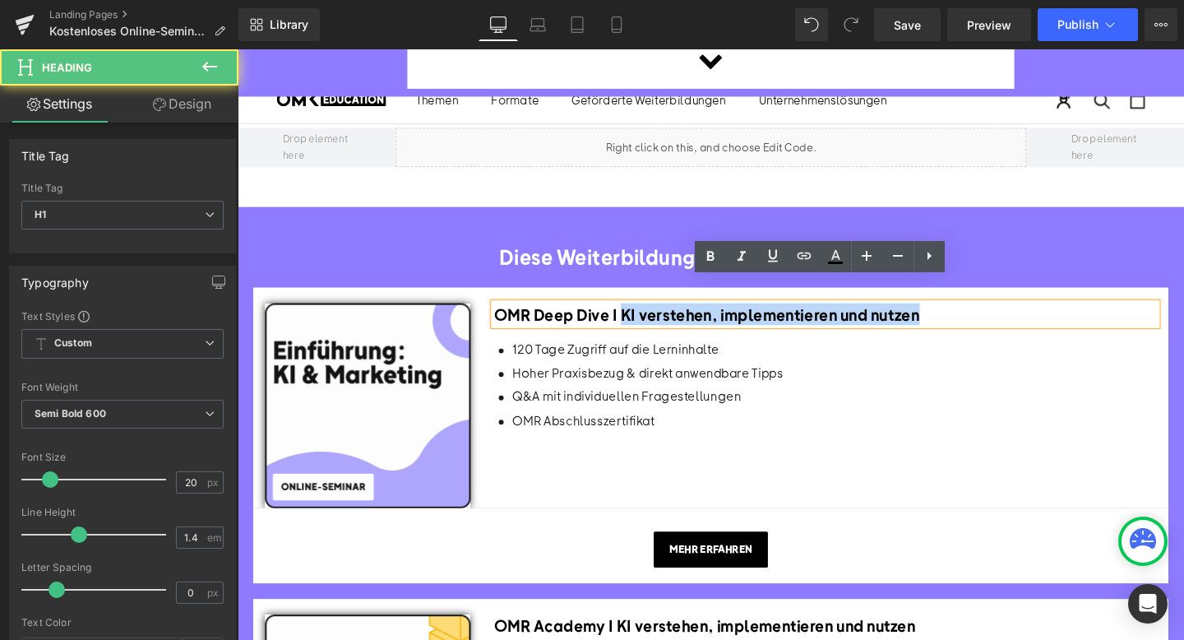
click at [947, 316] on h1 "OMR Deep Dive I KI verstehen, implementieren und nutzen" at bounding box center [855, 327] width 697 height 23
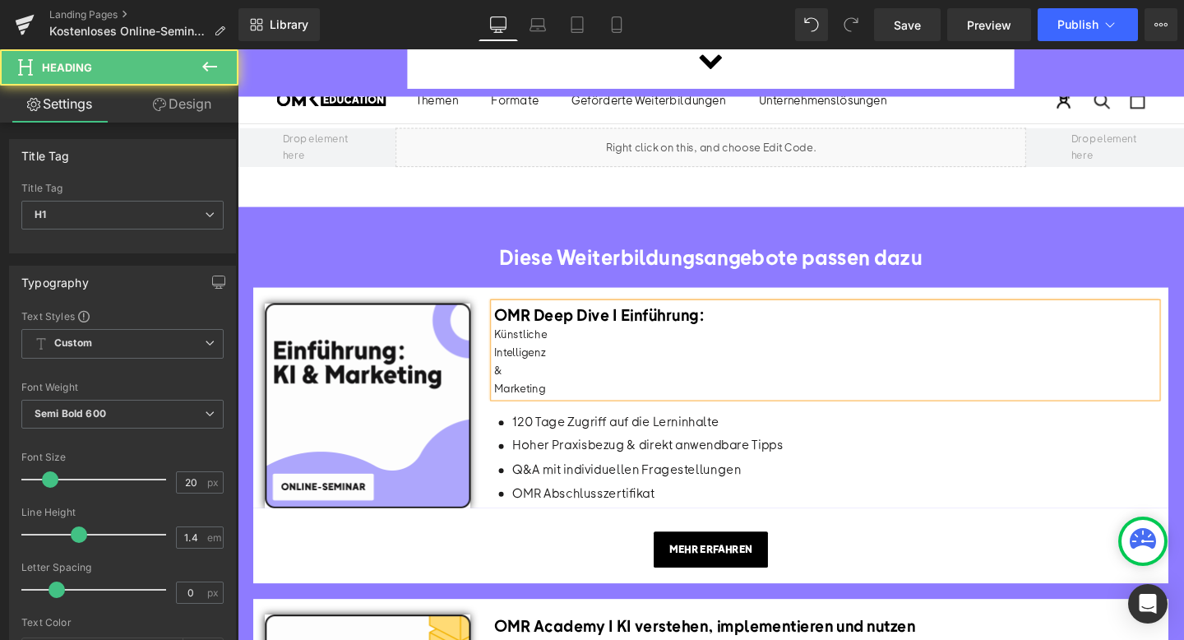
click at [740, 316] on h1 "OMR Deep Dive I Einführung:" at bounding box center [855, 327] width 697 height 23
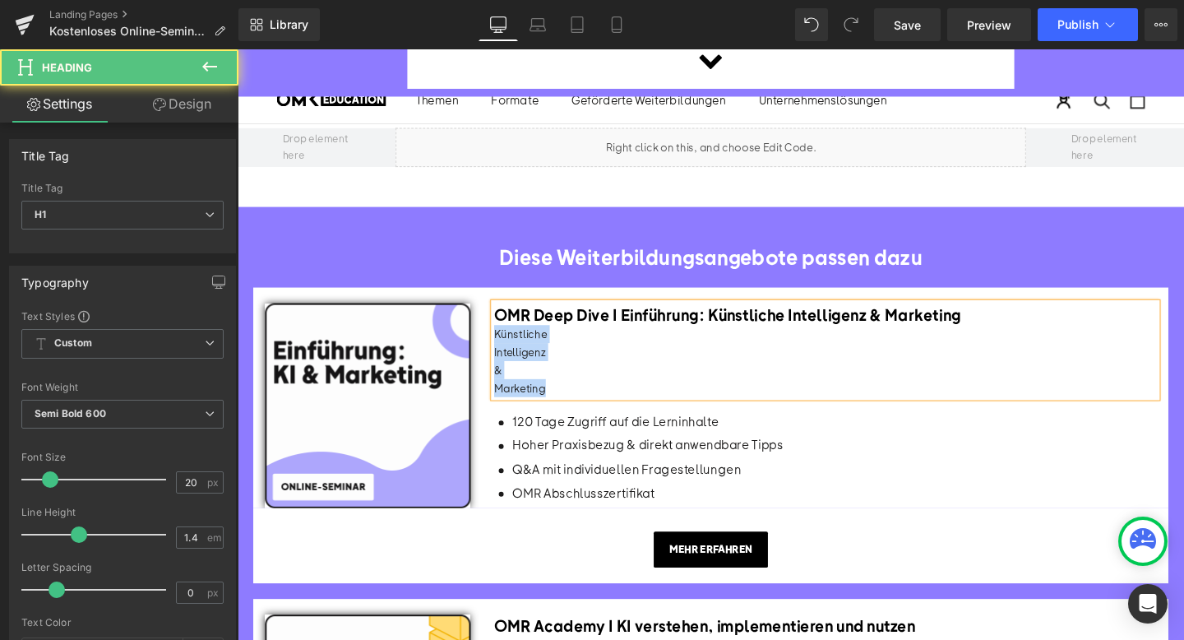
drag, startPoint x: 595, startPoint y: 380, endPoint x: 507, endPoint y: 326, distance: 103.4
click at [507, 326] on div "OMR Deep Dive I Einführung: Künstliche Intelligenz & Marketing Künstliche Intel…" at bounding box center [855, 365] width 697 height 99
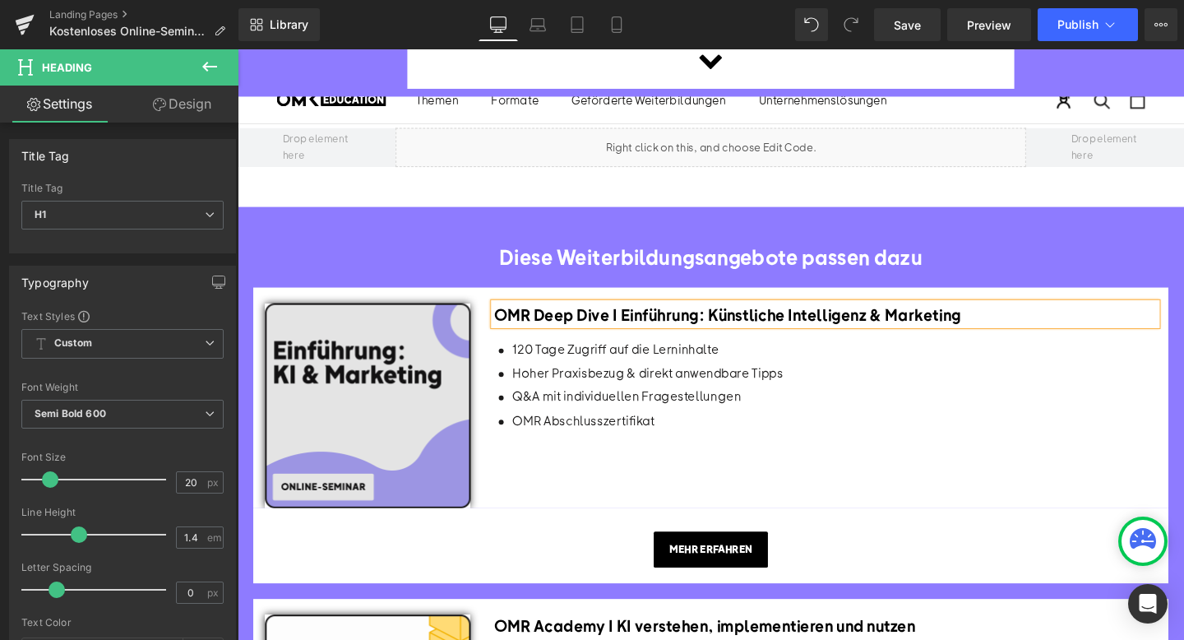
click at [396, 370] on img at bounding box center [374, 424] width 216 height 216
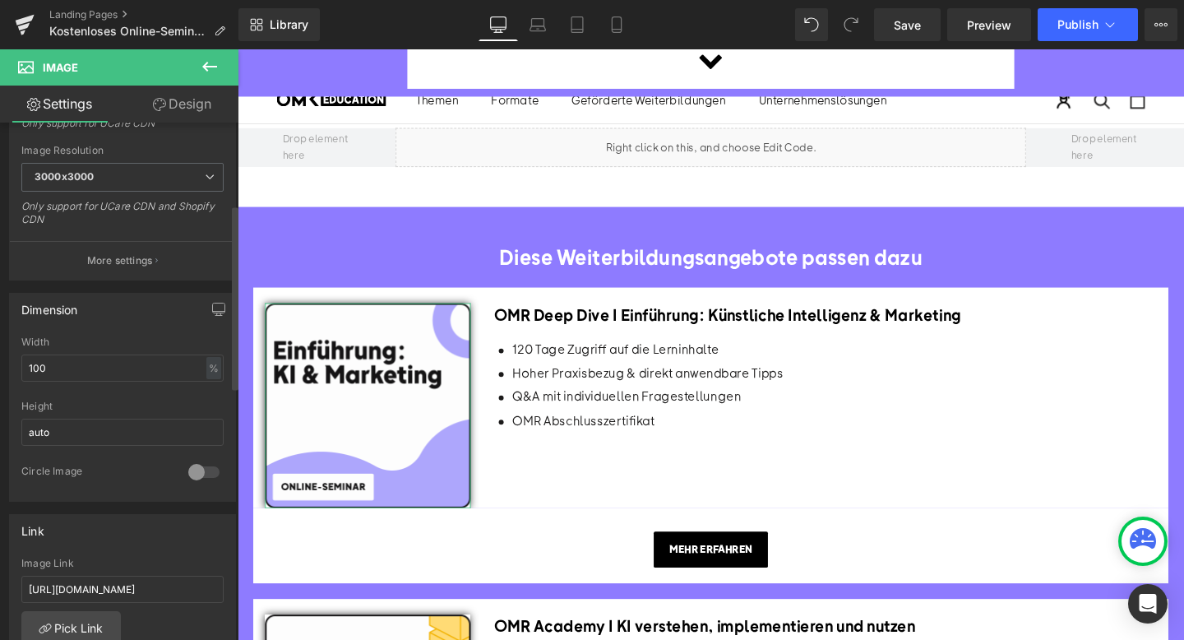
scroll to position [368, 0]
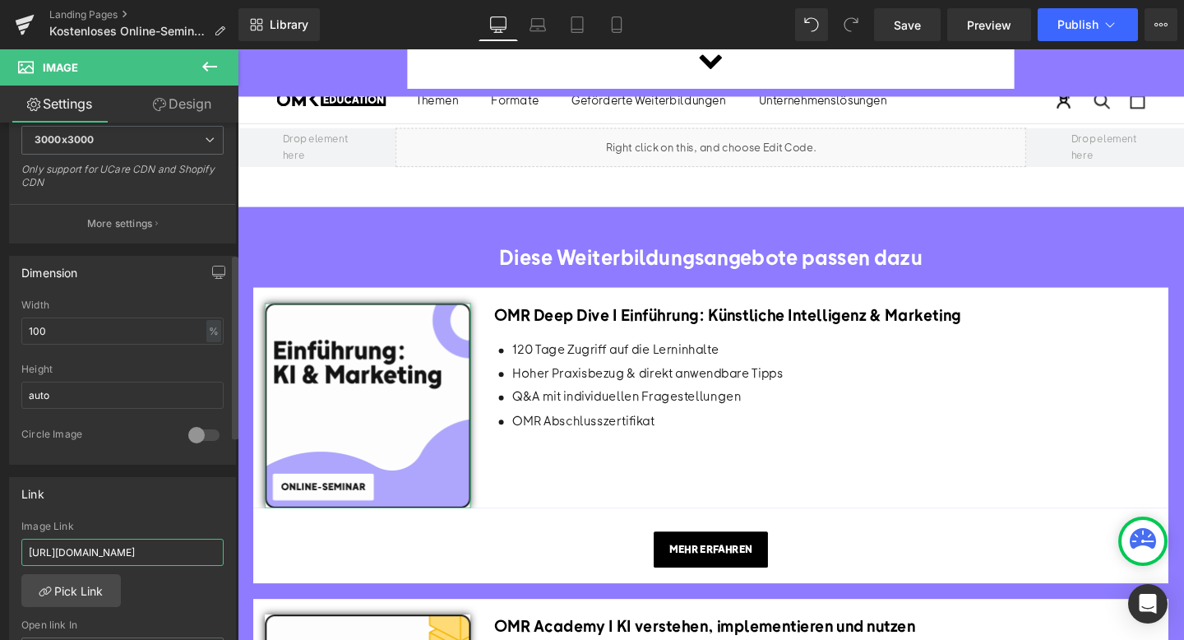
click at [98, 545] on input "https://education.omr.com/products/omr-academy-ki-verstehen-implementieren-nutz…" at bounding box center [122, 552] width 202 height 27
paste input "deep-dive-einfuhrung-kunstliche-intelligenz-marketing"
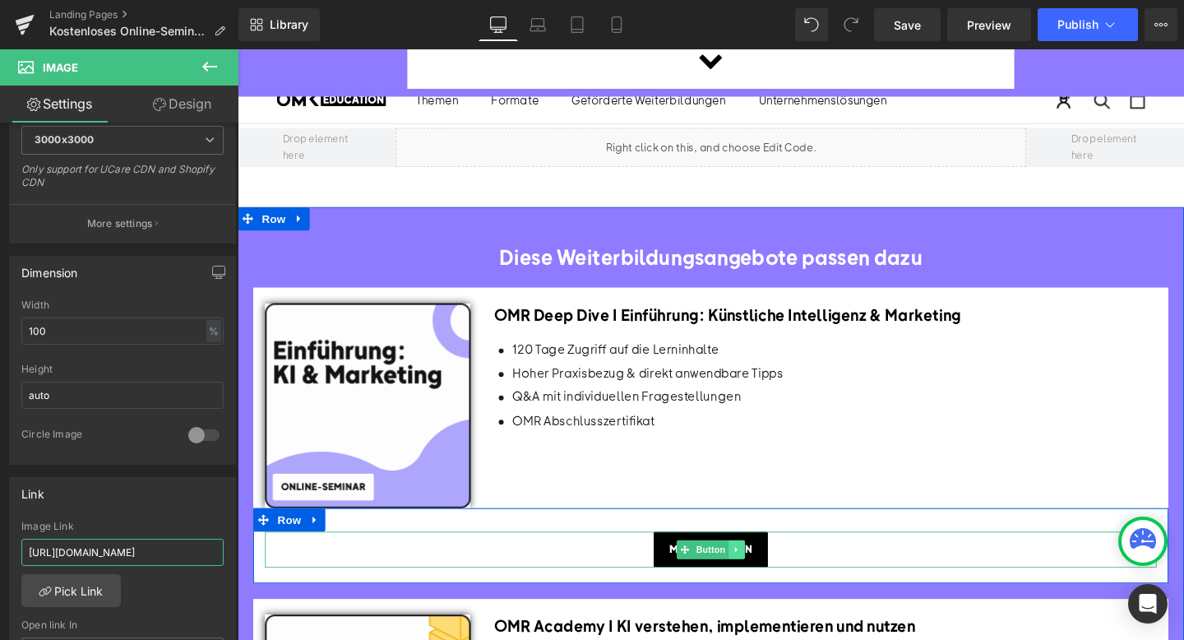
type input "https://education.omr.com/products/omr-deep-dive-einfuhrung-kunstliche-intellig…"
click at [764, 570] on icon at bounding box center [762, 575] width 9 height 10
click at [713, 565] on link "Button" at bounding box center [700, 575] width 54 height 20
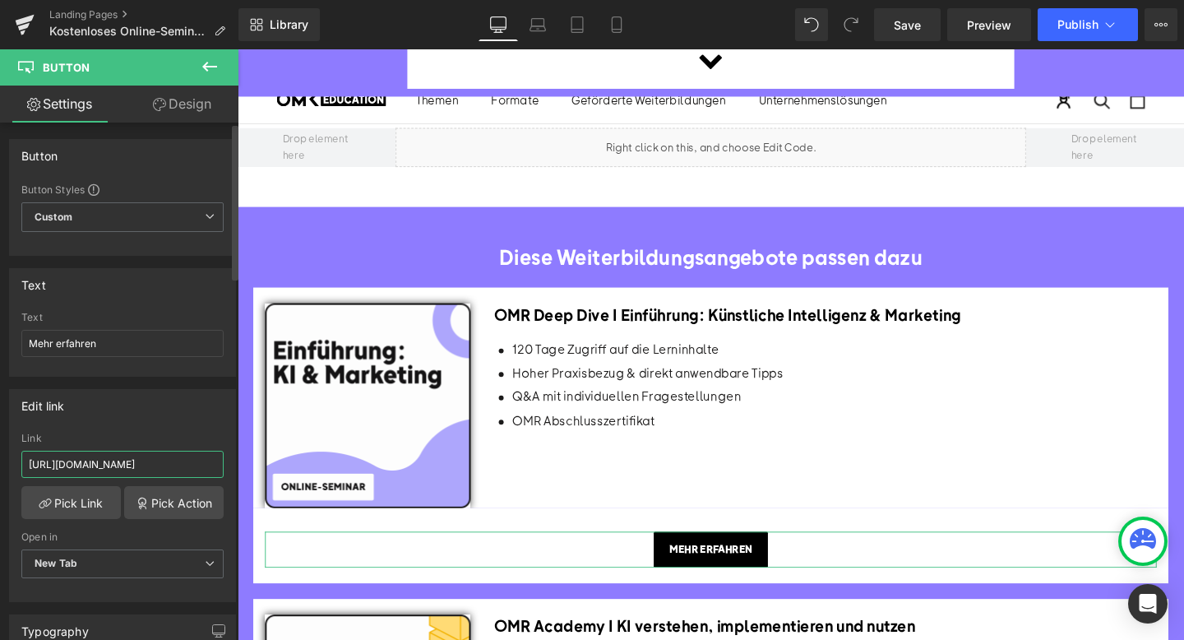
click at [103, 460] on input "https://education.omr.com/products/omr-academy-ki-verstehen-implementieren-nutz…" at bounding box center [122, 464] width 202 height 27
paste input "deep-dive-einfuhrung-kunstliche-intelligenz-marketing"
type input "https://education.omr.com/products/omr-deep-dive-einfuhrung-kunstliche-intellig…"
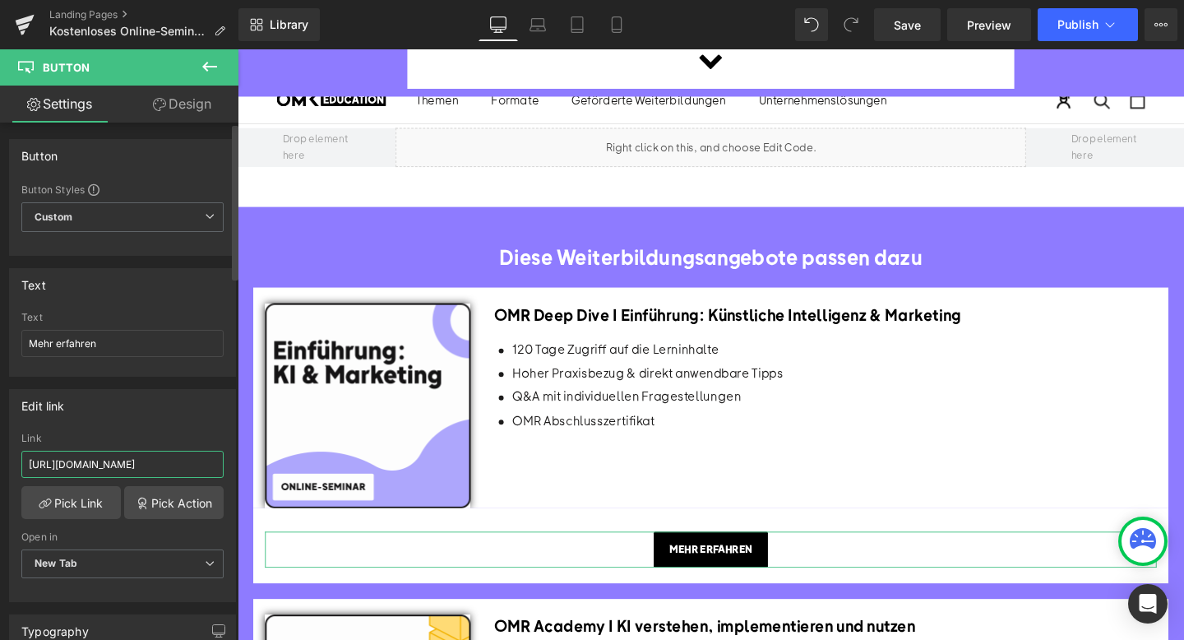
scroll to position [0, 272]
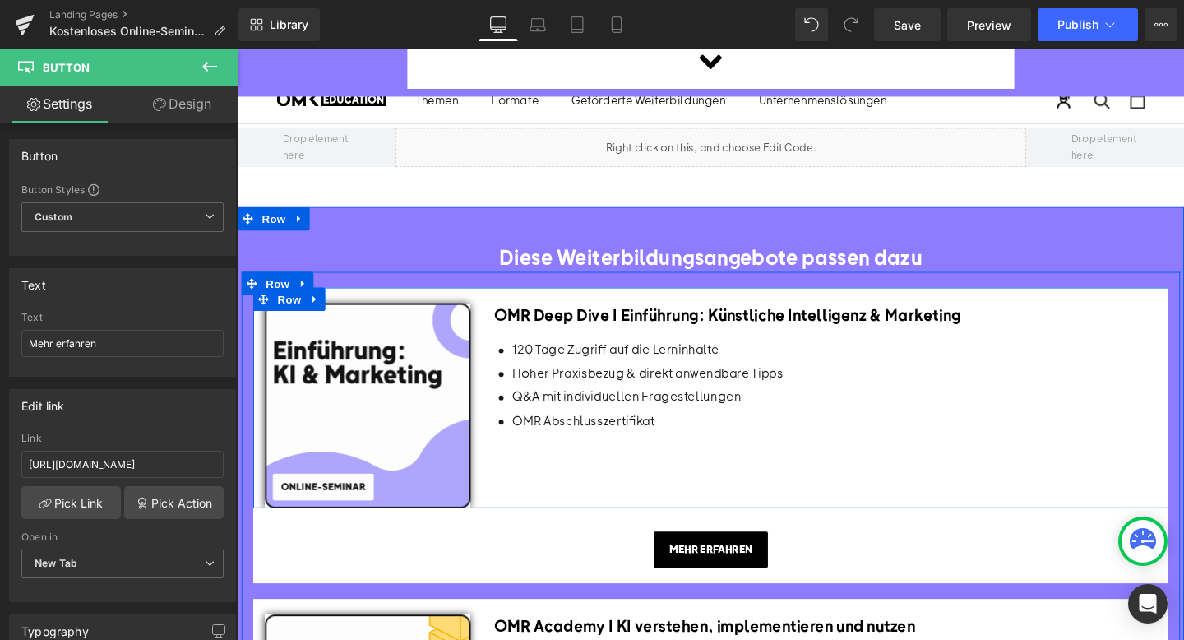
click at [618, 427] on div "Icon 120 Tage Zugriff auf die Lerninhalte Text Block Icon Hoher Praxisbezug & d…" at bounding box center [855, 397] width 697 height 117
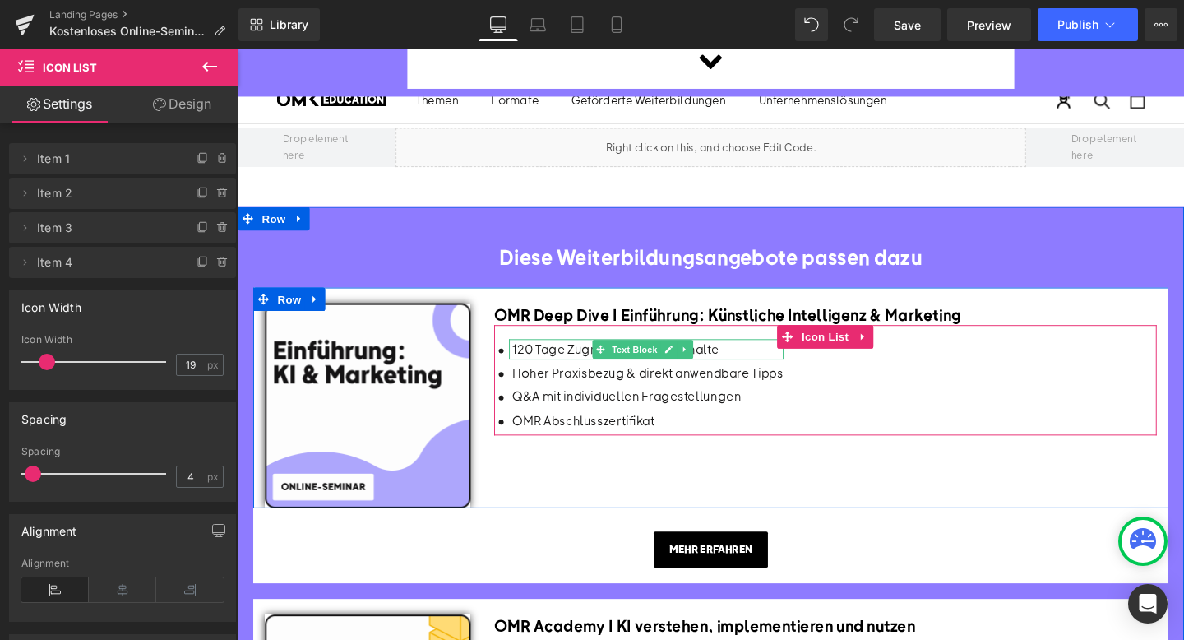
click at [571, 354] on div "120 Tage Zugriff auf die Lerninhalte" at bounding box center [667, 364] width 289 height 21
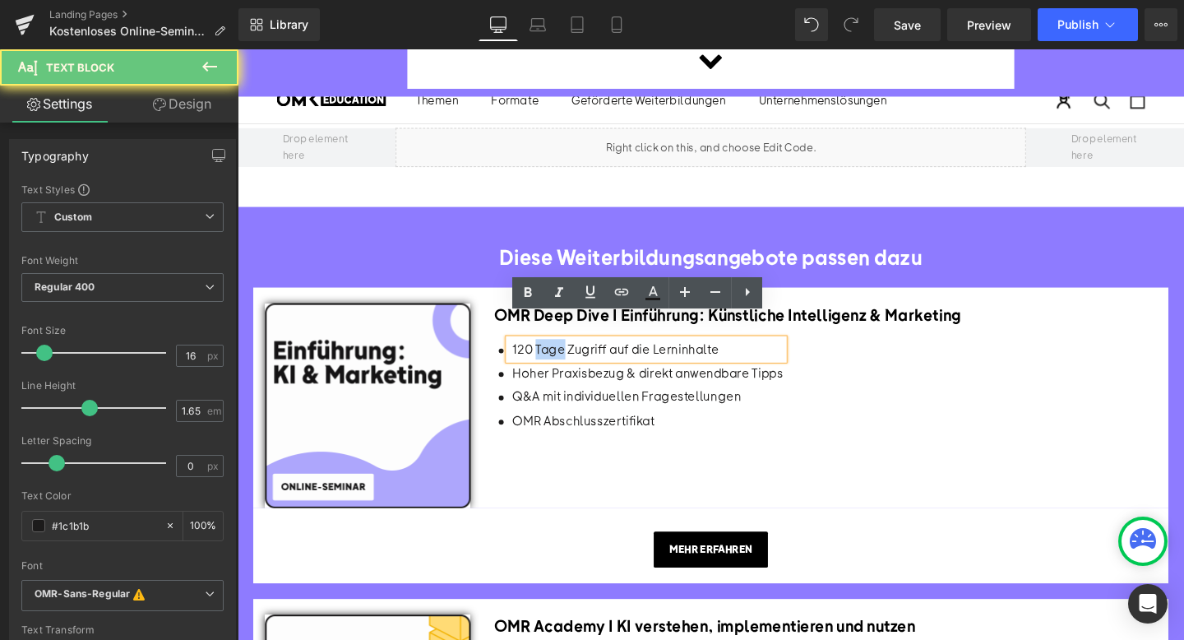
click at [571, 354] on div "120 Tage Zugriff auf die Lerninhalte" at bounding box center [667, 364] width 289 height 21
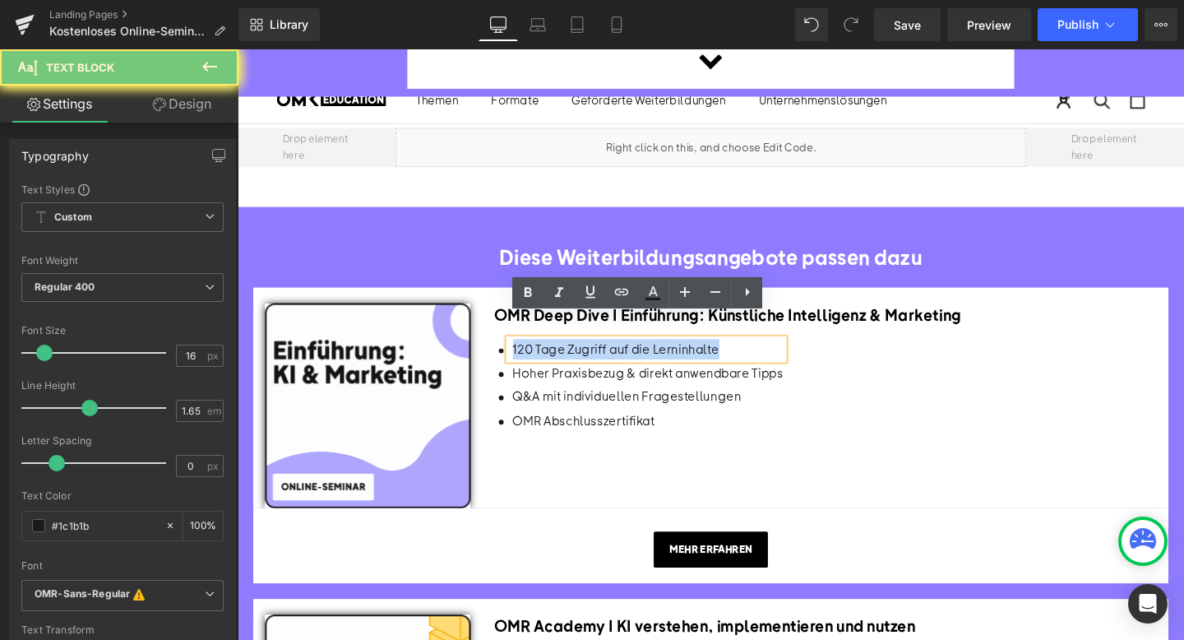
click at [571, 354] on div "120 Tage Zugriff auf die Lerninhalte" at bounding box center [667, 364] width 289 height 21
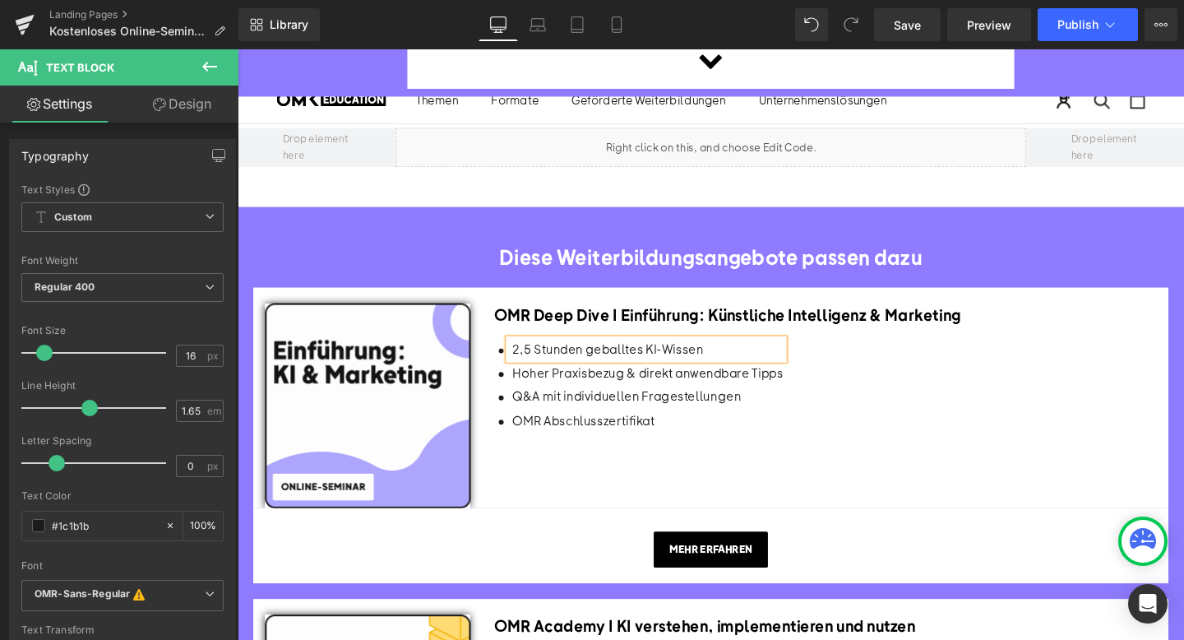
click at [540, 378] on div "Hoher Praxisbezug & direkt anwendbare Tipps Text Block" at bounding box center [667, 388] width 289 height 21
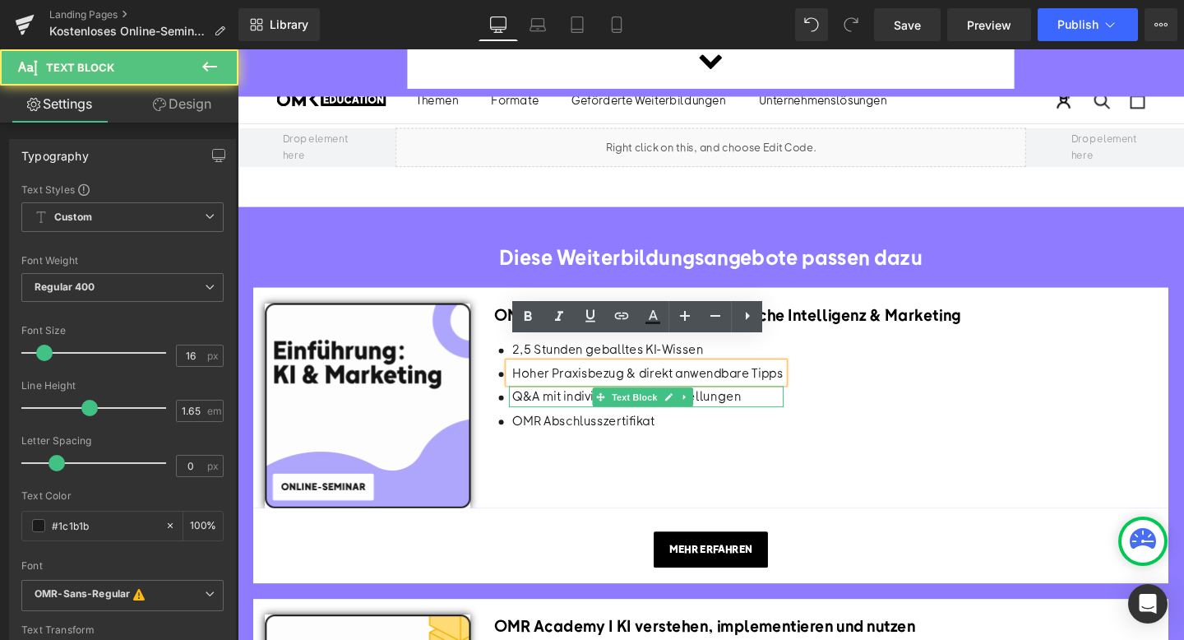
click at [533, 403] on p "Q&A mit individuellen Fragestellungen" at bounding box center [669, 413] width 285 height 21
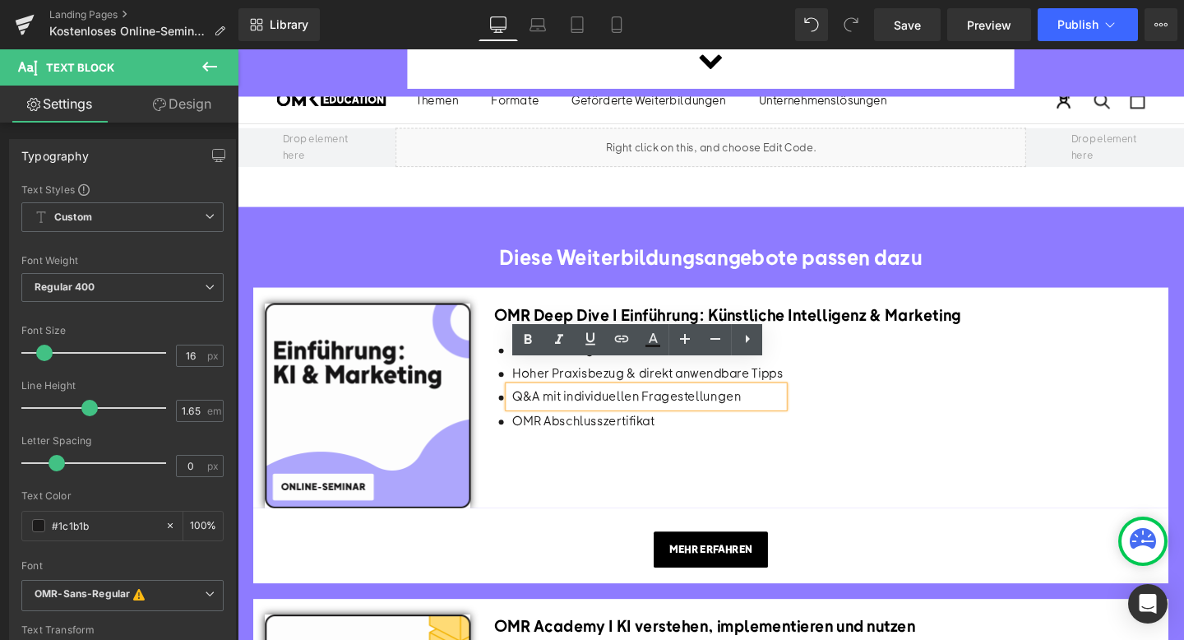
click at [529, 403] on p "Q&A mit individuellen Fragestellungen" at bounding box center [669, 413] width 285 height 21
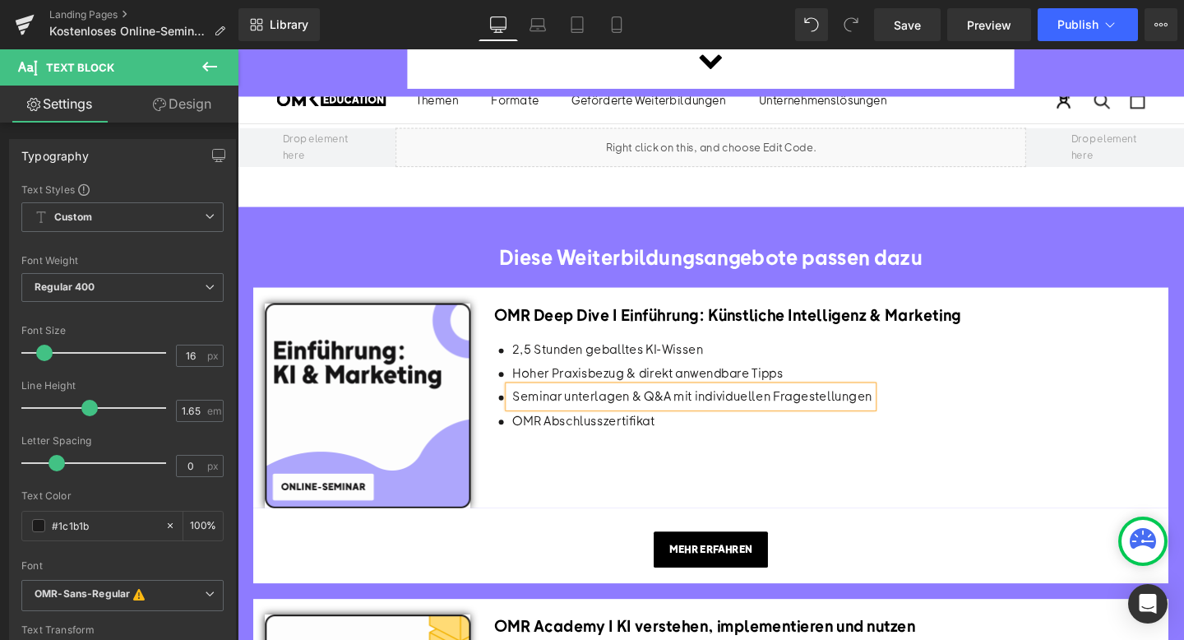
click at [585, 403] on p "Seminar unterlagen & Q&A mit individuellen Fragestellungen" at bounding box center [716, 413] width 378 height 21
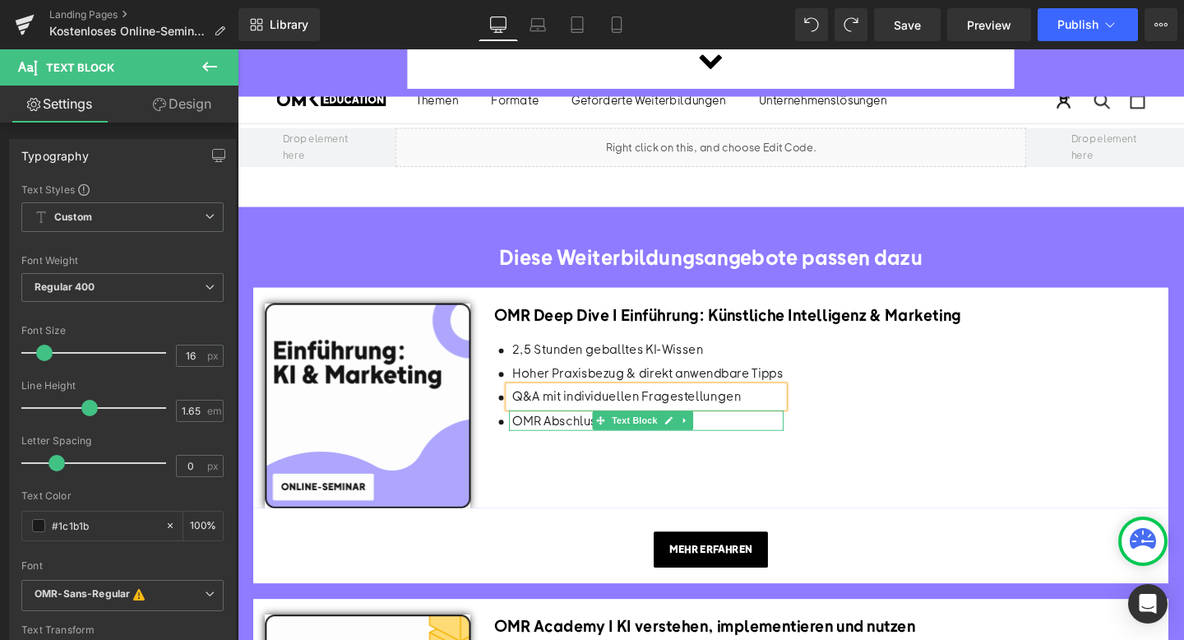
click at [530, 428] on p "OMR Abschlusszertifikat" at bounding box center [669, 438] width 285 height 21
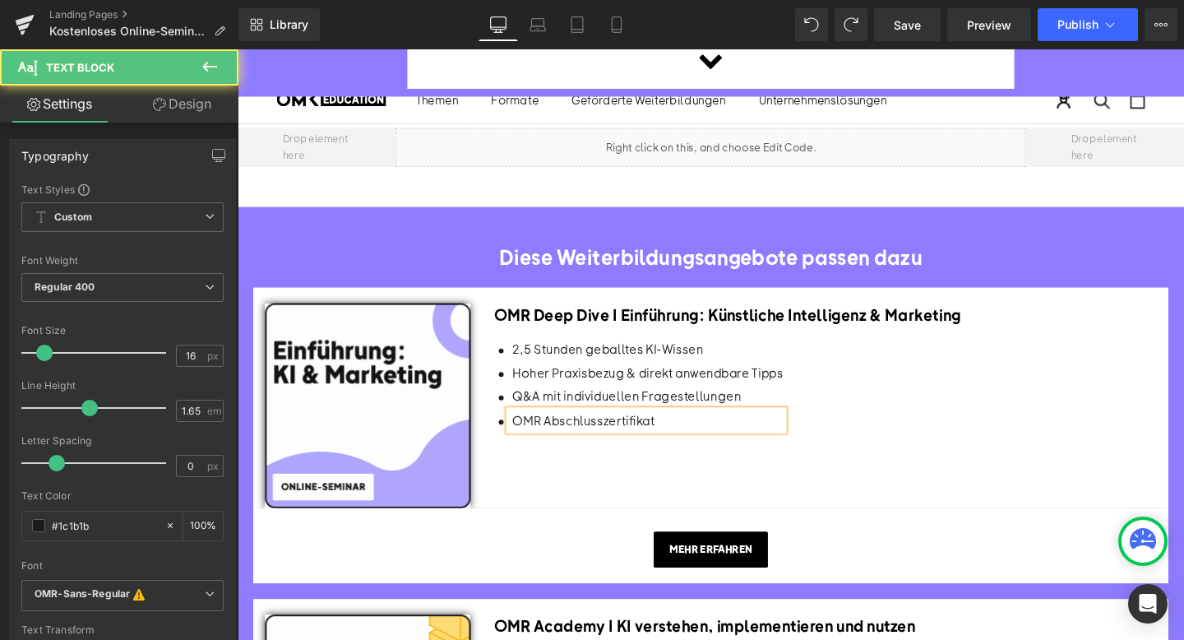
click at [530, 428] on p "OMR Abschlusszertifikat" at bounding box center [669, 438] width 285 height 21
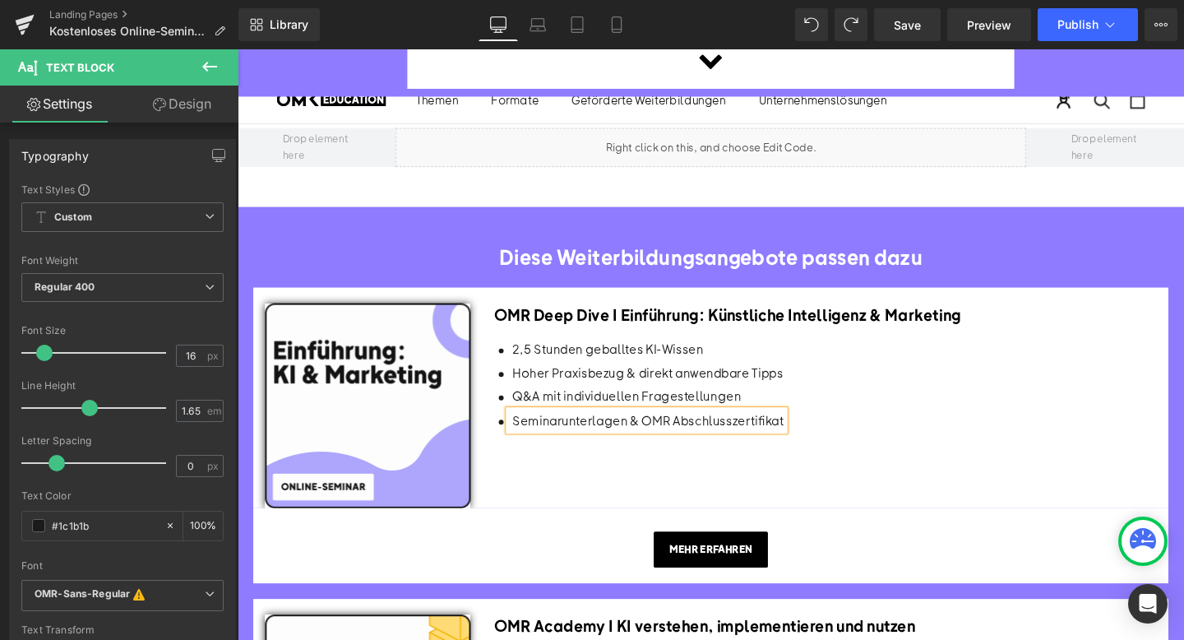
click at [659, 459] on div "Image OMR Deep Dive I Einführung: Künstliche Intelligenz & Marketing Heading Ic…" at bounding box center [735, 415] width 962 height 233
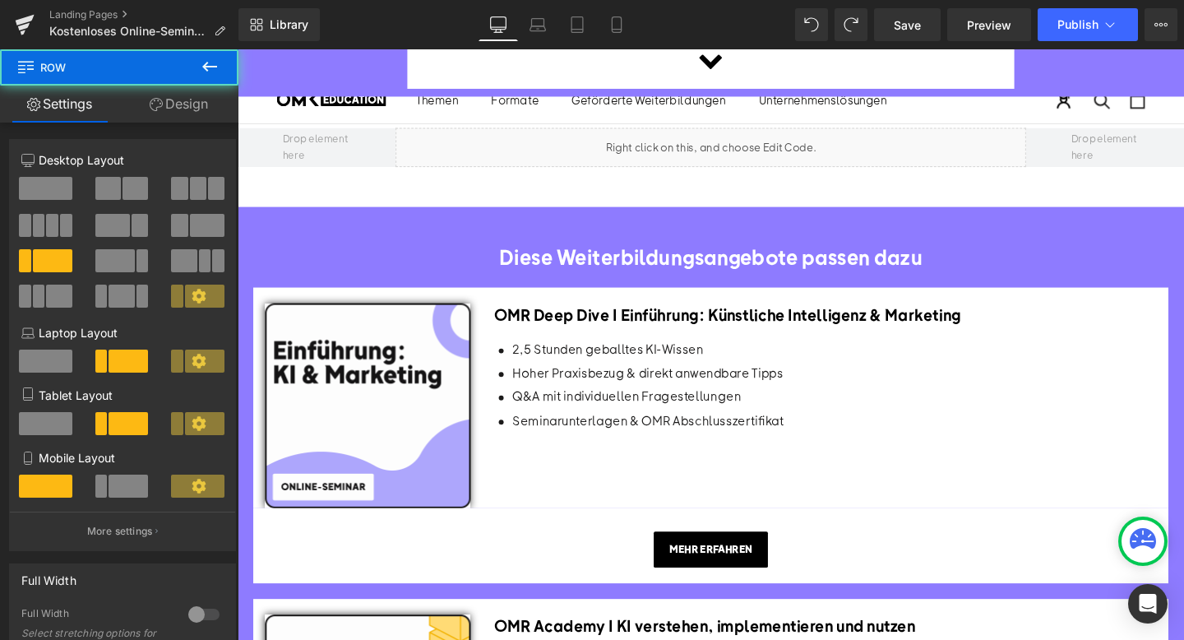
click at [599, 428] on div "Seminarunterlagen & OMR Abschlusszertifikat Text Block" at bounding box center [667, 438] width 289 height 21
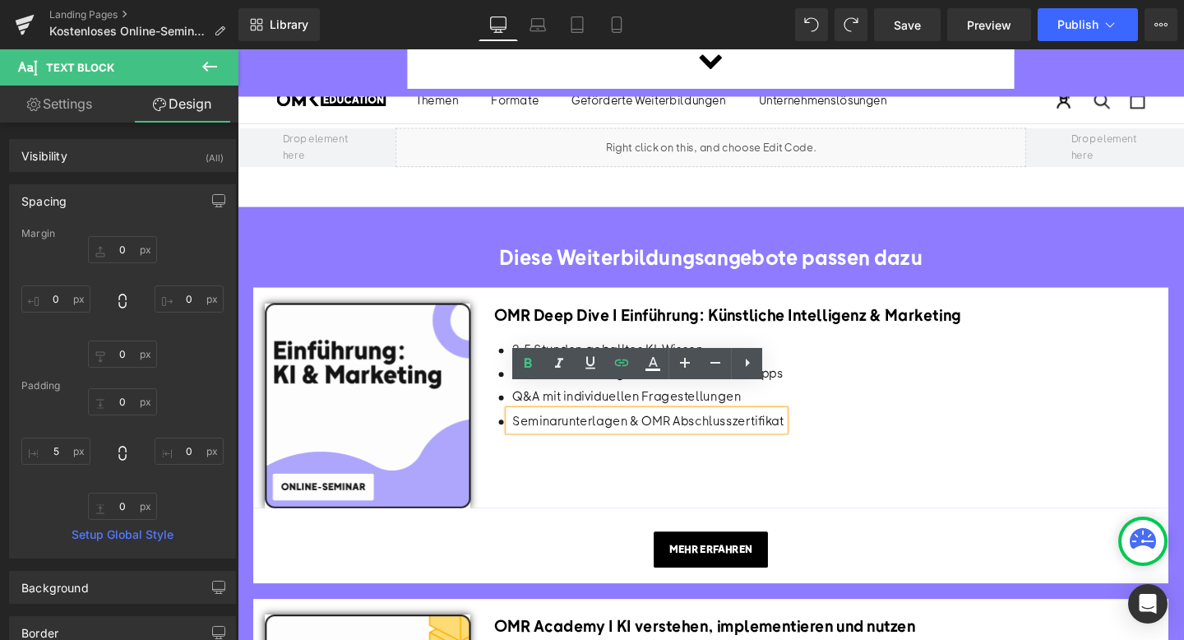
click at [829, 354] on div "Icon 2,5 Stunden geballtes KI-Wissen Text Block Icon Hoher Praxisbezug & direkt…" at bounding box center [855, 405] width 697 height 102
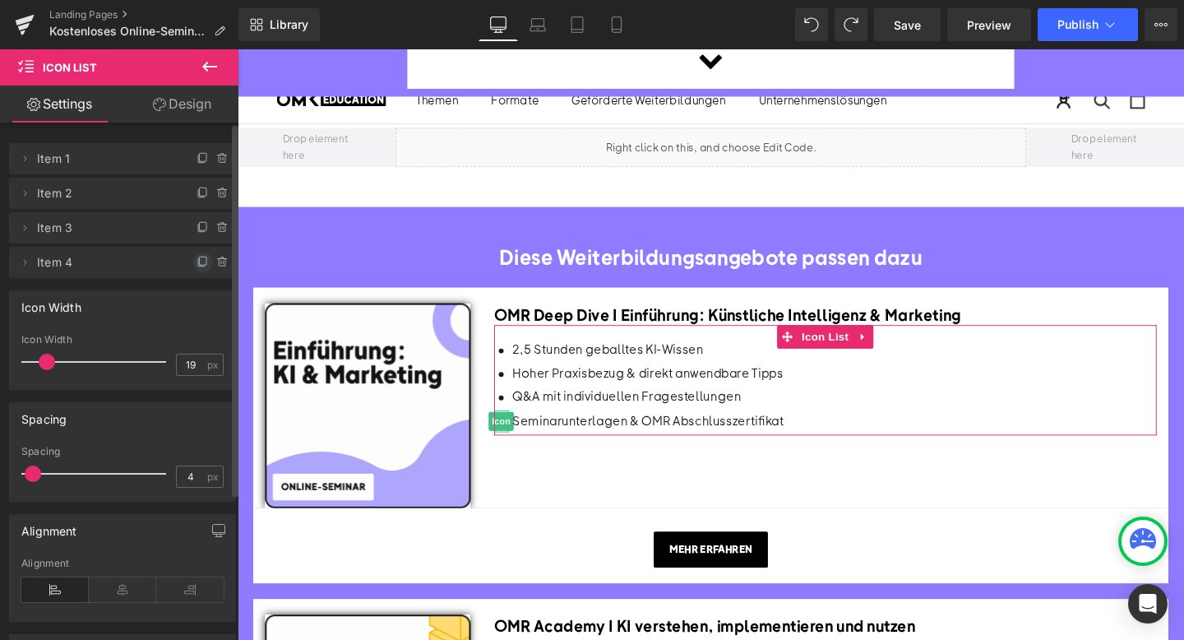
click at [197, 267] on icon at bounding box center [203, 262] width 13 height 13
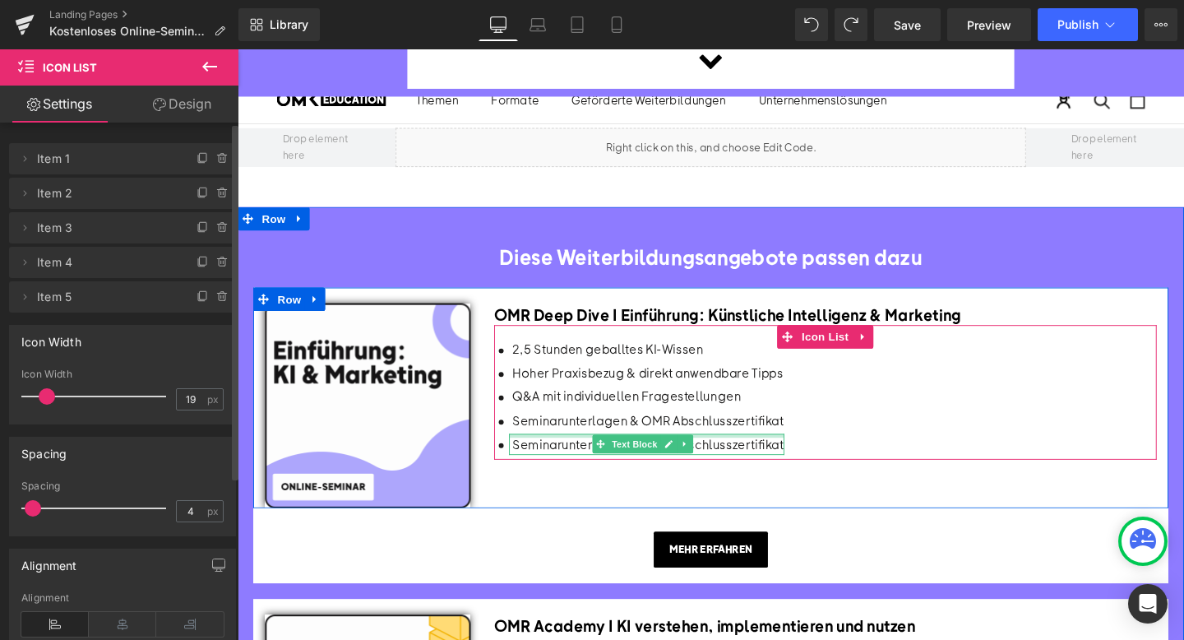
click at [576, 453] on p "Seminarunterlagen & OMR Abschlusszertifikat" at bounding box center [669, 463] width 285 height 21
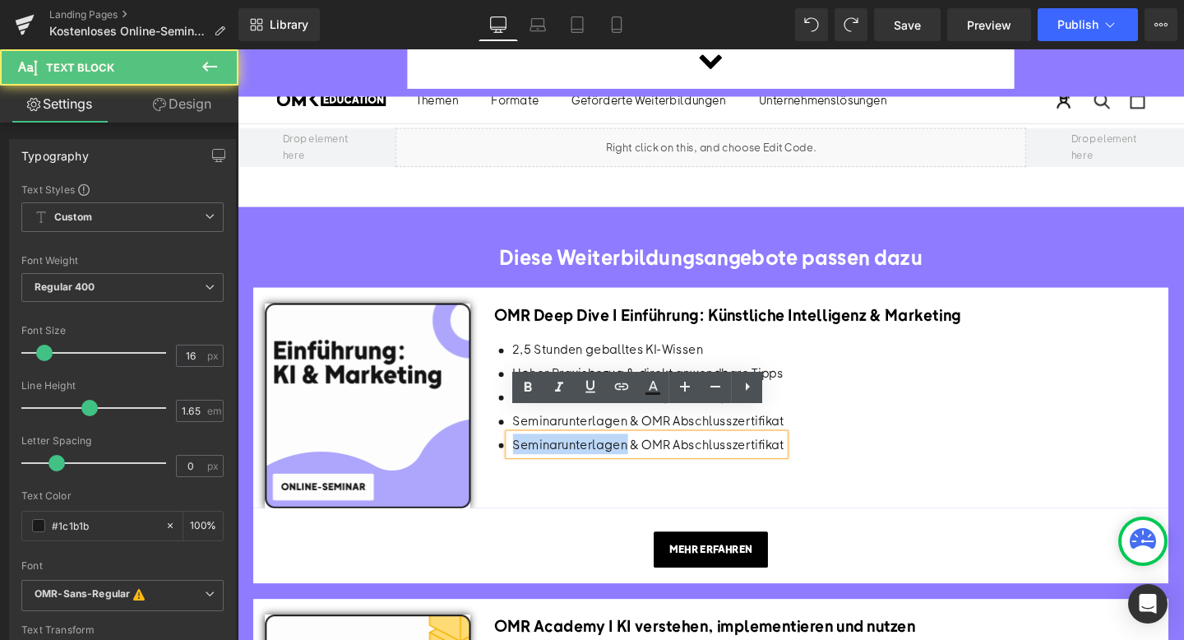
click at [576, 453] on p "Seminarunterlagen & OMR Abschlusszertifikat" at bounding box center [669, 463] width 285 height 21
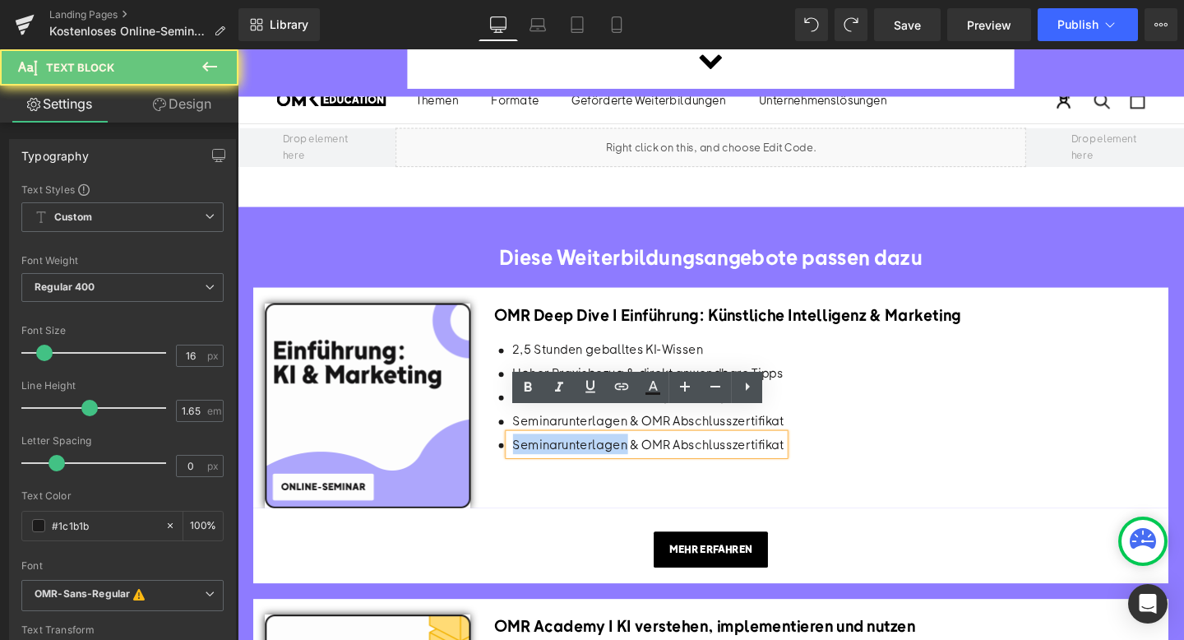
click at [576, 453] on p "Seminarunterlagen & OMR Abschlusszertifikat" at bounding box center [669, 463] width 285 height 21
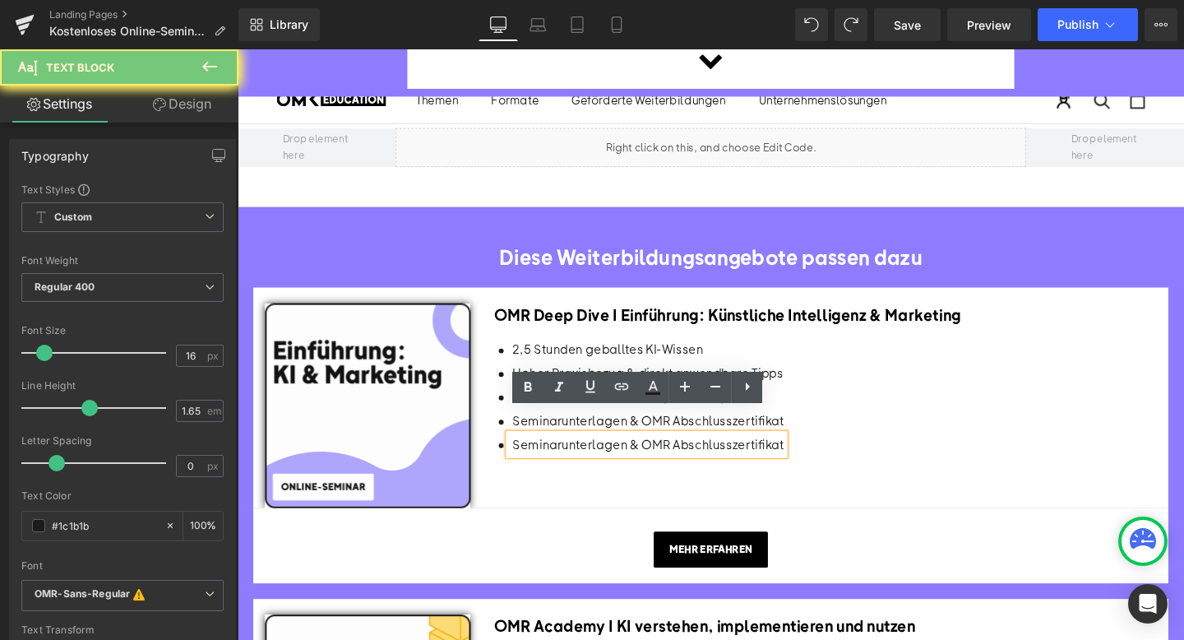
click at [576, 453] on p "Seminarunterlagen & OMR Abschlusszertifikat" at bounding box center [669, 463] width 285 height 21
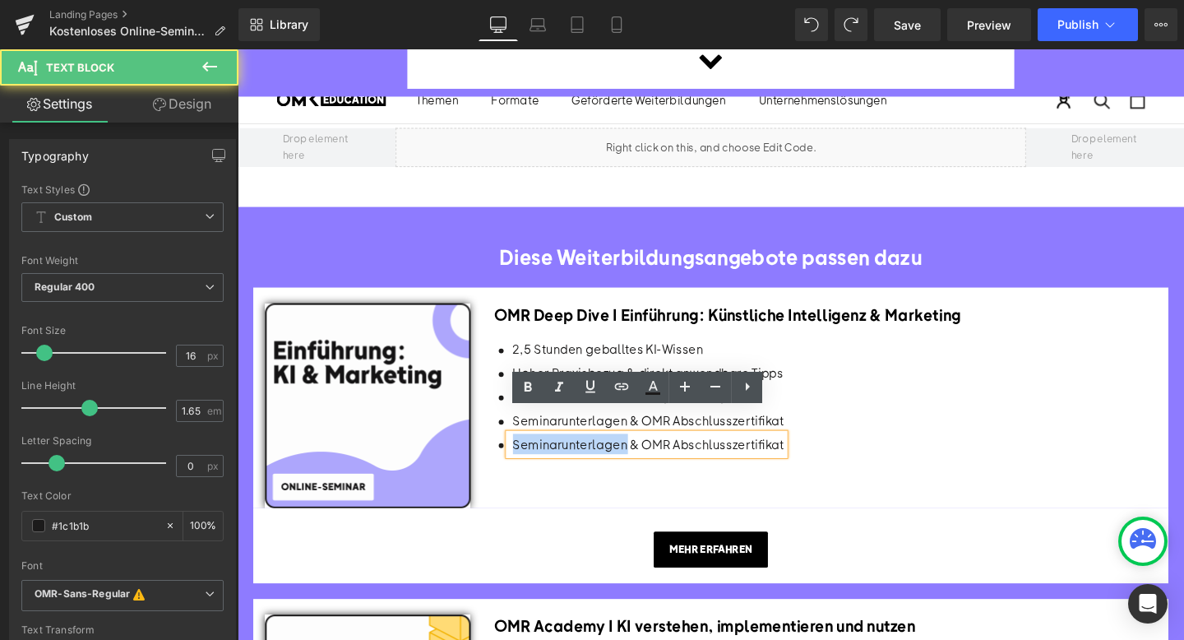
click at [576, 453] on p "Seminarunterlagen & OMR Abschlusszertifikat" at bounding box center [669, 463] width 285 height 21
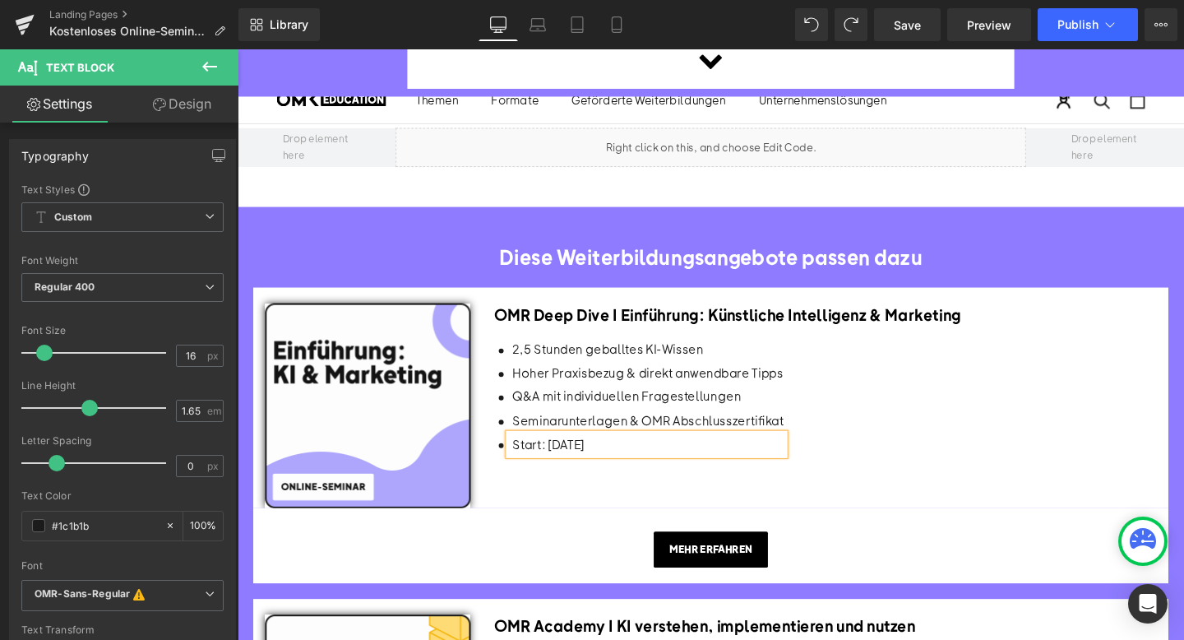
click at [980, 448] on div "Icon 2,5 Stunden geballtes KI-Wissen Text Block Icon Hoher Praxisbezug & direkt…" at bounding box center [855, 417] width 697 height 127
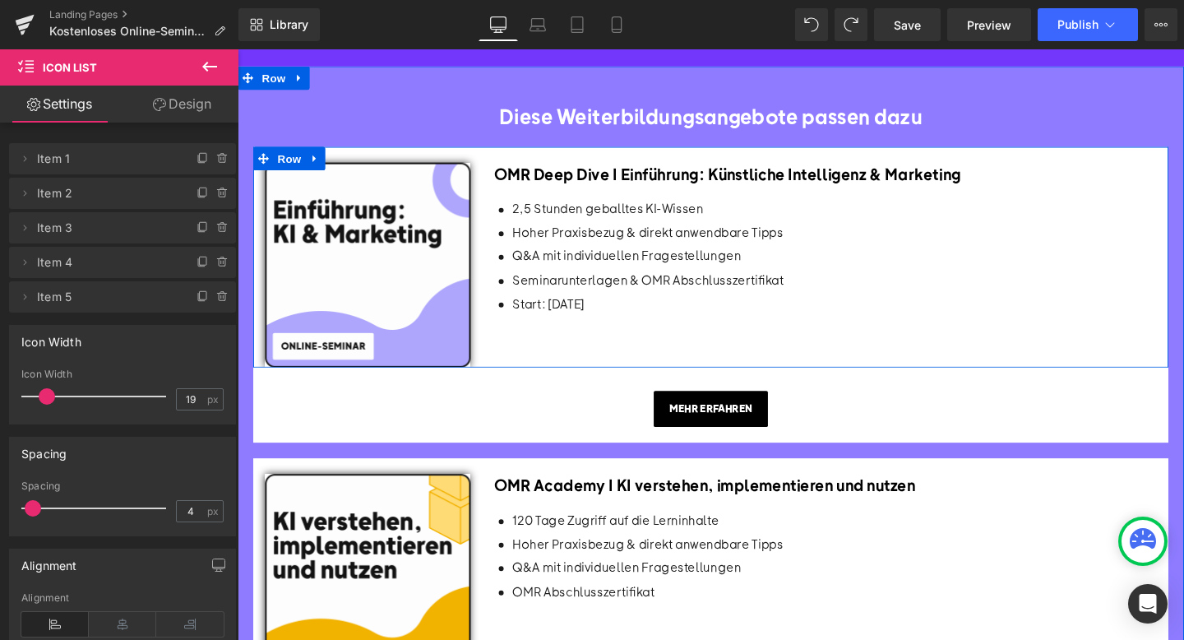
scroll to position [1183, 0]
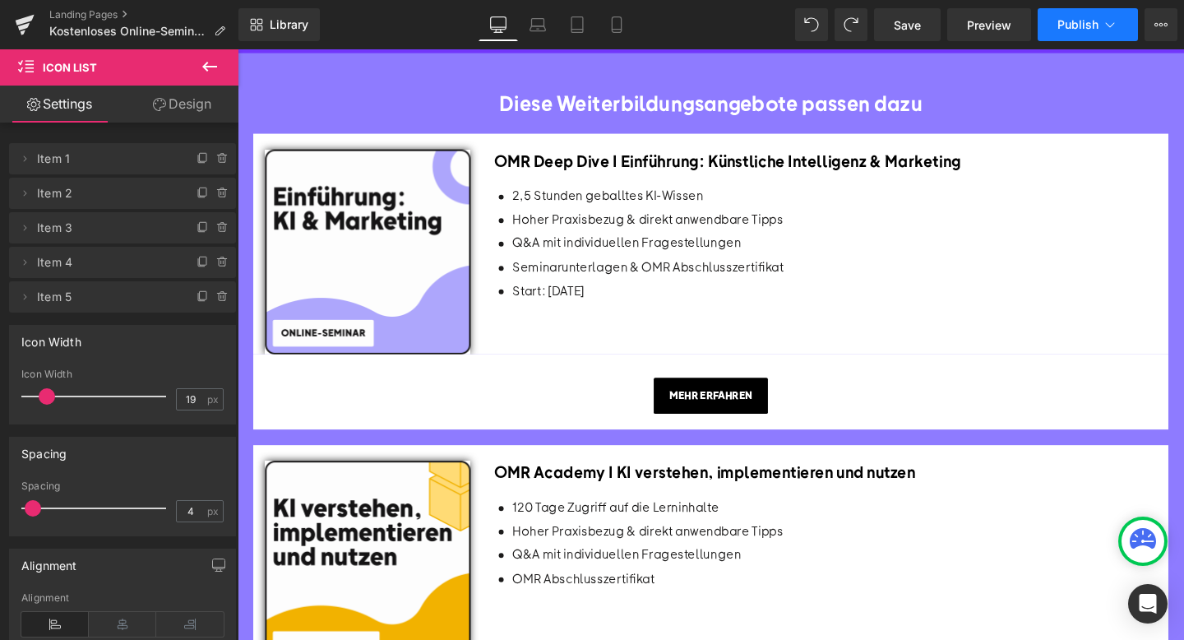
click at [1079, 33] on button "Publish" at bounding box center [1088, 24] width 100 height 33
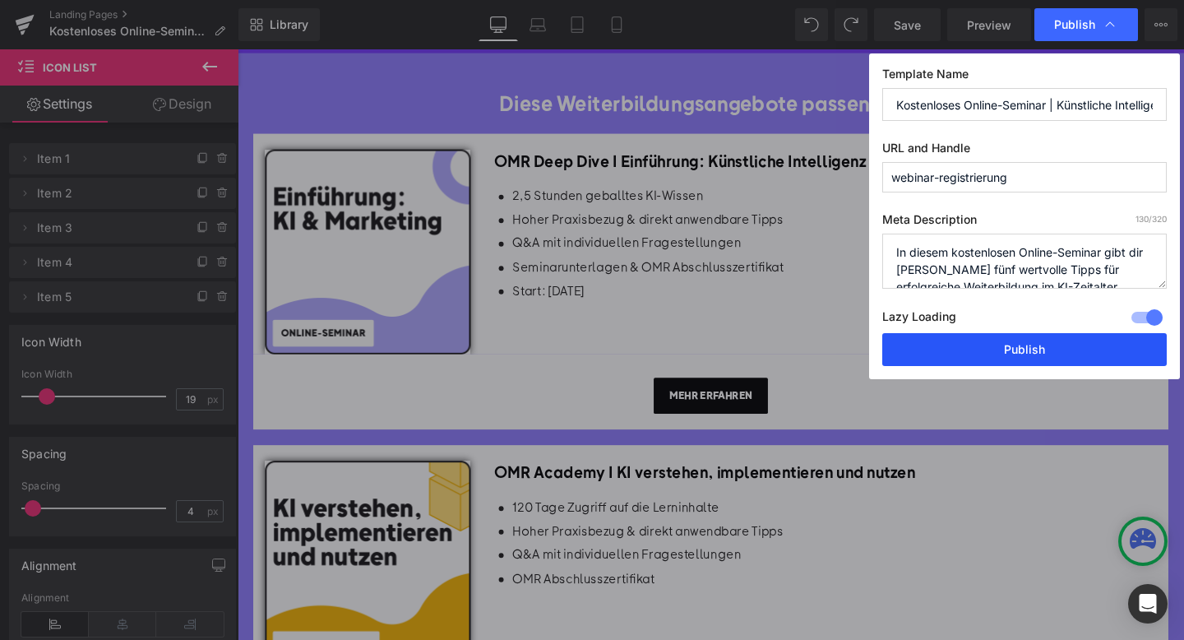
click at [957, 346] on button "Publish" at bounding box center [1024, 349] width 285 height 33
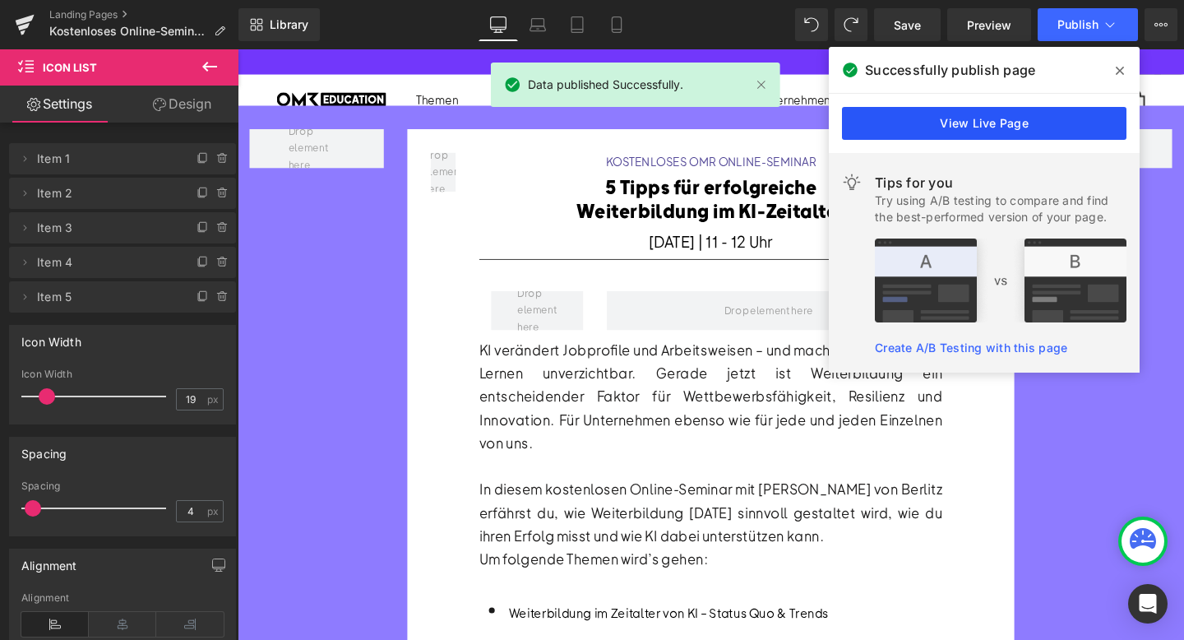
click at [992, 118] on link "View Live Page" at bounding box center [984, 123] width 285 height 33
